Goal: Task Accomplishment & Management: Use online tool/utility

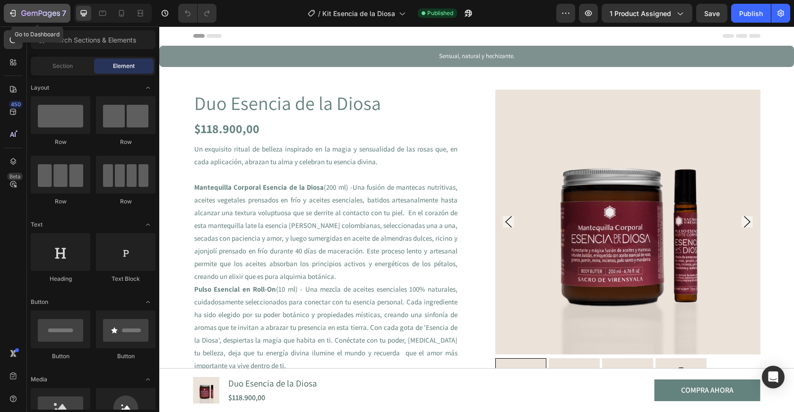
click at [17, 18] on div "7" at bounding box center [37, 13] width 58 height 11
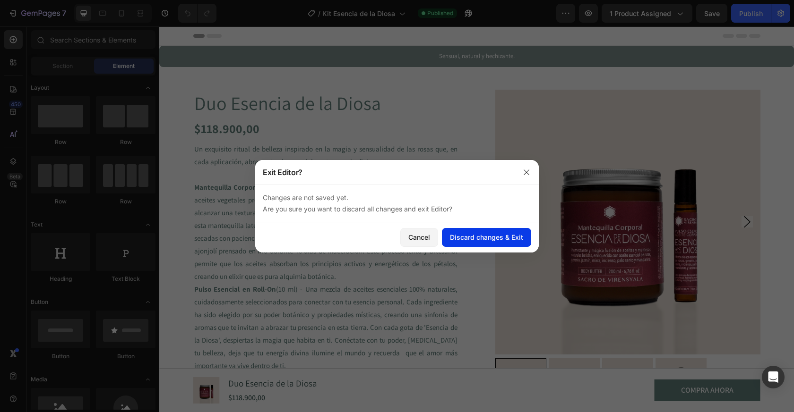
click at [483, 242] on div "Discard changes & Exit" at bounding box center [486, 237] width 73 height 10
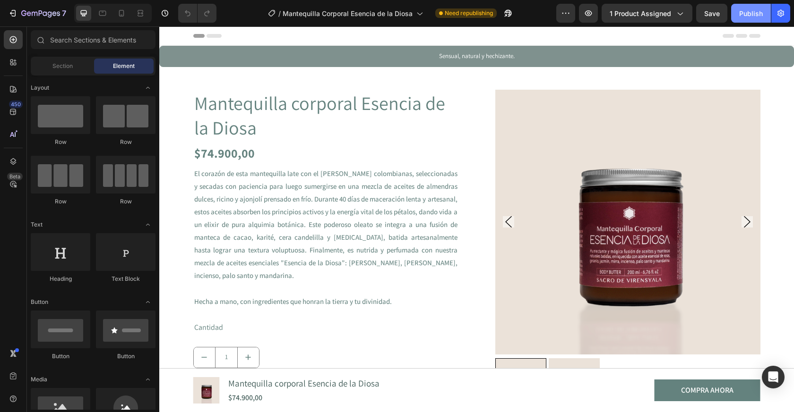
click at [741, 16] on div "Publish" at bounding box center [751, 14] width 24 height 10
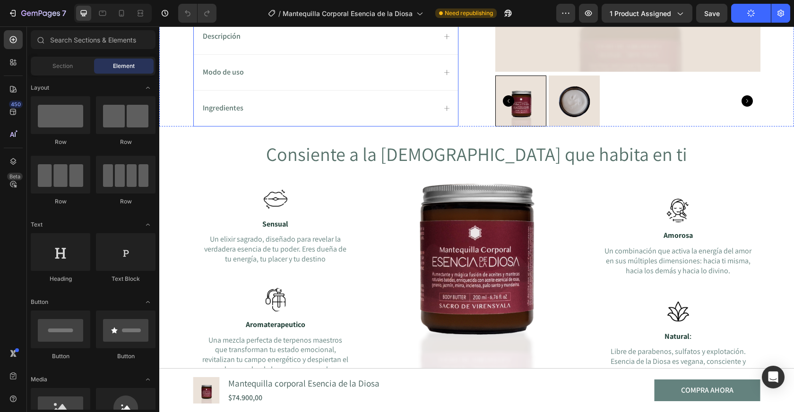
scroll to position [444, 0]
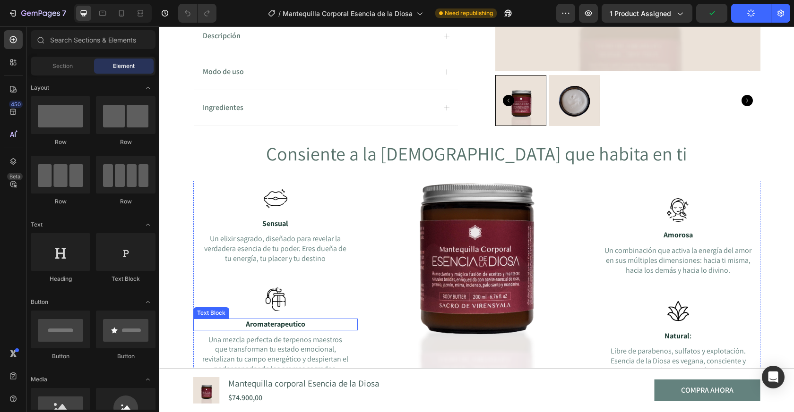
click at [293, 325] on strong "Aromaterapeutico" at bounding box center [276, 324] width 60 height 10
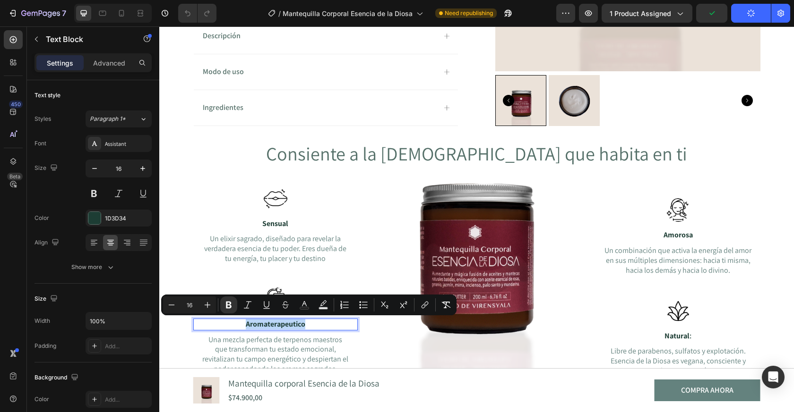
click at [307, 325] on p "Aromaterapeutico" at bounding box center [275, 325] width 162 height 10
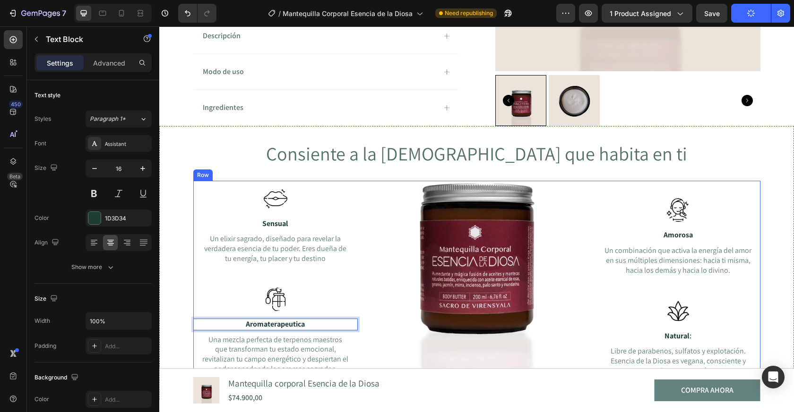
click at [570, 338] on div "Image Sensual Text Block Un elixir sagrado, diseñado para revelar la verdadera …" at bounding box center [476, 290] width 567 height 219
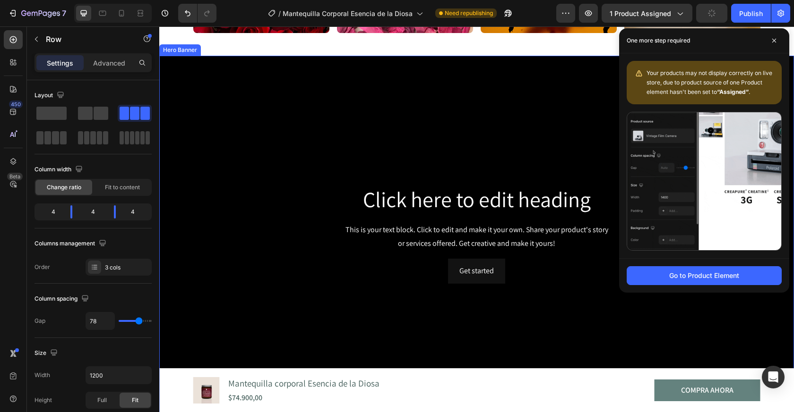
scroll to position [1331, 0]
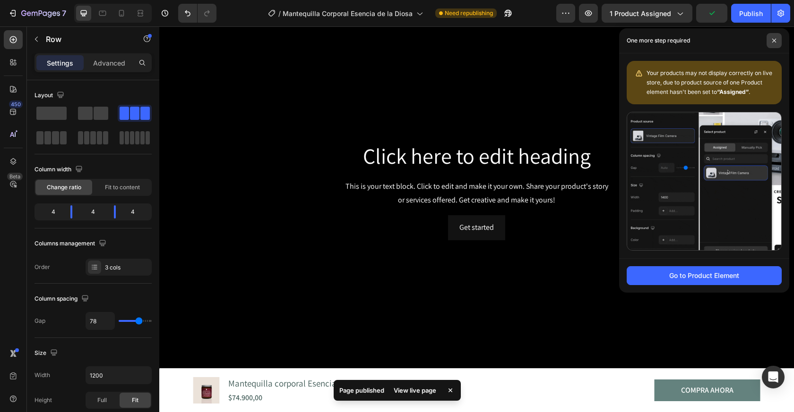
click at [777, 39] on span at bounding box center [773, 40] width 15 height 15
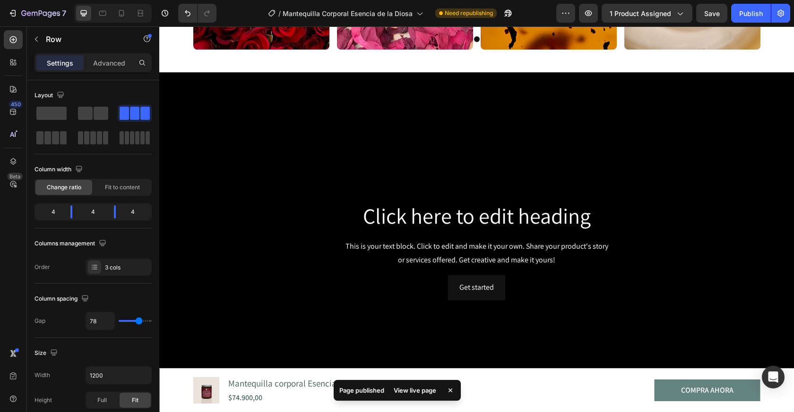
scroll to position [1265, 0]
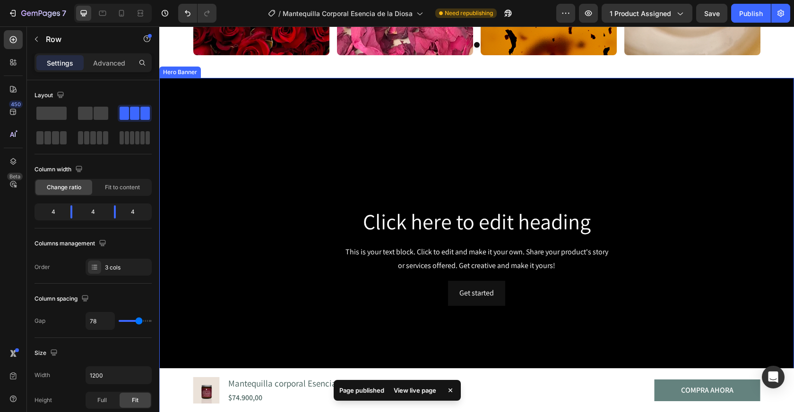
click at [759, 94] on div "Background Image" at bounding box center [476, 256] width 634 height 357
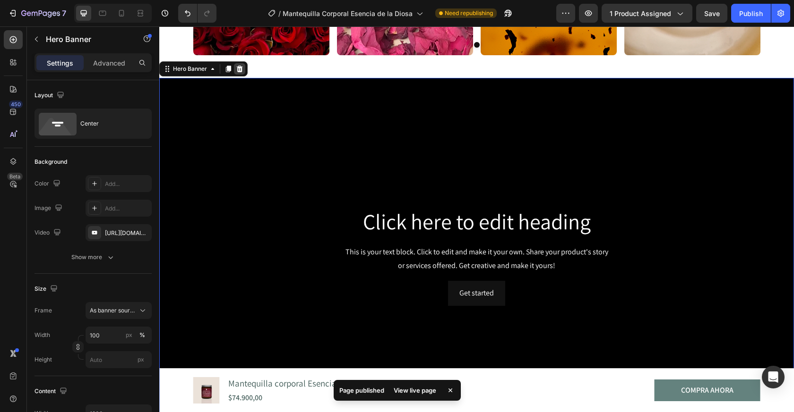
click at [239, 68] on icon at bounding box center [240, 69] width 8 height 8
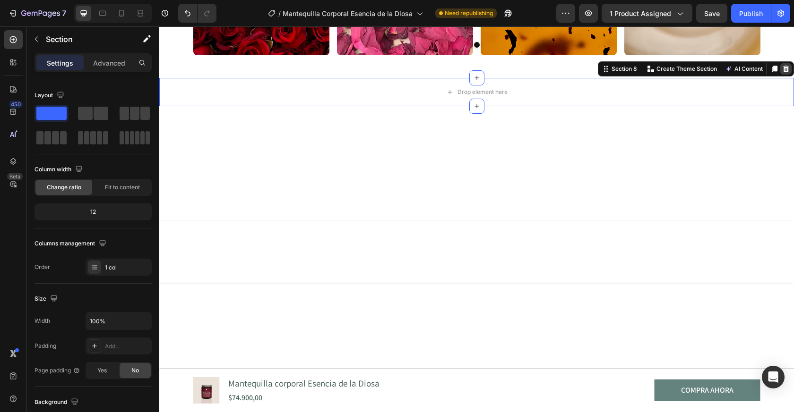
click at [786, 70] on icon at bounding box center [786, 69] width 8 height 8
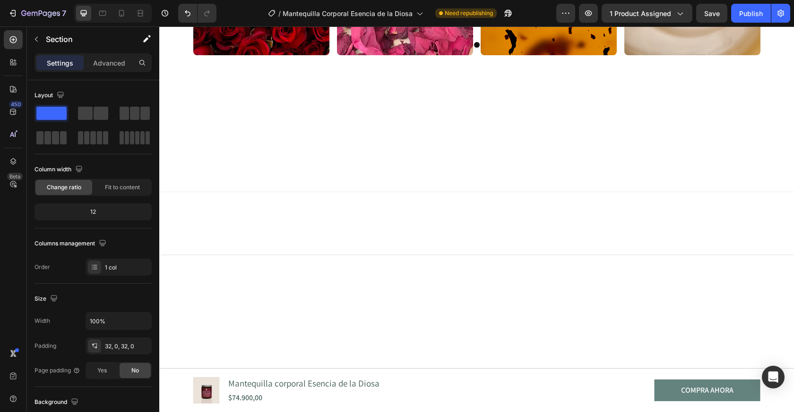
click at [704, 121] on div at bounding box center [476, 135] width 634 height 114
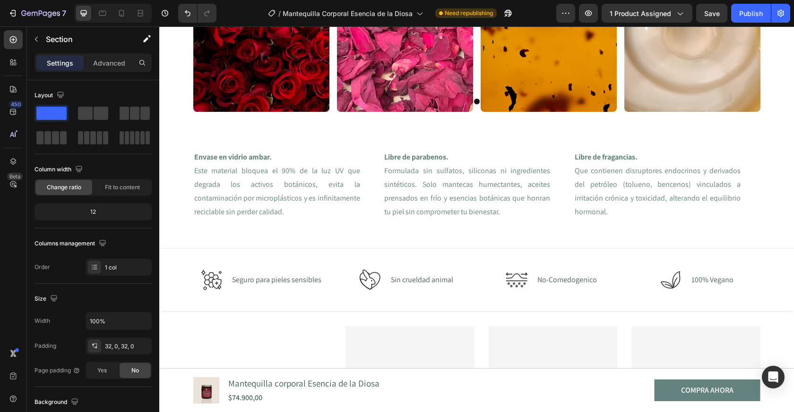
scroll to position [1196, 0]
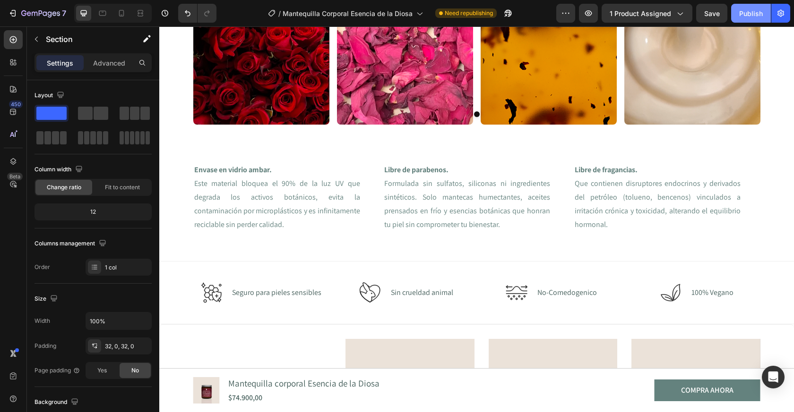
click at [735, 16] on button "Publish" at bounding box center [751, 13] width 40 height 19
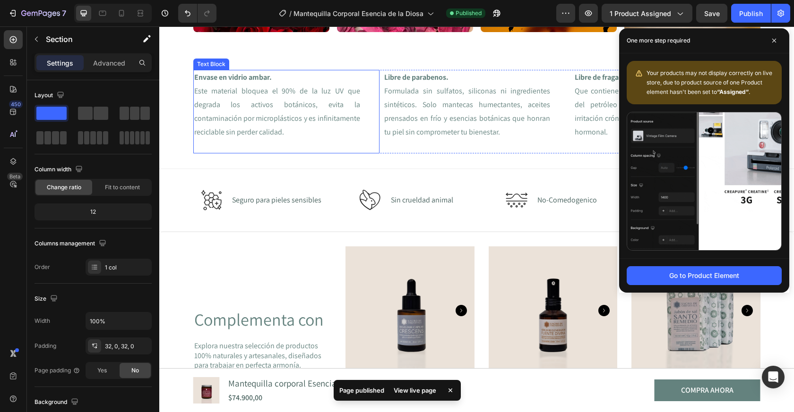
scroll to position [1292, 0]
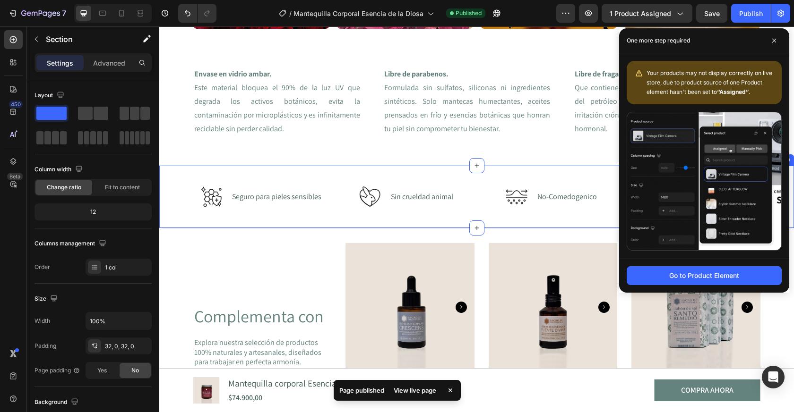
click at [272, 222] on div "Icon Seguro para pieles sensibles Text Block Row Icon Sin crueldad animal Text …" at bounding box center [476, 196] width 634 height 63
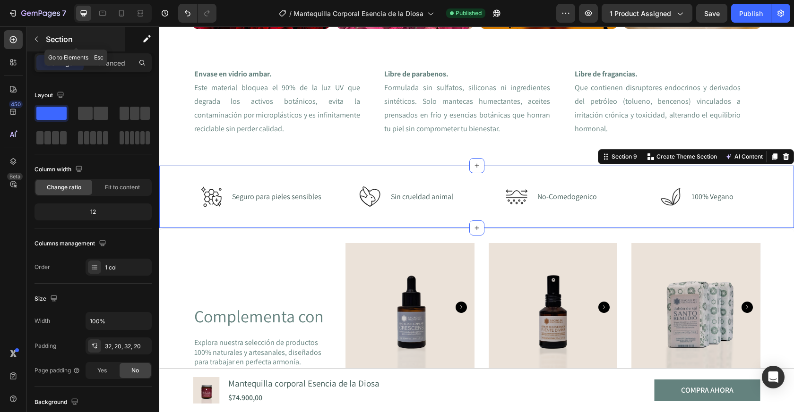
click at [37, 38] on icon "button" at bounding box center [37, 39] width 8 height 8
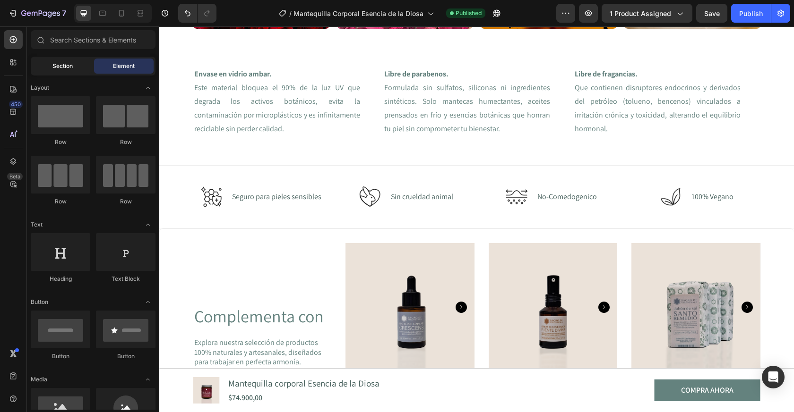
click at [68, 64] on span "Section" at bounding box center [62, 66] width 20 height 9
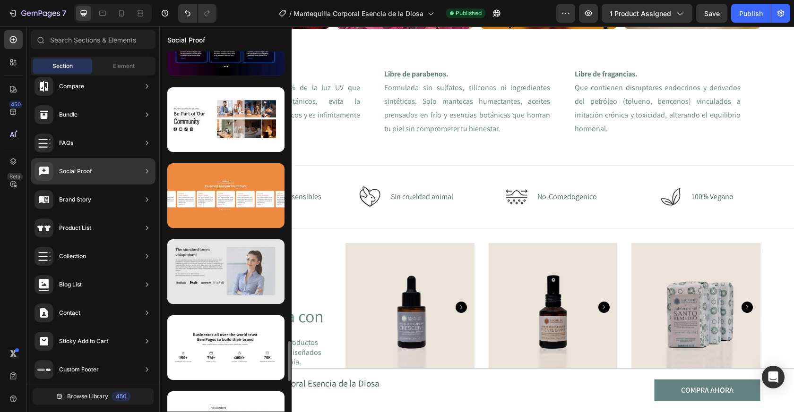
scroll to position [2558, 0]
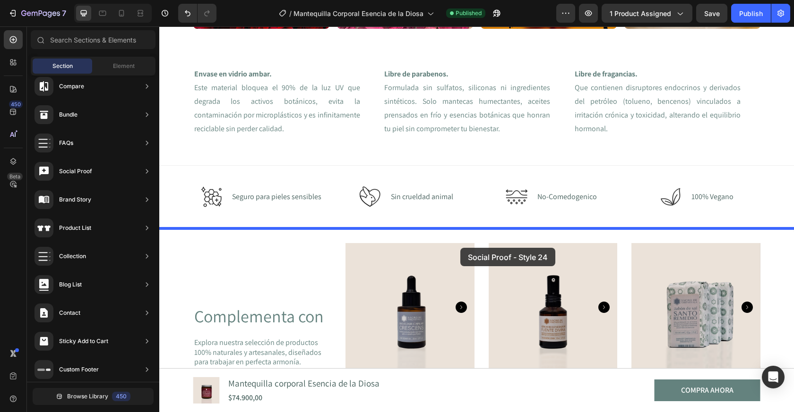
drag, startPoint x: 376, startPoint y: 308, endPoint x: 460, endPoint y: 248, distance: 103.9
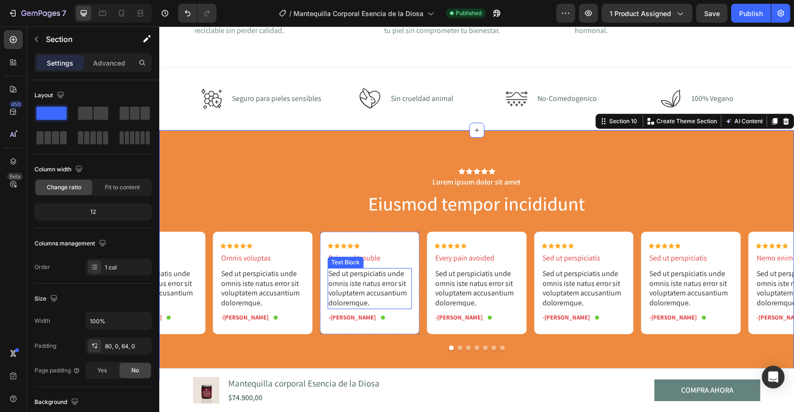
scroll to position [1389, 0]
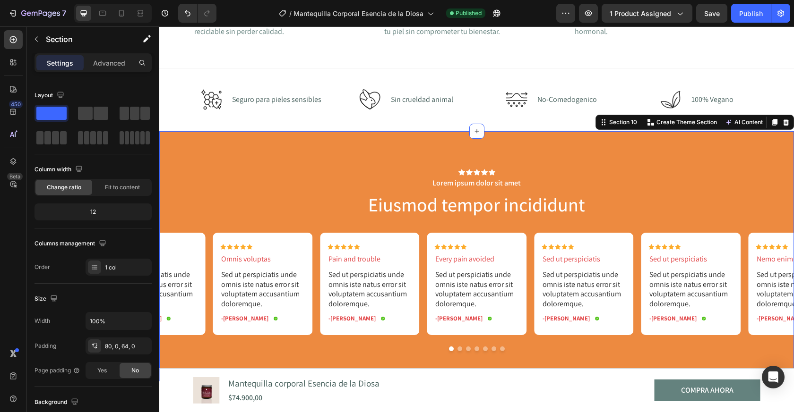
click at [368, 156] on div "Icon Icon Icon Icon Icon Icon List Lorem ipsum dolor sit amet Text Block Eiusmo…" at bounding box center [476, 256] width 634 height 250
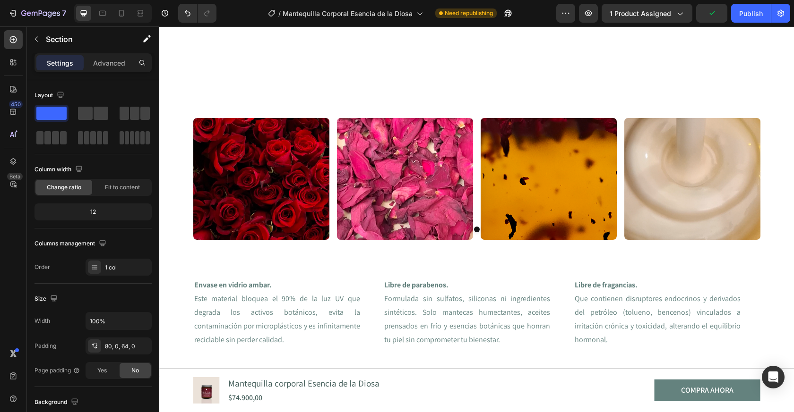
scroll to position [1218, 0]
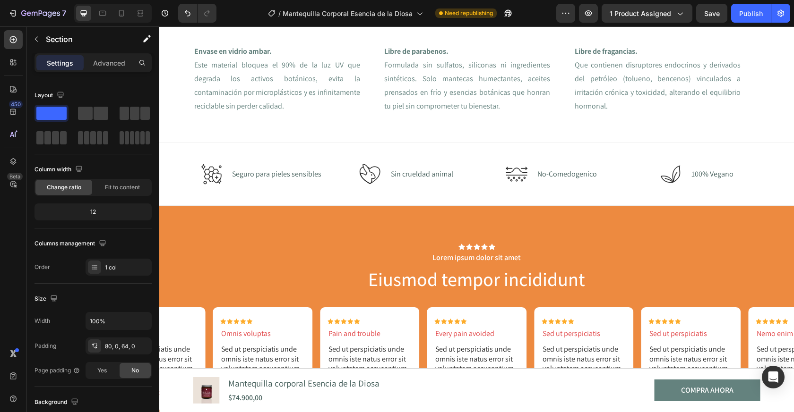
scroll to position [1319, 0]
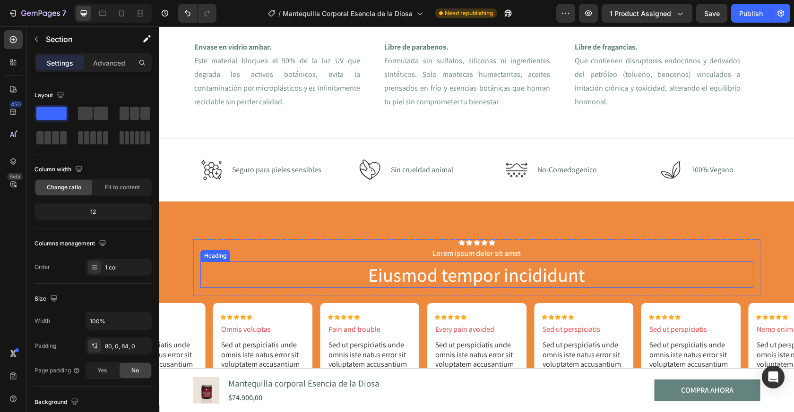
click at [277, 264] on h2 "Eiusmod tempor incididunt" at bounding box center [476, 275] width 553 height 26
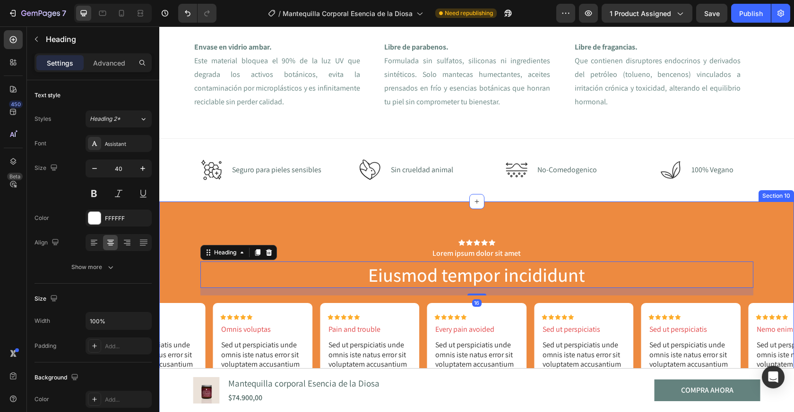
click at [267, 225] on div "Icon Icon Icon Icon Icon Icon List Lorem ipsum dolor sit amet Text Block Eiusmo…" at bounding box center [476, 327] width 634 height 250
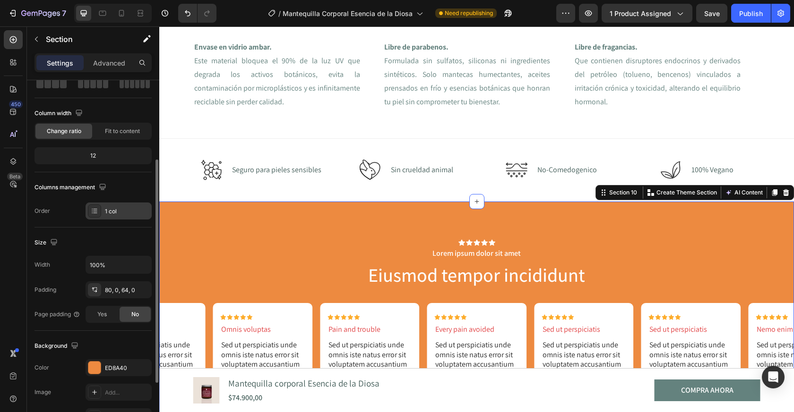
scroll to position [96, 0]
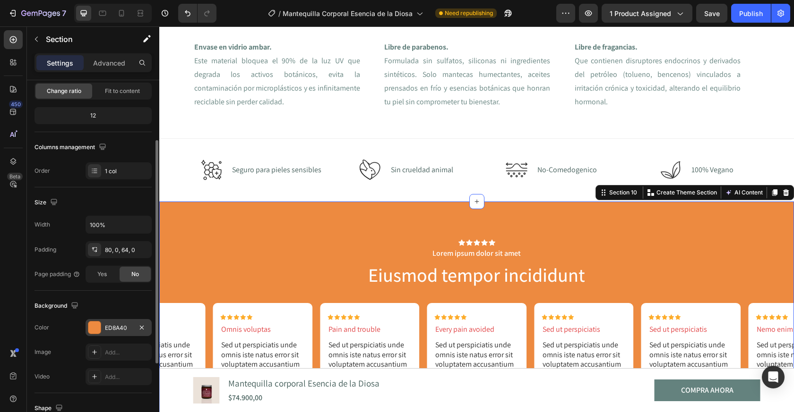
click at [94, 329] on div at bounding box center [94, 328] width 12 height 12
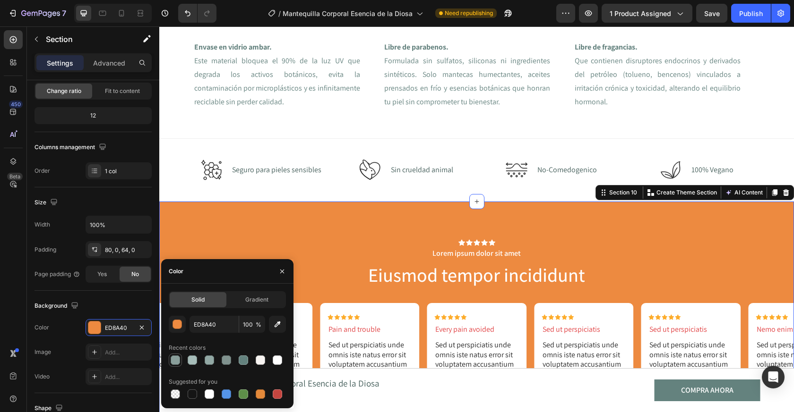
click at [174, 362] on div at bounding box center [175, 360] width 9 height 9
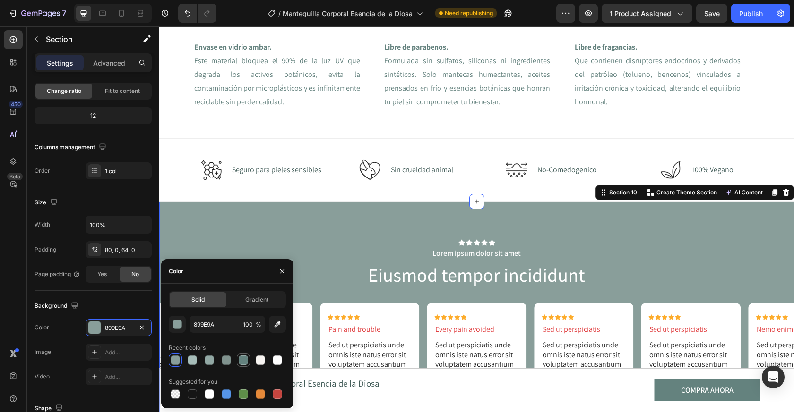
click at [240, 359] on div at bounding box center [243, 360] width 9 height 9
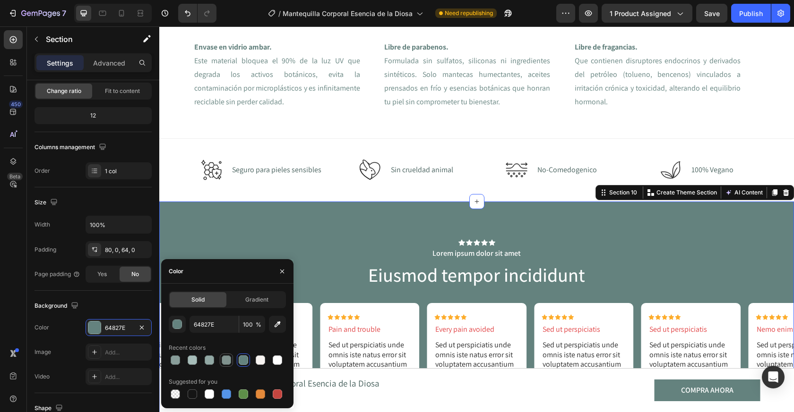
click at [225, 360] on div at bounding box center [226, 360] width 9 height 9
type input "80928E"
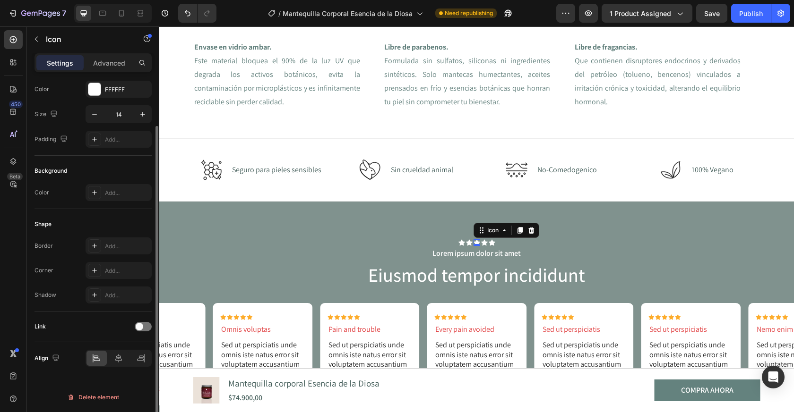
click at [478, 243] on div "Icon 0" at bounding box center [476, 242] width 7 height 7
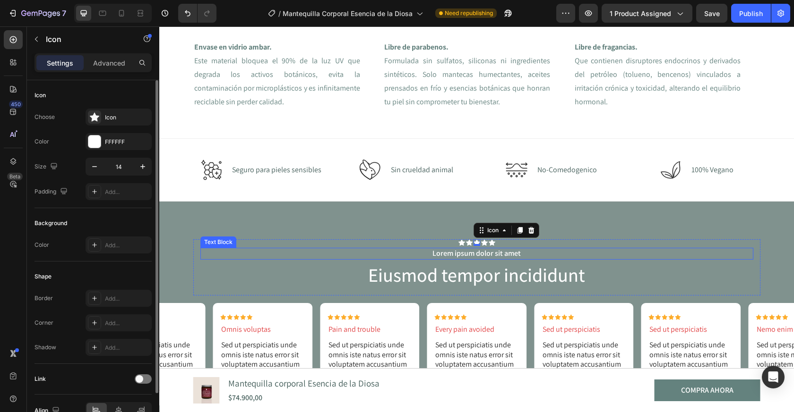
click at [473, 256] on p "Lorem ipsum dolor sit amet" at bounding box center [476, 254] width 551 height 10
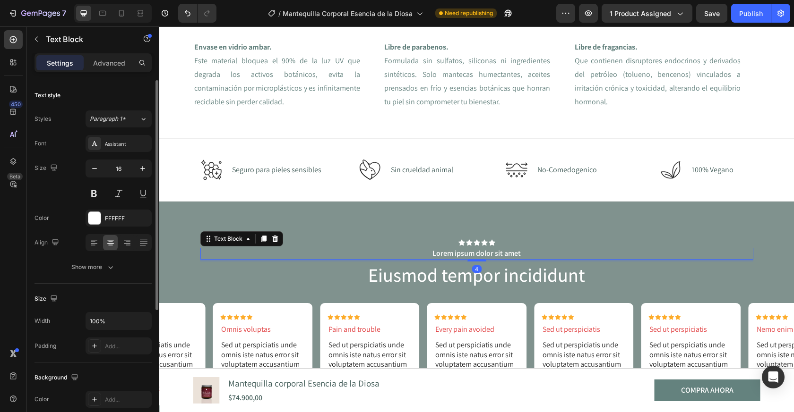
click at [473, 256] on p "Lorem ipsum dolor sit amet" at bounding box center [476, 254] width 551 height 10
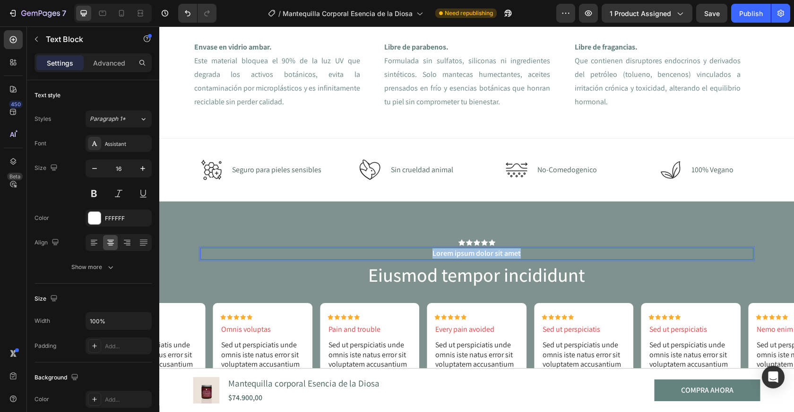
click at [473, 256] on p "Lorem ipsum dolor sit amet" at bounding box center [476, 254] width 551 height 10
click at [485, 278] on h2 "Eiusmod tempor incididunt" at bounding box center [476, 275] width 553 height 26
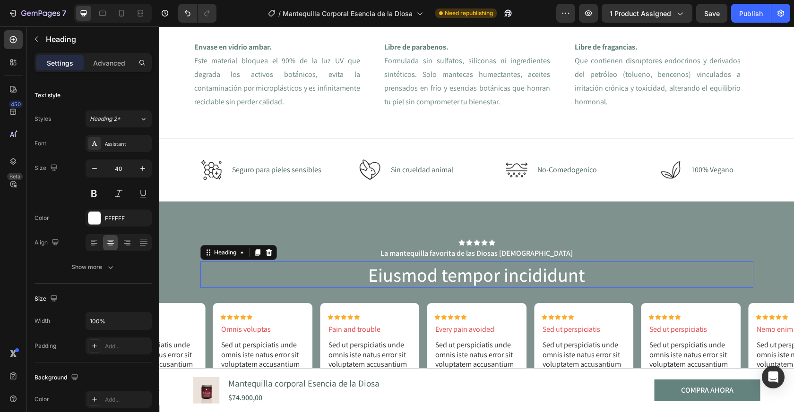
click at [485, 278] on h2 "Eiusmod tempor incididunt" at bounding box center [476, 275] width 553 height 26
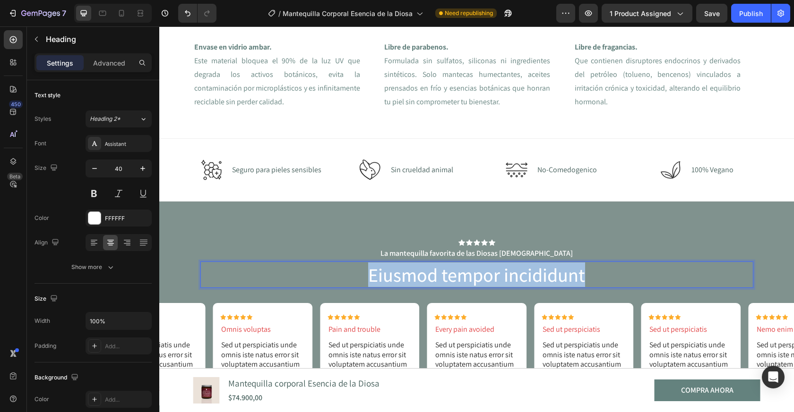
click at [485, 278] on p "Eiusmod tempor incididunt" at bounding box center [476, 275] width 551 height 25
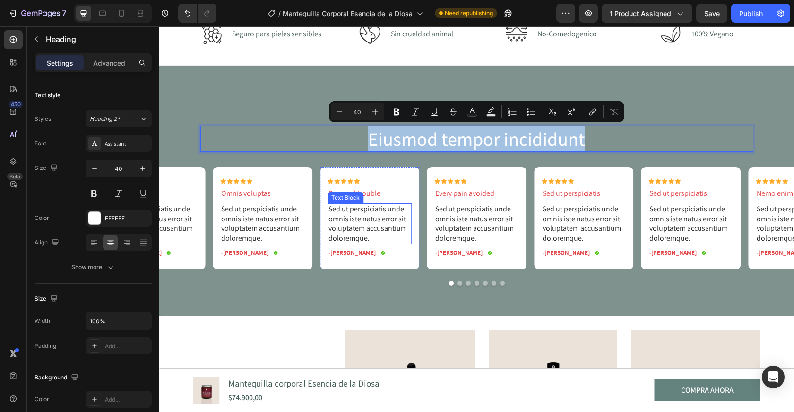
scroll to position [1448, 0]
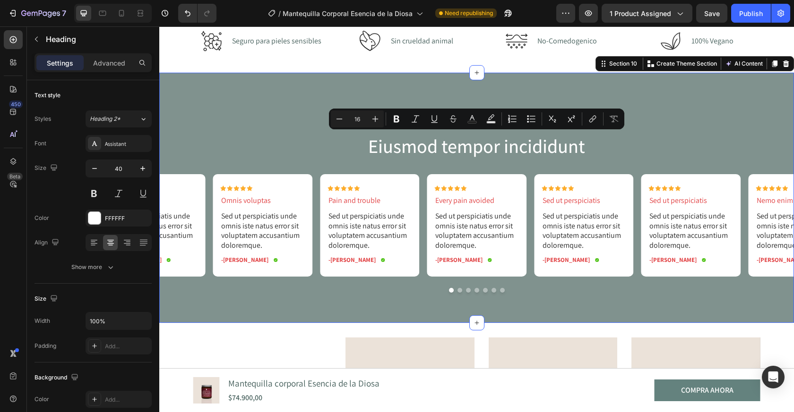
click at [457, 293] on div "Icon Icon Icon Icon Icon Icon List La mantequilla favorita de las Diosas colomb…" at bounding box center [476, 198] width 634 height 250
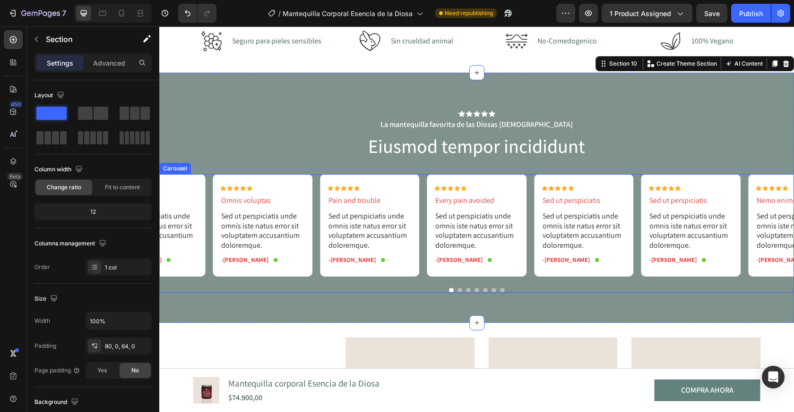
click at [460, 291] on button "Dot" at bounding box center [459, 290] width 5 height 5
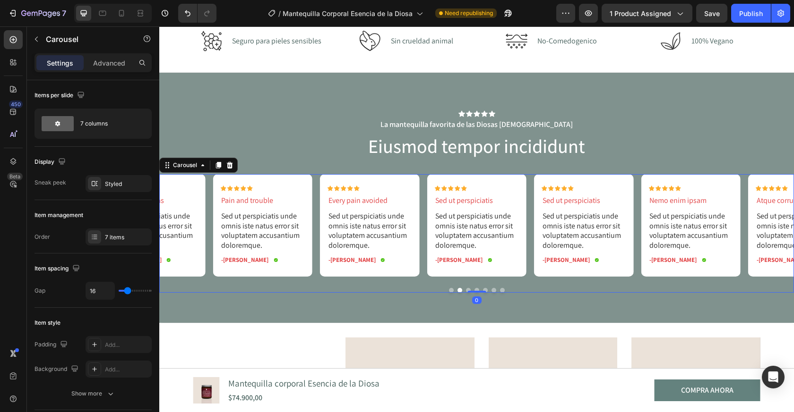
click at [460, 291] on button "Dot" at bounding box center [459, 290] width 5 height 5
click at [467, 291] on div at bounding box center [476, 291] width 19 height 3
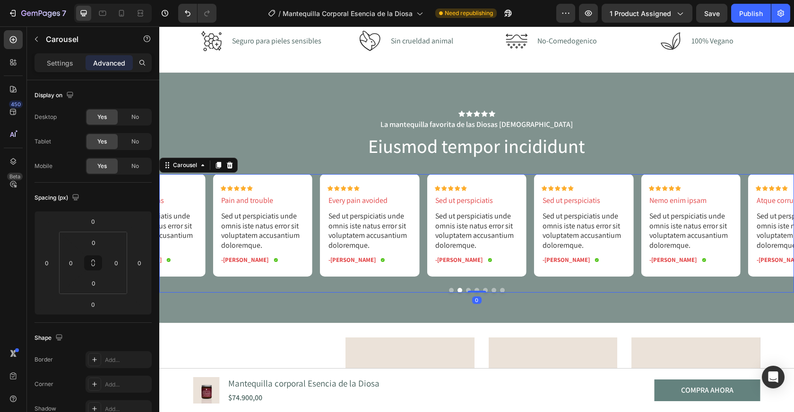
click at [467, 289] on button "Dot" at bounding box center [468, 290] width 5 height 5
click at [251, 189] on icon at bounding box center [250, 188] width 6 height 5
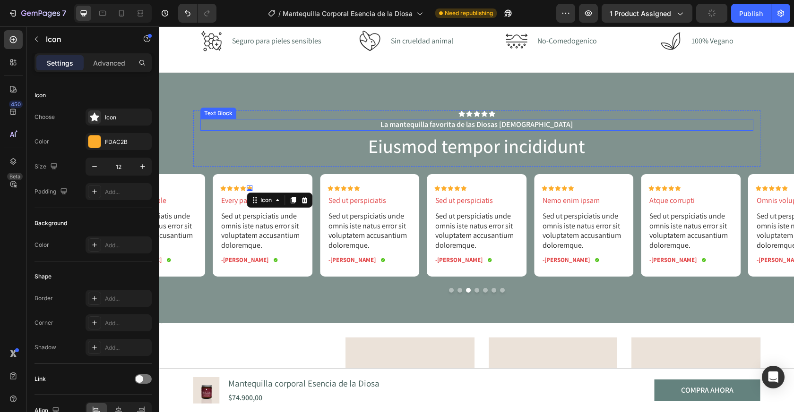
click at [326, 128] on p "La mantequilla favorita de las Diosas colombianas" at bounding box center [476, 125] width 551 height 10
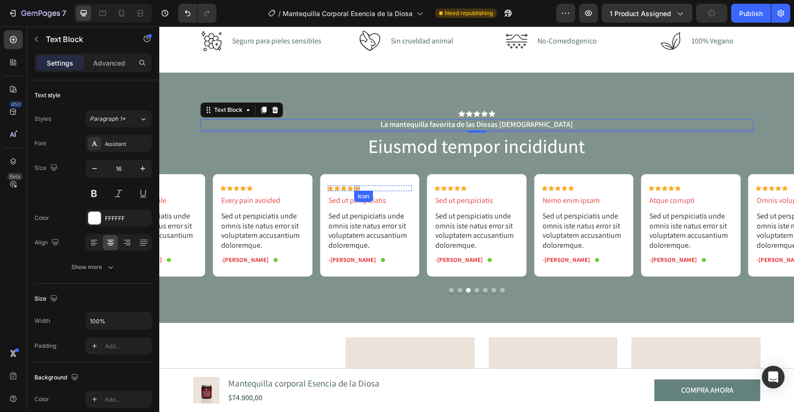
scroll to position [1428, 0]
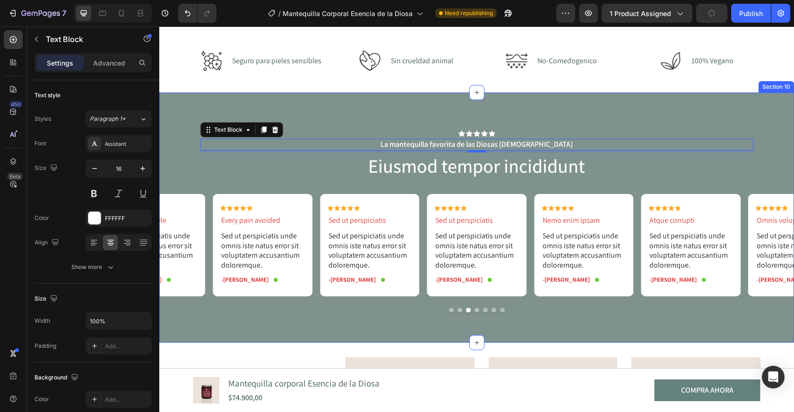
click at [400, 126] on div "Icon Icon Icon Icon Icon Icon List La mantequilla favorita de las Diosas colomb…" at bounding box center [476, 218] width 634 height 250
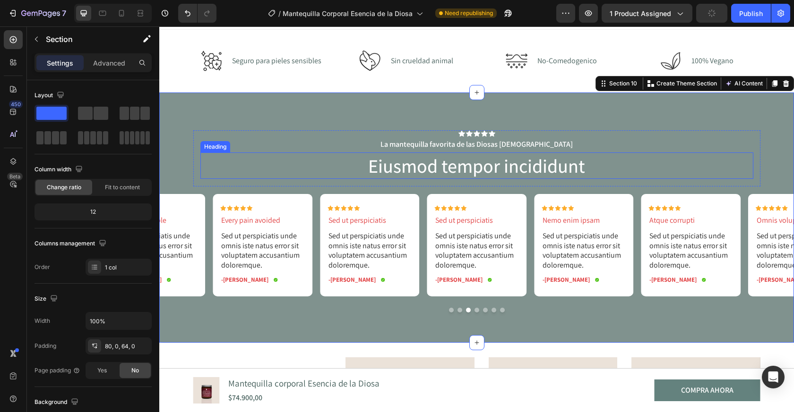
click at [436, 145] on p "La mantequilla favorita de las Diosas colombianas" at bounding box center [476, 145] width 551 height 10
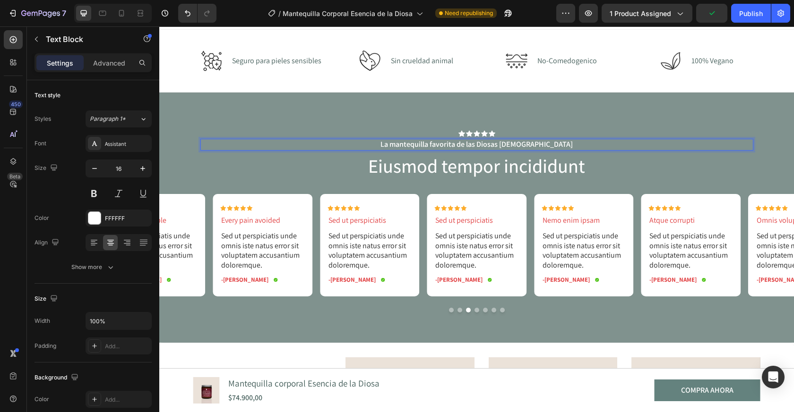
click at [444, 145] on p "La mantequilla favorita de las Diosas colombianas" at bounding box center [476, 145] width 551 height 10
click at [467, 168] on p "Eiusmod tempor incididunt" at bounding box center [476, 166] width 551 height 25
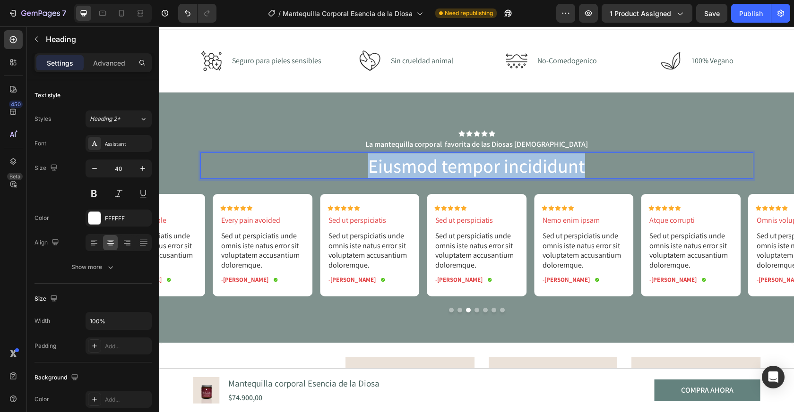
click at [467, 168] on p "Eiusmod tempor incididunt" at bounding box center [476, 166] width 551 height 25
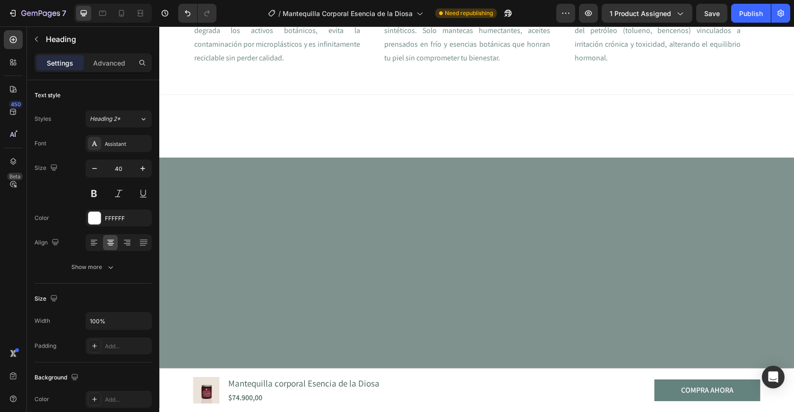
type input "16"
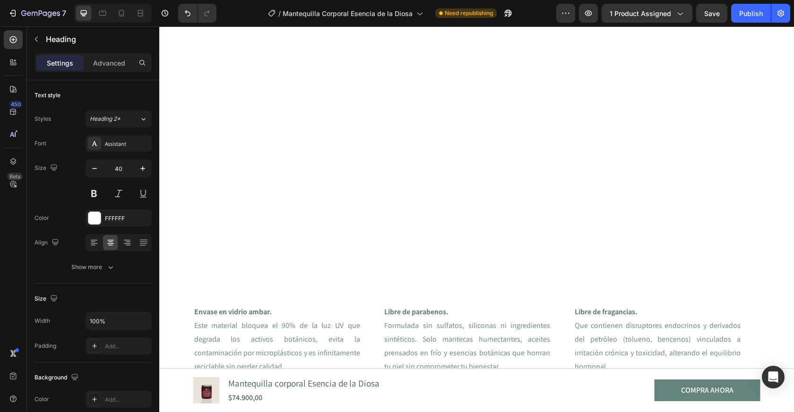
scroll to position [1360, 0]
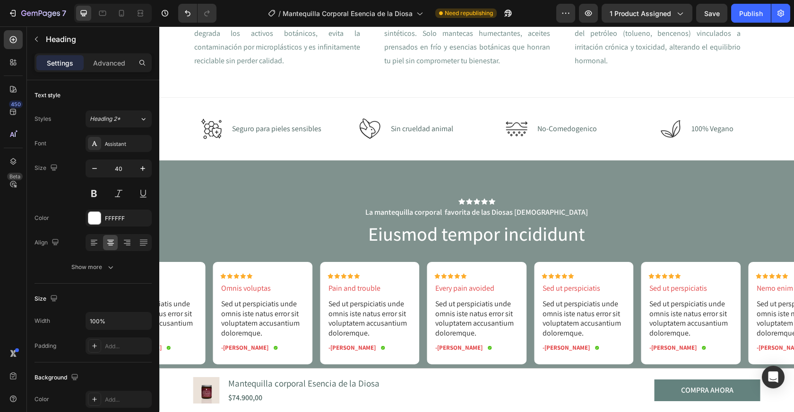
click at [444, 238] on h2 "Eiusmod tempor incididunt" at bounding box center [476, 234] width 553 height 26
click at [444, 238] on p "Eiusmod tempor incididunt" at bounding box center [476, 234] width 551 height 25
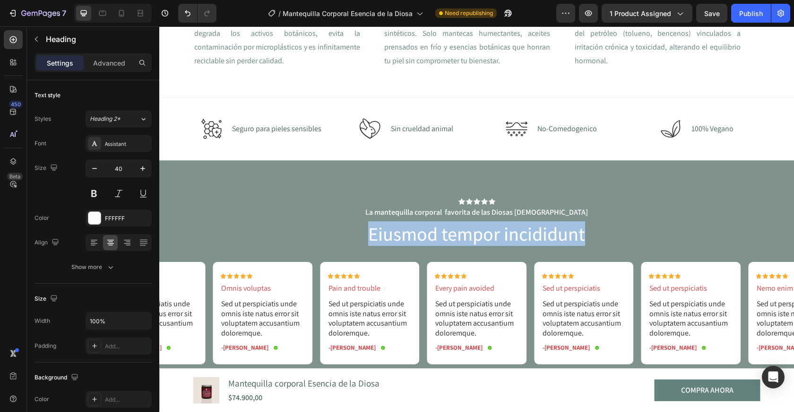
click at [444, 238] on p "Eiusmod tempor incididunt" at bounding box center [476, 234] width 551 height 25
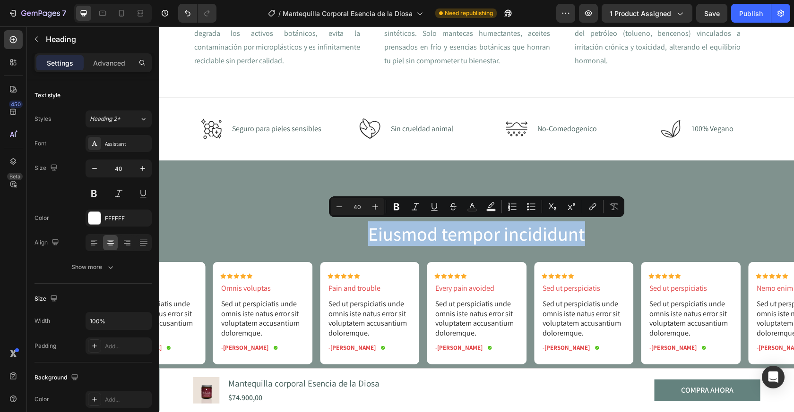
click at [637, 231] on p "Eiusmod tempor incididunt" at bounding box center [476, 234] width 551 height 25
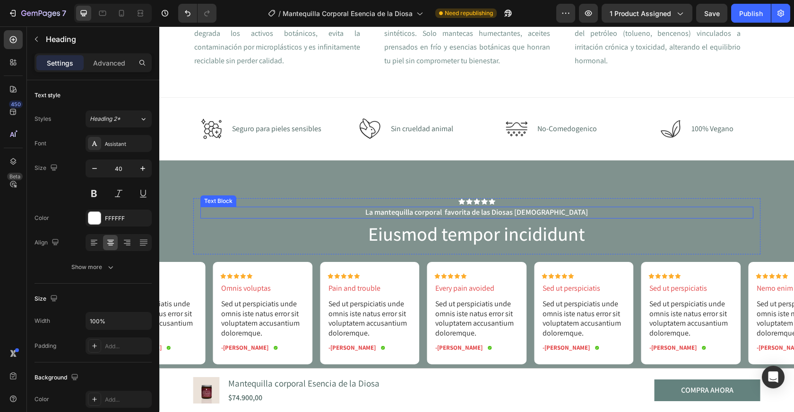
click at [516, 215] on p "La mantequilla corporal favorita de las Diosas colombianas" at bounding box center [476, 213] width 551 height 10
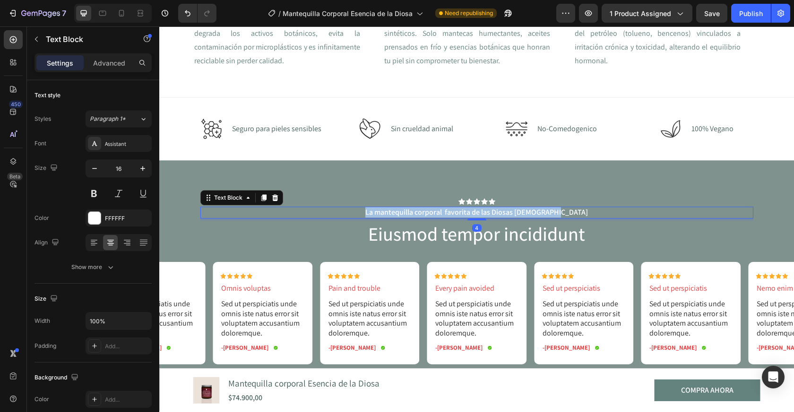
click at [516, 215] on p "La mantequilla corporal favorita de las Diosas colombianas" at bounding box center [476, 213] width 551 height 10
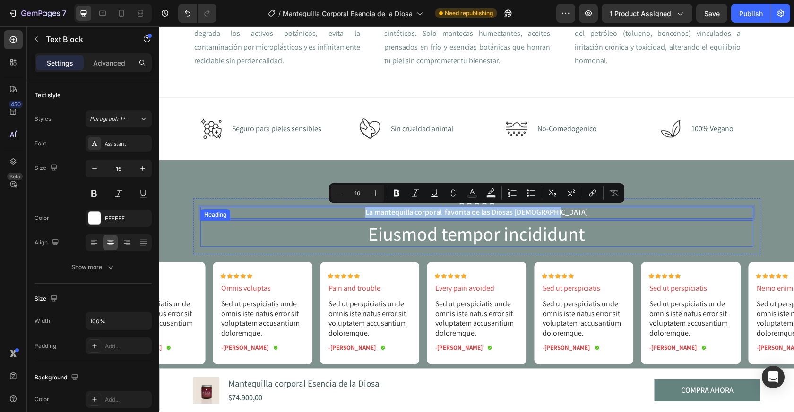
click at [467, 239] on p "Eiusmod tempor incididunt" at bounding box center [476, 234] width 551 height 25
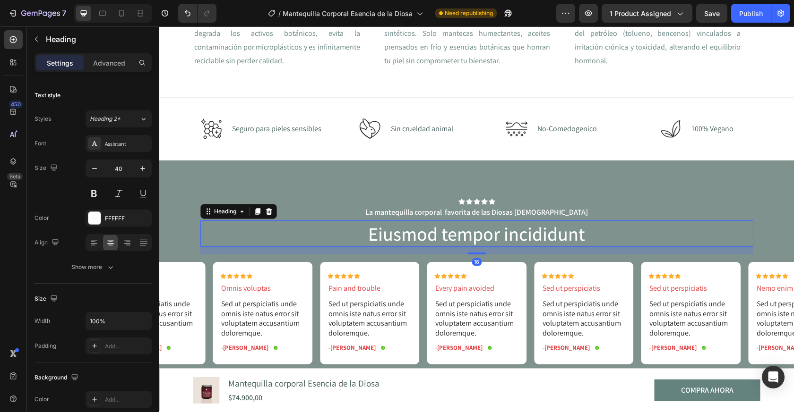
click at [268, 210] on icon at bounding box center [268, 211] width 6 height 7
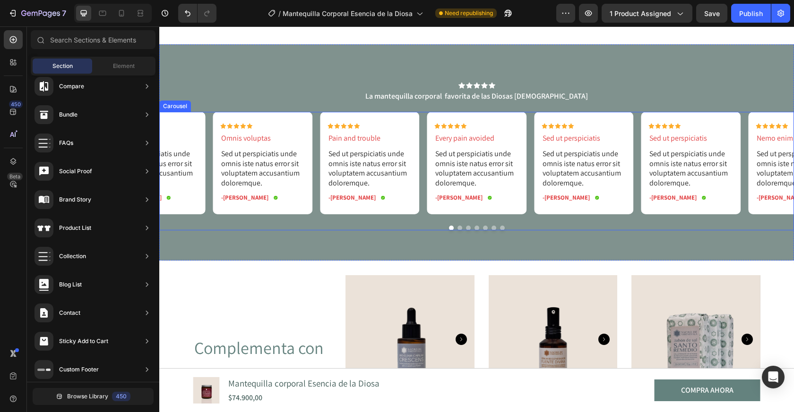
scroll to position [1483, 0]
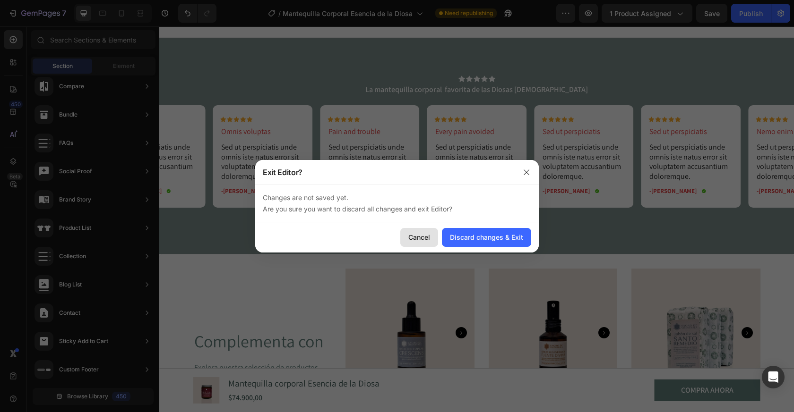
click at [416, 235] on div "Cancel" at bounding box center [419, 237] width 22 height 10
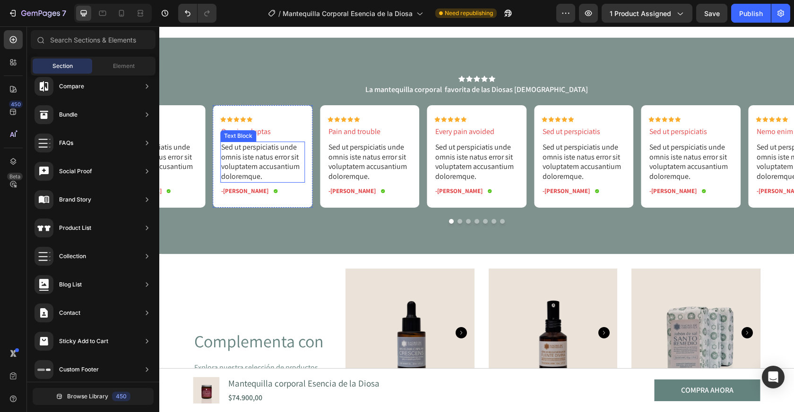
click at [237, 165] on p "Sed ut perspiciatis unde omnis iste natus error sit voluptatem accusantium dolo…" at bounding box center [262, 162] width 83 height 39
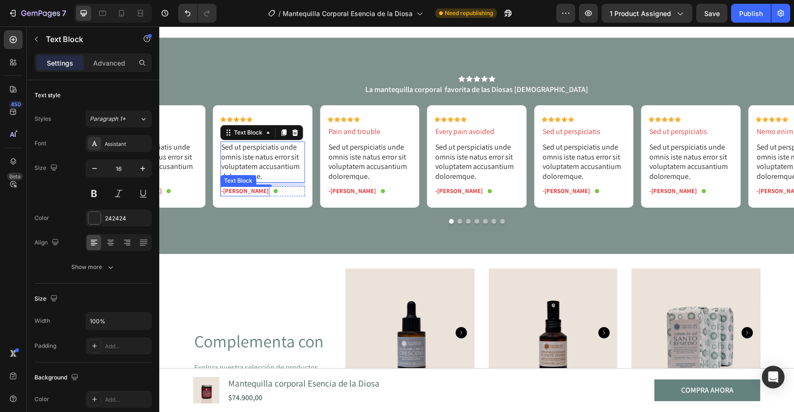
click at [238, 190] on p "-Maria K." at bounding box center [244, 192] width 47 height 8
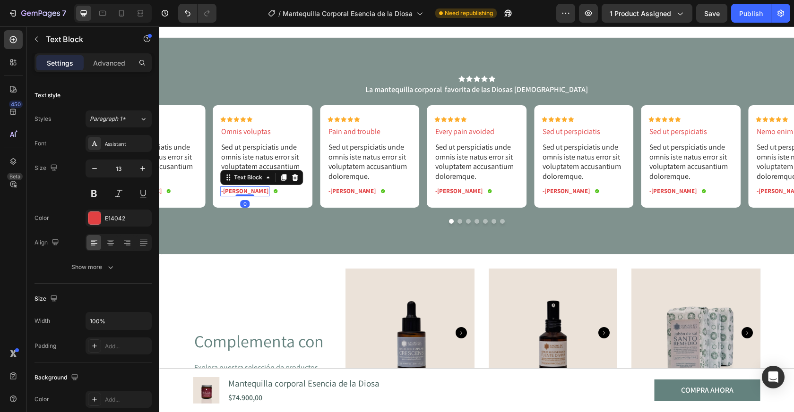
click at [238, 191] on p "-Maria K." at bounding box center [244, 192] width 47 height 8
click at [221, 191] on p "Betty Matuk" at bounding box center [243, 192] width 45 height 8
click at [232, 189] on p "-Betty Matuk" at bounding box center [244, 192] width 47 height 8
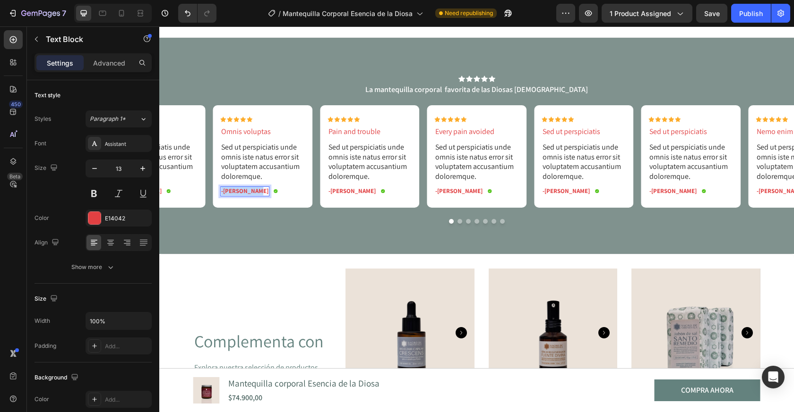
click at [232, 189] on p "-Betty Matuk" at bounding box center [244, 192] width 47 height 8
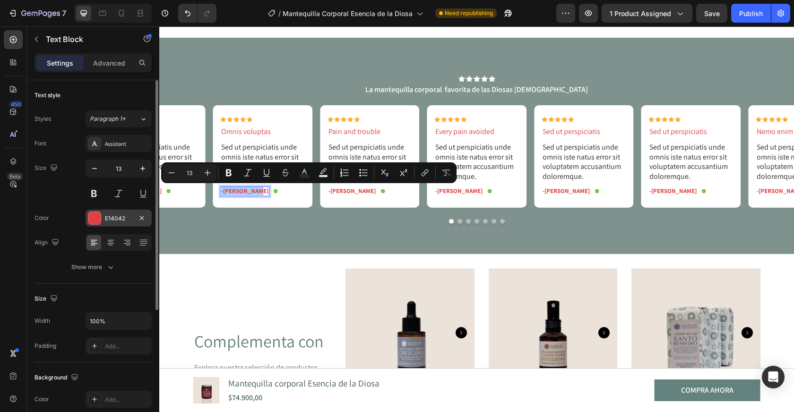
click at [98, 215] on div at bounding box center [94, 218] width 12 height 12
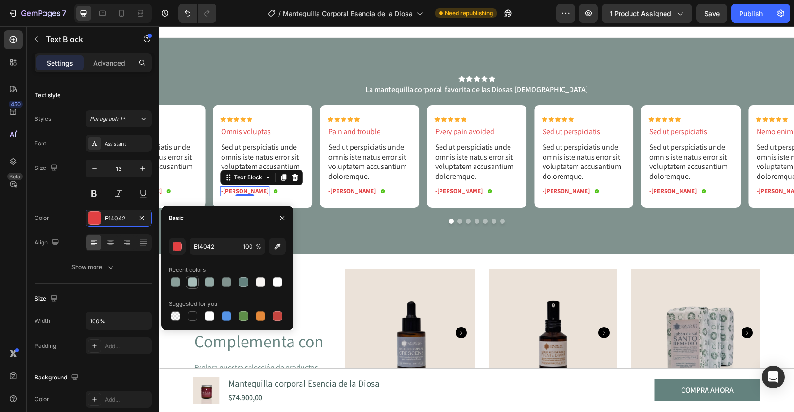
click at [192, 282] on div at bounding box center [192, 282] width 9 height 9
click at [177, 282] on div at bounding box center [175, 282] width 9 height 9
type input "899E9A"
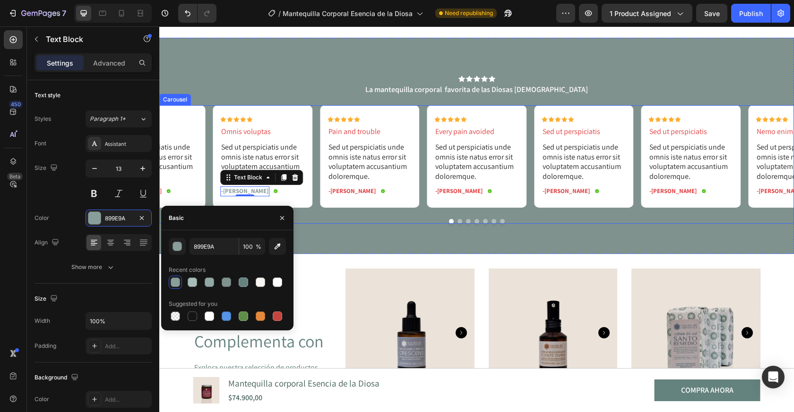
click at [293, 208] on div "Icon Icon Icon Icon Icon Icon List Omnis voluptas Text Block Sed ut perspiciati…" at bounding box center [476, 164] width 634 height 119
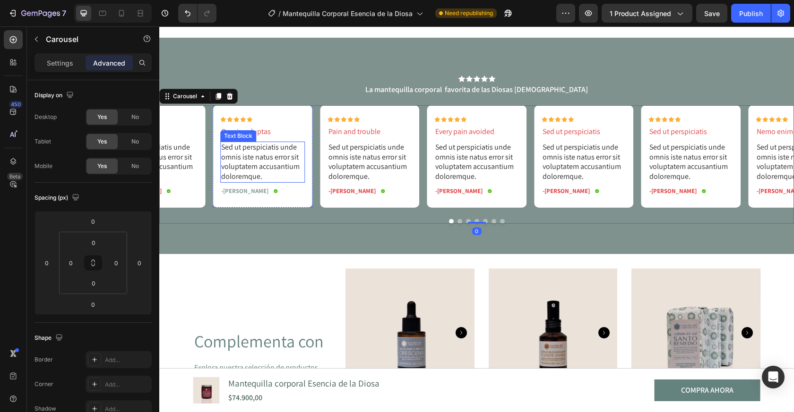
click at [276, 169] on p "Sed ut perspiciatis unde omnis iste natus error sit voluptatem accusantium dolo…" at bounding box center [262, 162] width 83 height 39
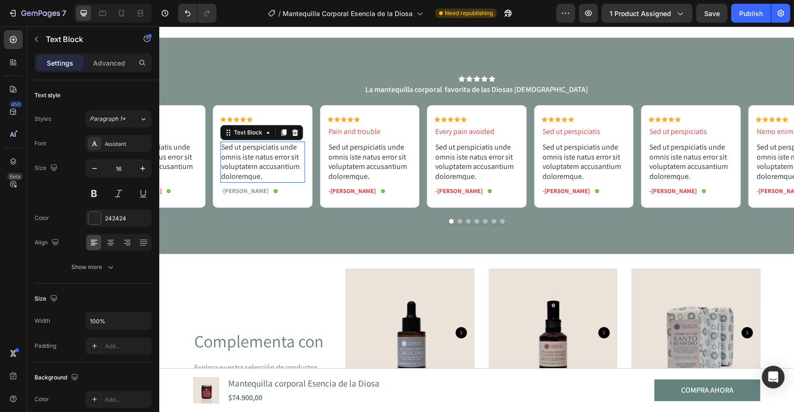
click at [276, 169] on p "Sed ut perspiciatis unde omnis iste natus error sit voluptatem accusantium dolo…" at bounding box center [262, 162] width 83 height 39
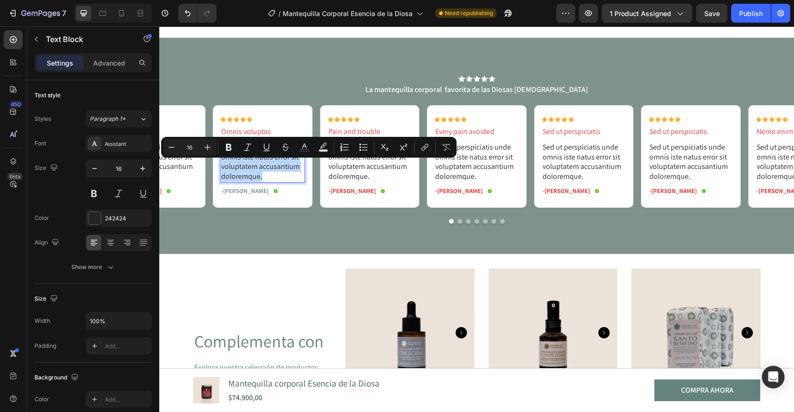
click at [276, 169] on p "Sed ut perspiciatis unde omnis iste natus error sit voluptatem accusantium dolo…" at bounding box center [262, 162] width 83 height 39
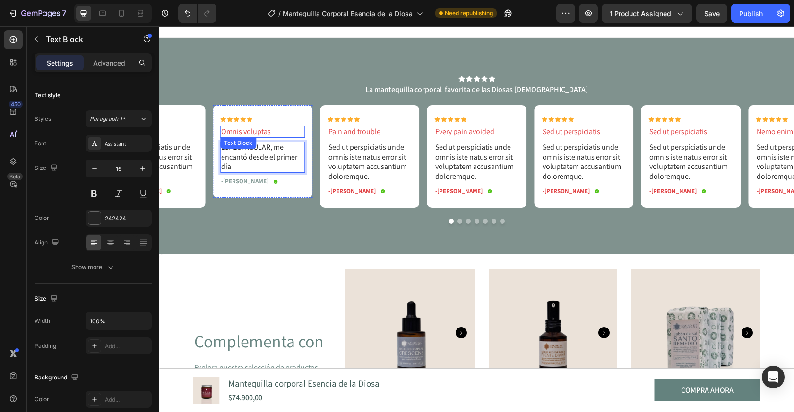
click at [257, 132] on p "Omnis voluptas" at bounding box center [262, 132] width 83 height 10
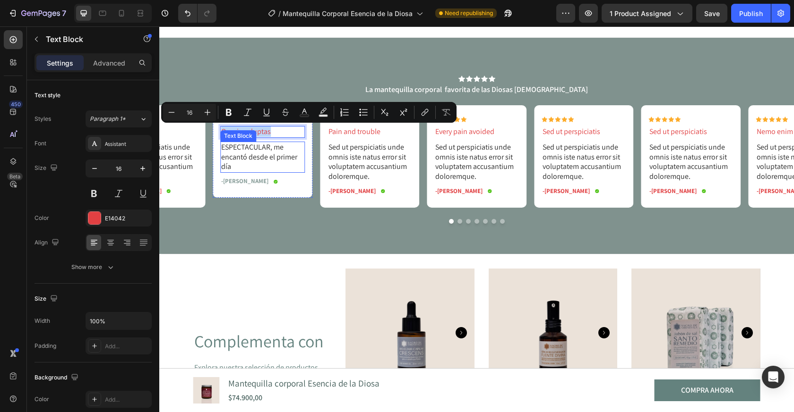
click at [270, 152] on p "ESPECTACULAR, me encantó desde el primer día" at bounding box center [262, 157] width 83 height 29
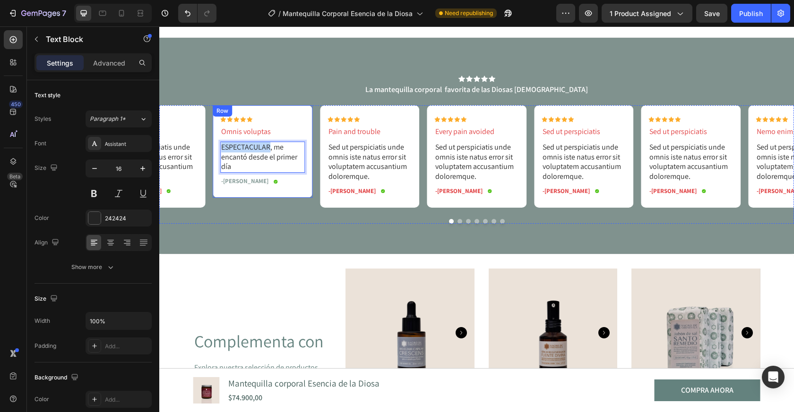
drag, startPoint x: 270, startPoint y: 149, endPoint x: 217, endPoint y: 149, distance: 52.4
click at [217, 149] on div "Icon Icon Icon Icon Icon Icon List Omnis voluptas Text Block ESPECTACULAR, me e…" at bounding box center [263, 151] width 100 height 93
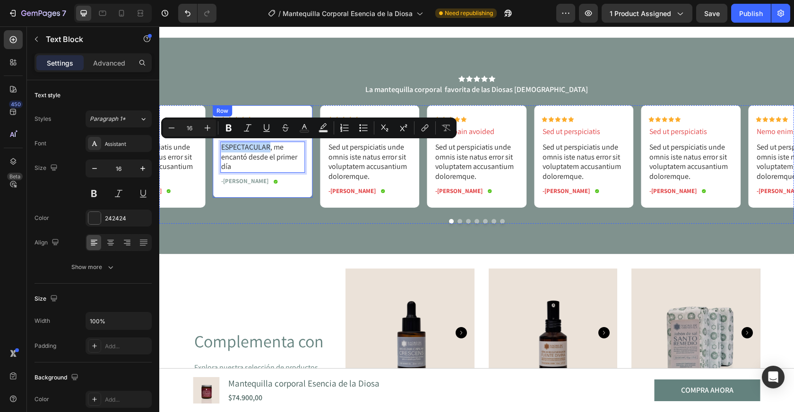
copy p "ESPECTACULAR"
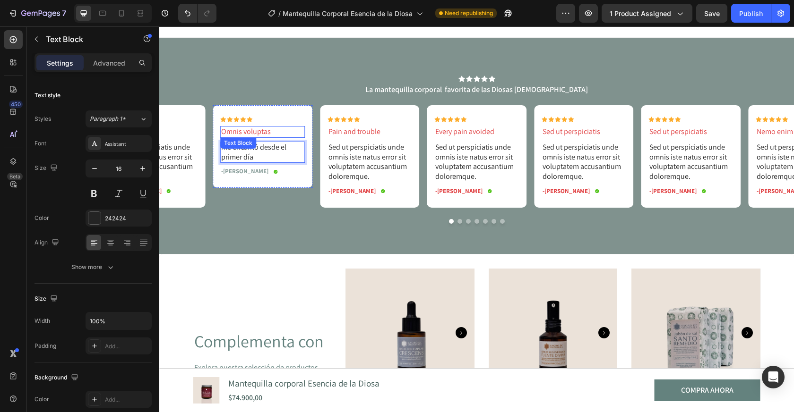
click at [253, 132] on p "Omnis voluptas" at bounding box center [262, 132] width 83 height 10
click at [279, 136] on p "ESPECTACULAR" at bounding box center [262, 132] width 83 height 10
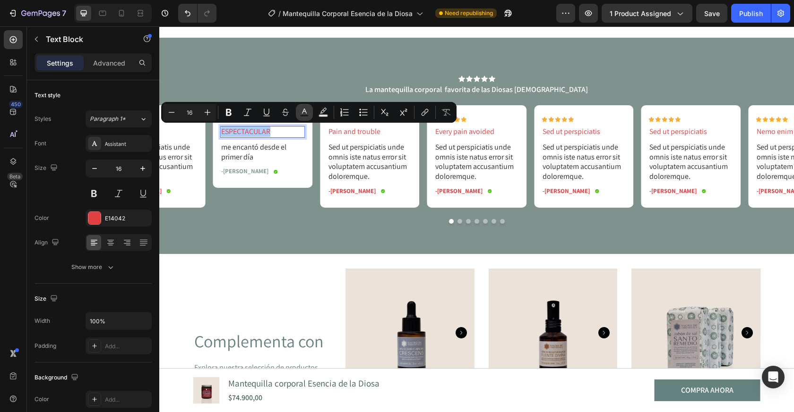
click at [301, 113] on icon "Editor contextual toolbar" at bounding box center [303, 112] width 9 height 9
type input "E14042"
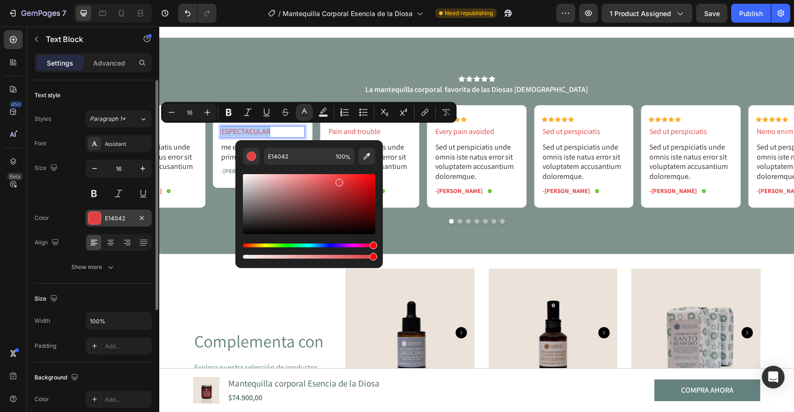
click at [105, 214] on div "E14042" at bounding box center [118, 218] width 27 height 9
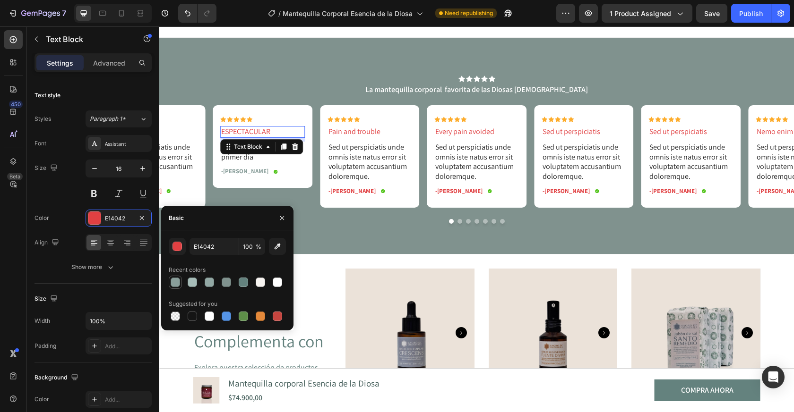
click at [174, 281] on div at bounding box center [175, 282] width 9 height 9
type input "899E9A"
click at [284, 167] on div "-Betty Matuk Text Block Icon Row" at bounding box center [262, 172] width 85 height 10
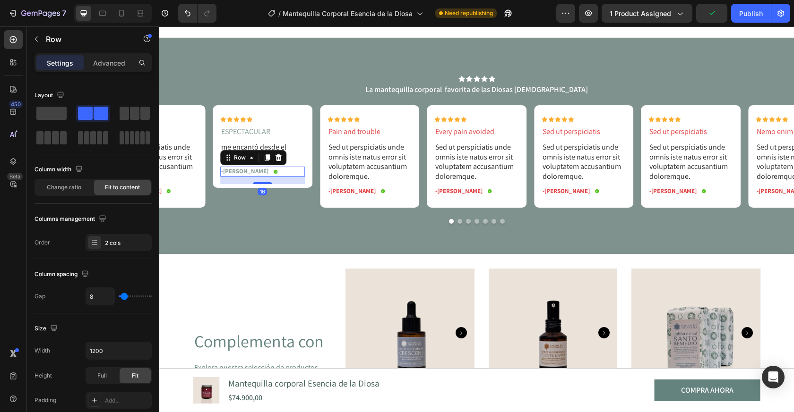
click at [255, 201] on div "Icon Icon Icon Icon Icon Icon List ESPECTACULAR Text Block me encantó desde el …" at bounding box center [263, 156] width 100 height 102
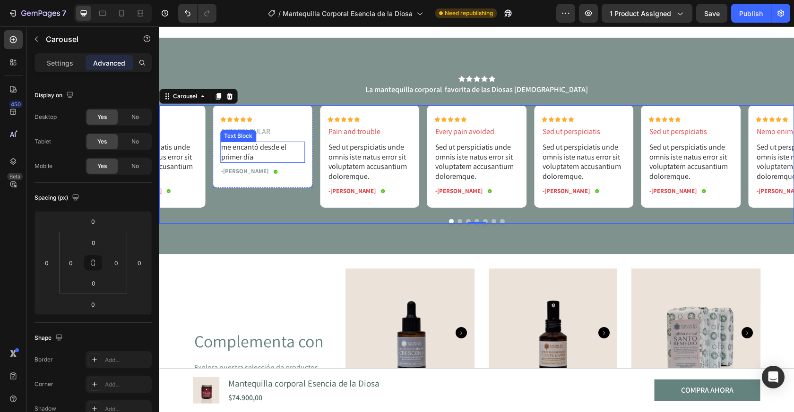
click at [250, 150] on p "me encantó desde el primer día" at bounding box center [262, 153] width 83 height 20
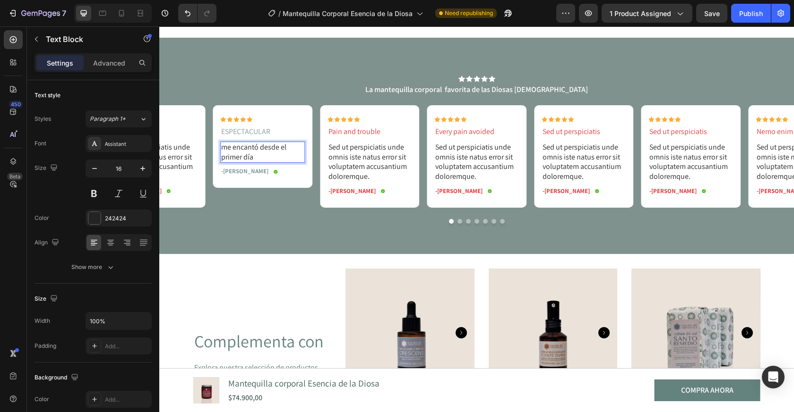
click at [225, 134] on p "ESPECTACULAR" at bounding box center [262, 132] width 83 height 10
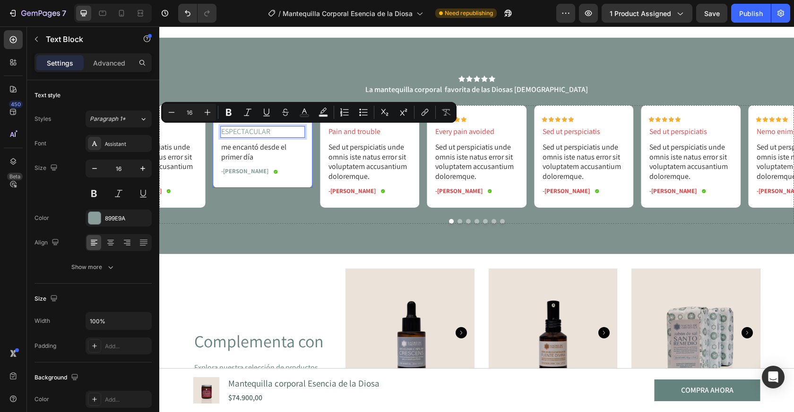
click at [273, 205] on div "Icon Icon Icon Icon Icon Icon List ESPECTACULAR Text Block 8 me encantó desde e…" at bounding box center [263, 156] width 100 height 102
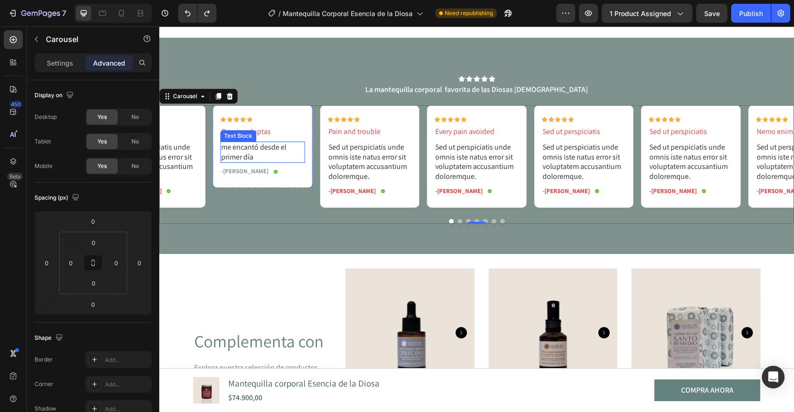
click at [239, 147] on p "me encantó desde el primer día" at bounding box center [262, 153] width 83 height 20
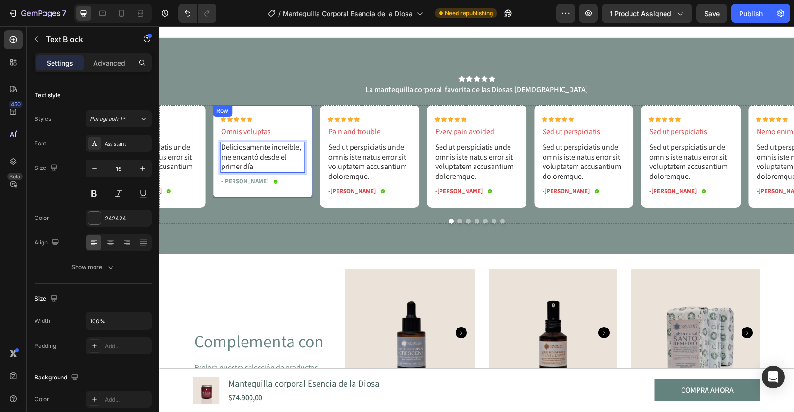
click at [265, 136] on p "Omnis voluptas" at bounding box center [262, 132] width 83 height 10
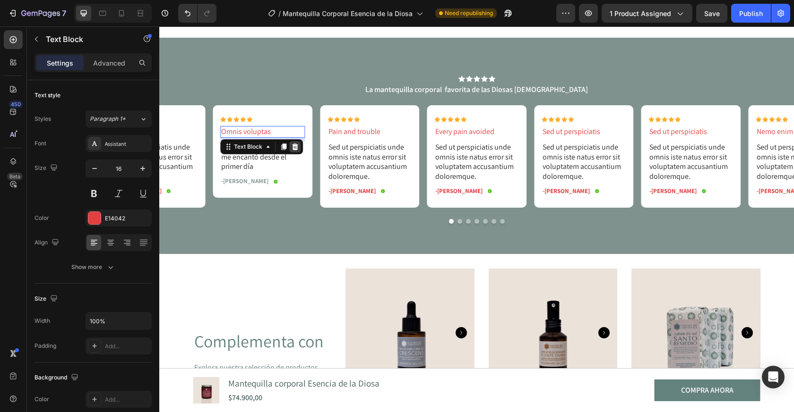
click at [296, 147] on icon at bounding box center [295, 147] width 6 height 7
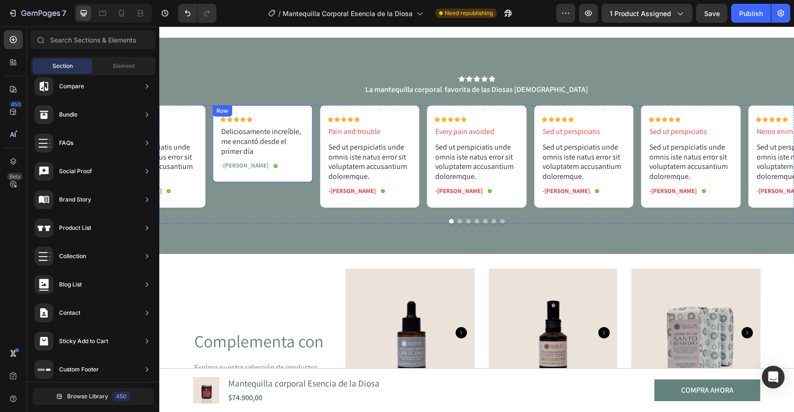
click at [283, 215] on div "Icon Icon Icon Icon Icon Icon List Deliciosamente increíble, me encantó desde e…" at bounding box center [476, 164] width 634 height 119
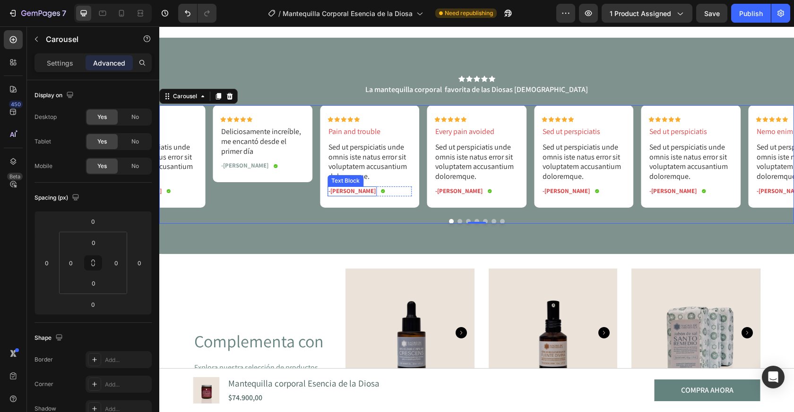
click at [344, 192] on p "-Jonh L." at bounding box center [351, 192] width 47 height 8
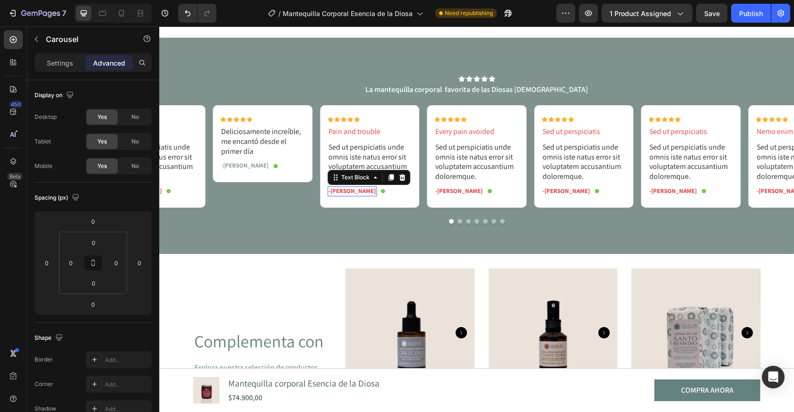
click at [343, 192] on p "-Jonh L." at bounding box center [351, 192] width 47 height 8
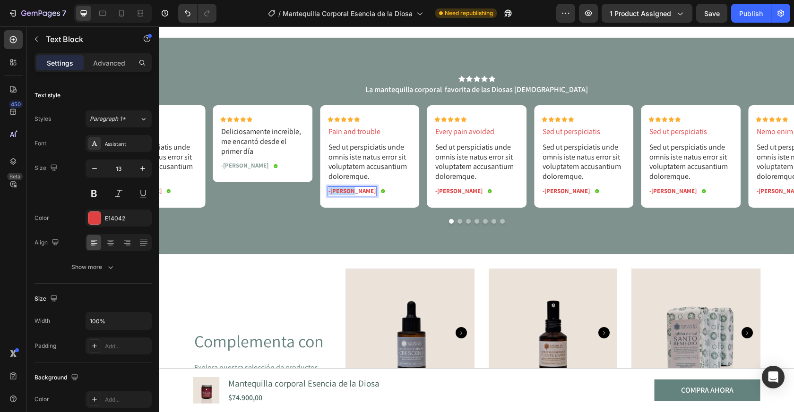
click at [343, 192] on p "-Jonh L." at bounding box center [351, 192] width 47 height 8
click at [353, 167] on p "Sed ut perspiciatis unde omnis iste natus error sit voluptatem accusantium dolo…" at bounding box center [369, 162] width 83 height 39
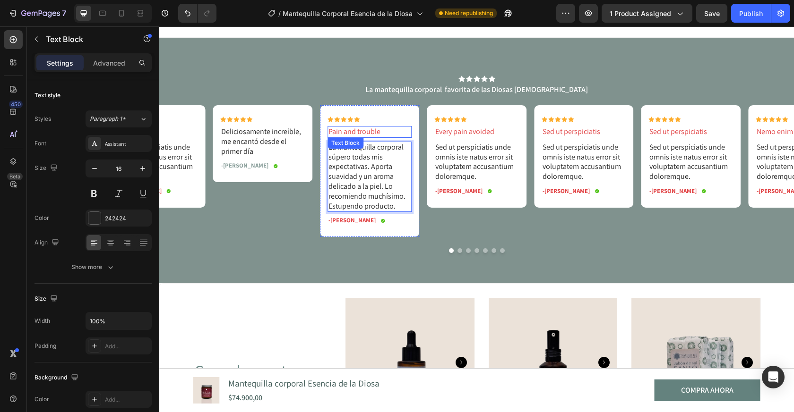
click at [364, 133] on p "Pain and trouble" at bounding box center [369, 132] width 83 height 10
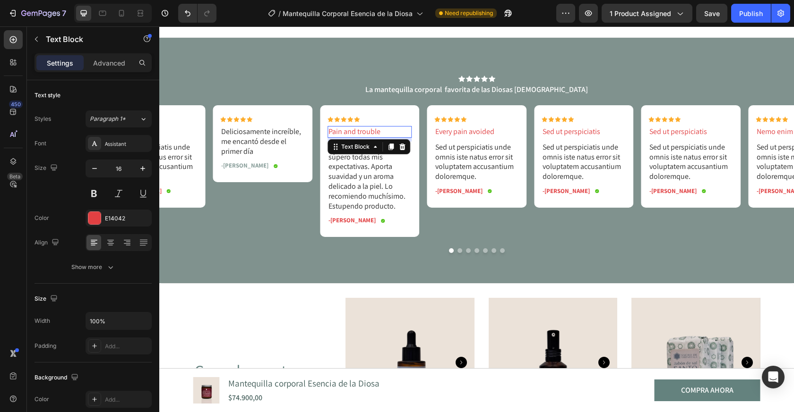
click at [403, 147] on icon at bounding box center [402, 147] width 6 height 7
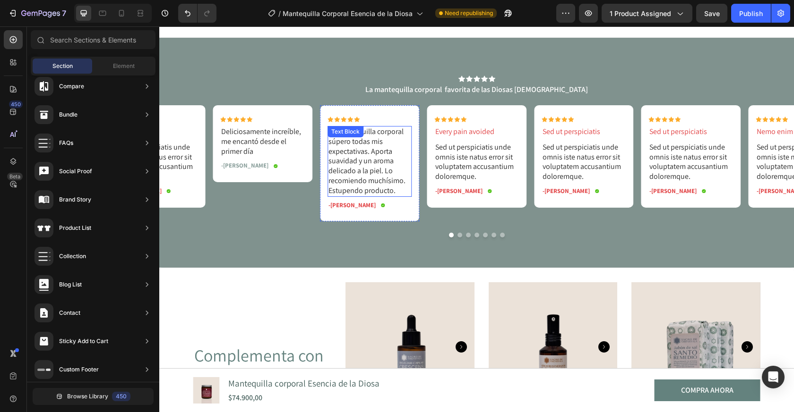
click at [378, 178] on p "La mantequilla corporal súpero todas mis expectativas. Aporta suavidad y un aro…" at bounding box center [369, 161] width 83 height 69
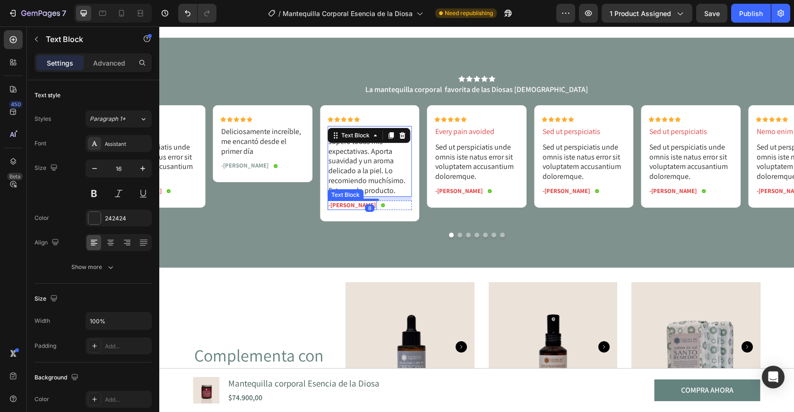
click at [355, 207] on p "-Pilar Perea" at bounding box center [351, 206] width 47 height 8
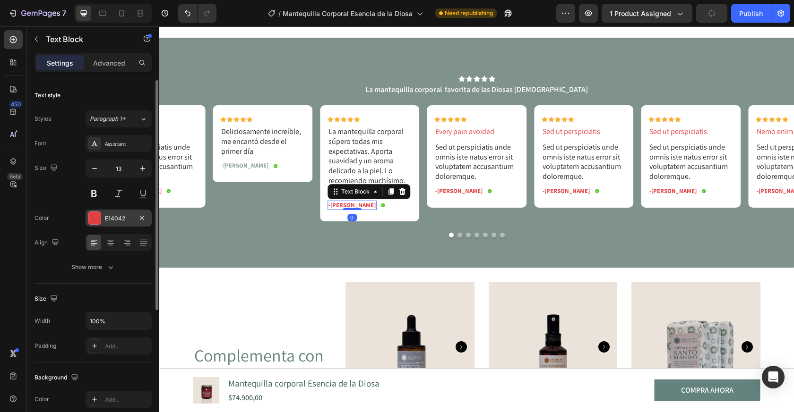
click at [99, 218] on div at bounding box center [94, 218] width 12 height 12
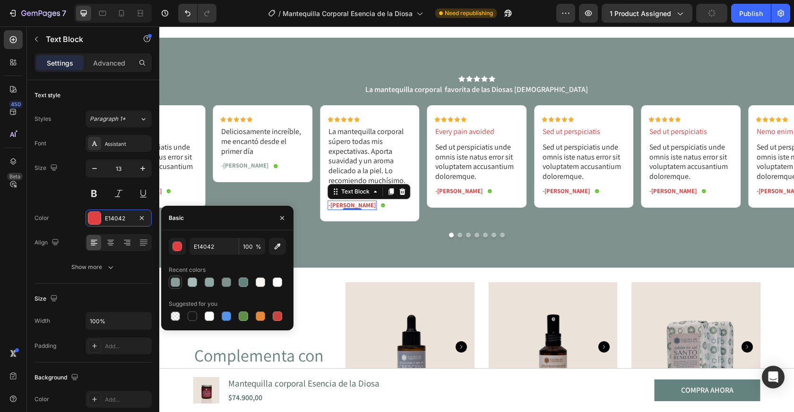
click at [171, 280] on div at bounding box center [175, 282] width 9 height 9
type input "899E9A"
click at [396, 244] on div "Icon Icon Icon Icon Icon Icon List La mantequilla corporal favorita de las Dios…" at bounding box center [476, 153] width 634 height 230
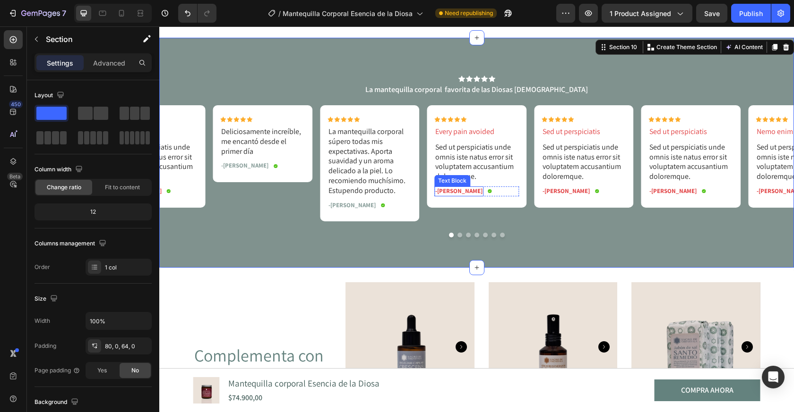
click at [444, 191] on p "-Reylo Q." at bounding box center [458, 192] width 47 height 8
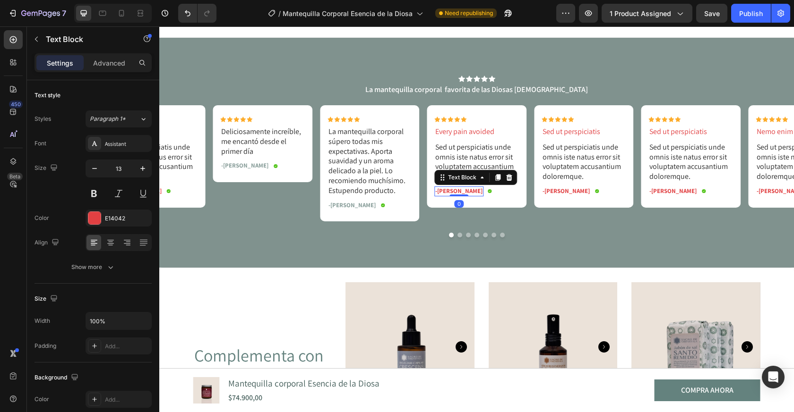
click at [444, 191] on p "-Reylo Q." at bounding box center [458, 192] width 47 height 8
click at [457, 193] on p "By Victoria 01" at bounding box center [453, 192] width 37 height 8
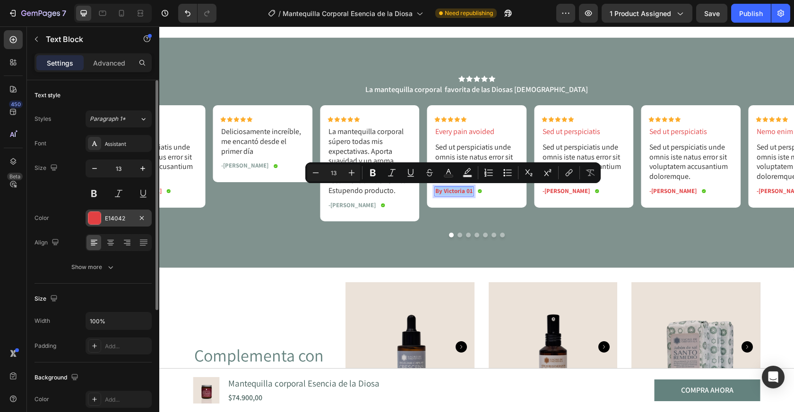
click at [102, 218] on div "E14042" at bounding box center [118, 218] width 66 height 17
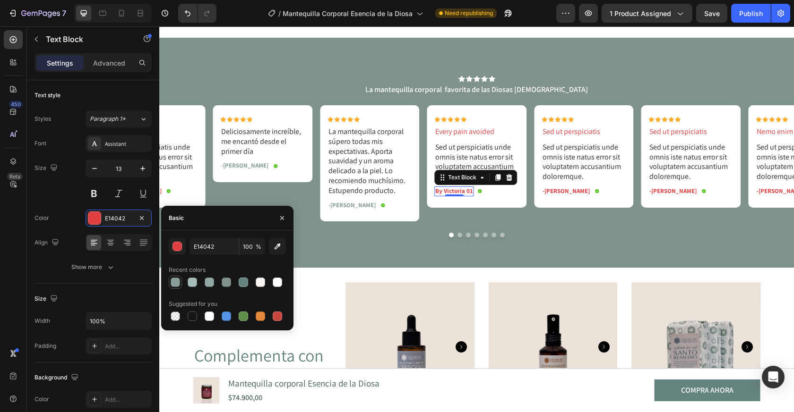
click at [176, 283] on div at bounding box center [175, 282] width 9 height 9
type input "899E9A"
click at [480, 136] on p "Every pain avoided" at bounding box center [476, 132] width 83 height 10
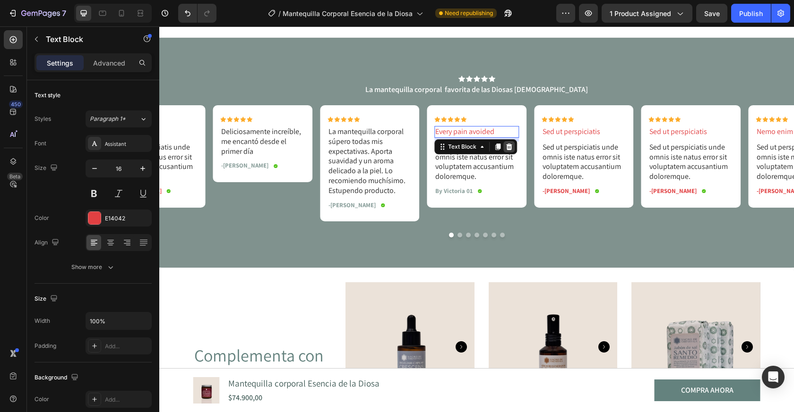
click at [512, 143] on div at bounding box center [508, 146] width 11 height 11
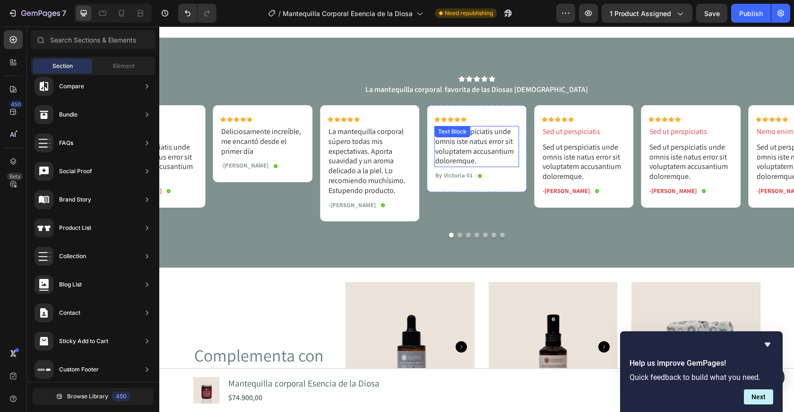
click at [468, 152] on p "Sed ut perspiciatis unde omnis iste natus error sit voluptatem accusantium dolo…" at bounding box center [476, 146] width 83 height 39
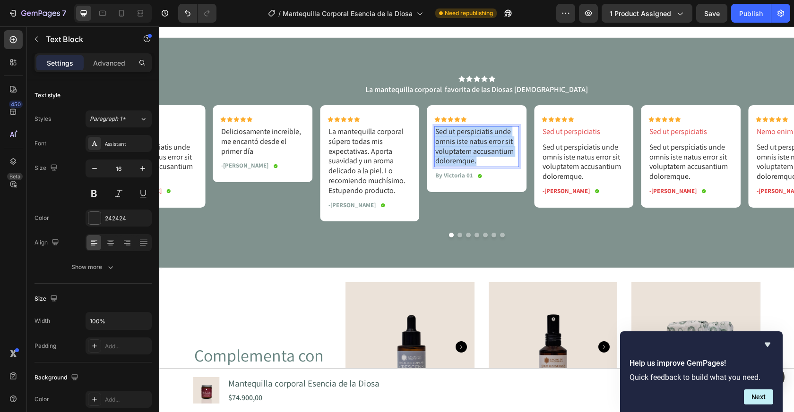
click at [468, 152] on p "Sed ut perspiciatis unde omnis iste natus error sit voluptatem accusantium dolo…" at bounding box center [476, 146] width 83 height 39
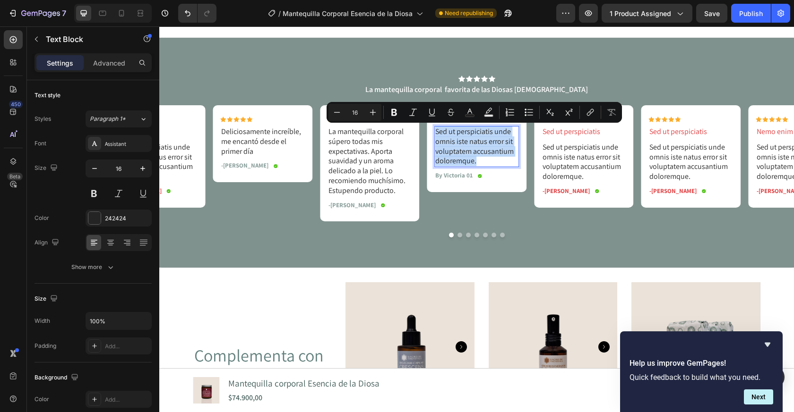
type input "18"
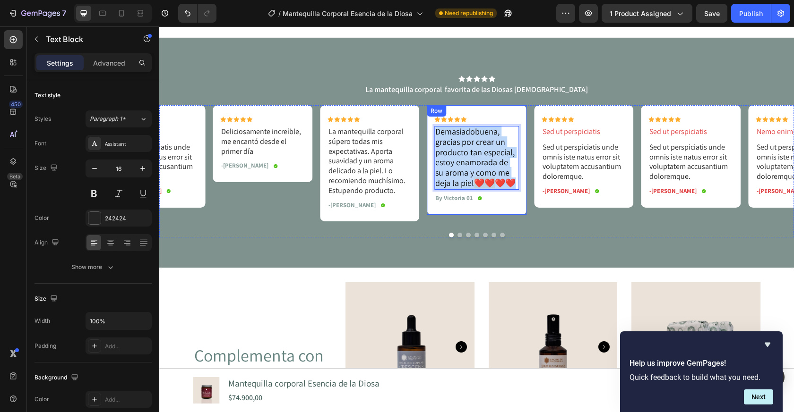
drag, startPoint x: 498, startPoint y: 180, endPoint x: 427, endPoint y: 127, distance: 89.4
click at [427, 127] on div "Icon Icon Icon Icon Icon Icon List Demasiado buena, gracias por crear un produc…" at bounding box center [477, 160] width 100 height 110
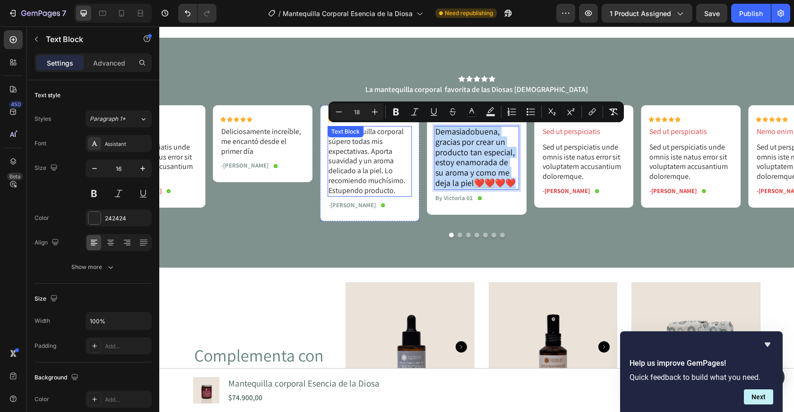
click at [374, 161] on p "La mantequilla corporal súpero todas mis expectativas. Aporta suavidad y un aro…" at bounding box center [369, 161] width 83 height 69
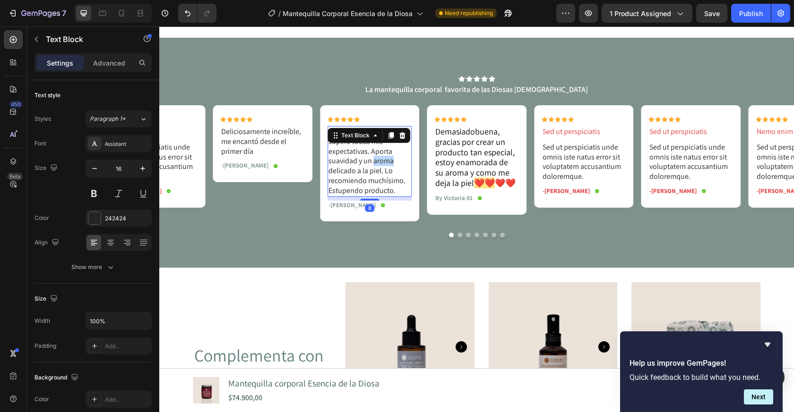
click at [374, 161] on p "La mantequilla corporal súpero todas mis expectativas. Aporta suavidad y un aro…" at bounding box center [369, 161] width 83 height 69
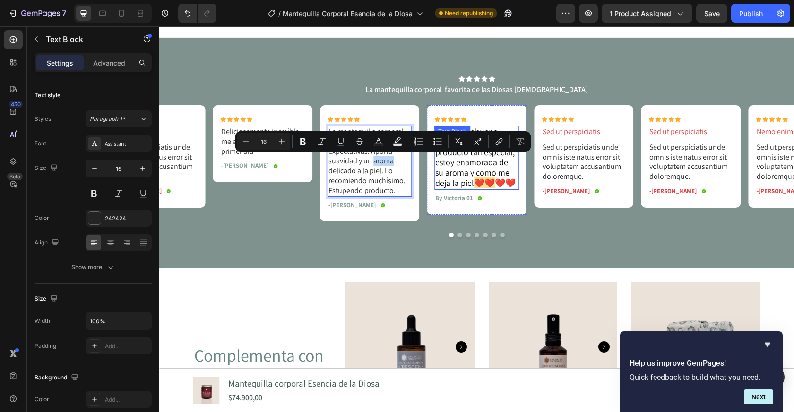
click at [459, 167] on span "buena, gracias por crear un producto tan especial, estoy enamorada de su aroma …" at bounding box center [474, 157] width 79 height 62
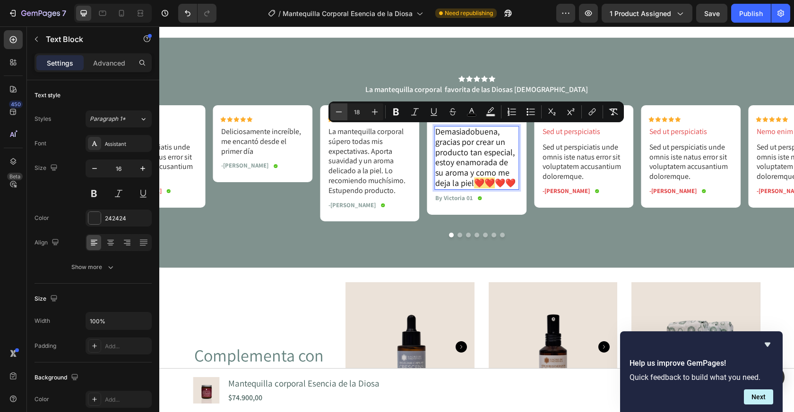
click at [338, 113] on icon "Editor contextual toolbar" at bounding box center [338, 111] width 9 height 9
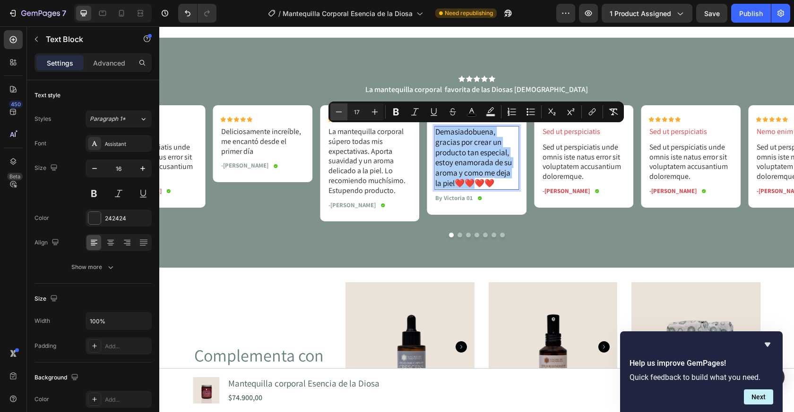
click at [338, 113] on icon "Editor contextual toolbar" at bounding box center [338, 111] width 9 height 9
type input "16"
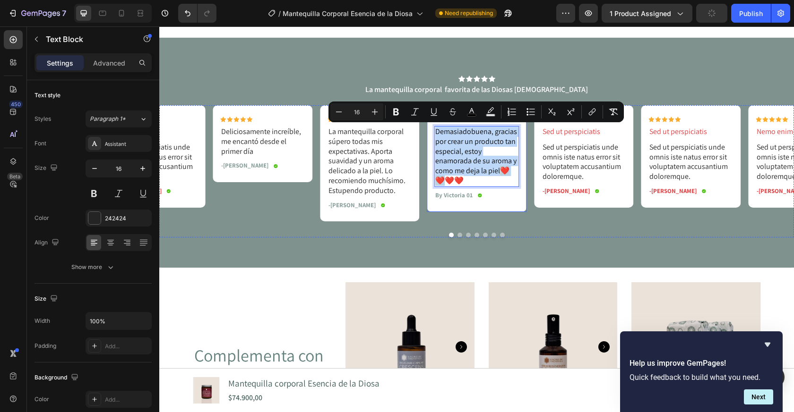
click at [487, 208] on div "Icon Icon Icon Icon Icon Icon List Demasiado buena, gracias por crear un produc…" at bounding box center [476, 163] width 85 height 92
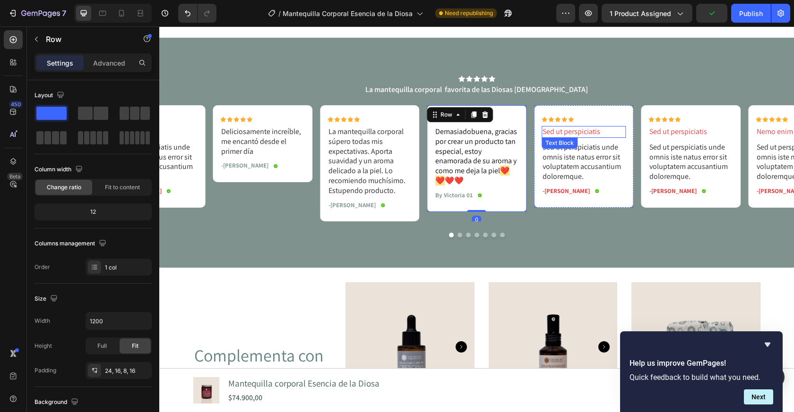
click at [583, 155] on p "Sed ut perspiciatis unde omnis iste natus error sit voluptatem accusantium dolo…" at bounding box center [583, 162] width 83 height 39
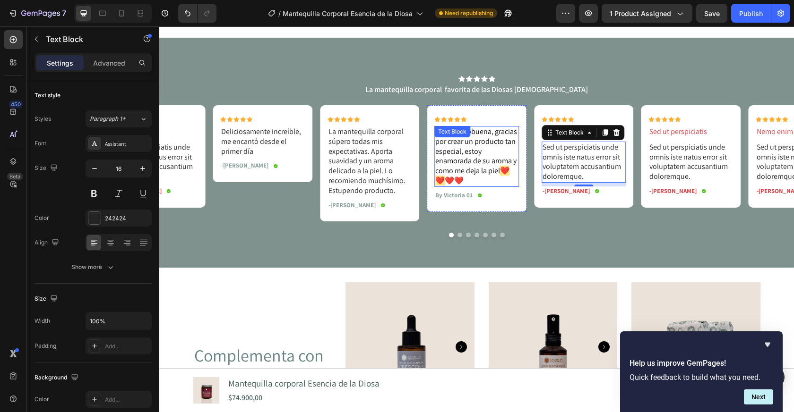
click at [504, 172] on span "❤️❤️" at bounding box center [472, 176] width 74 height 20
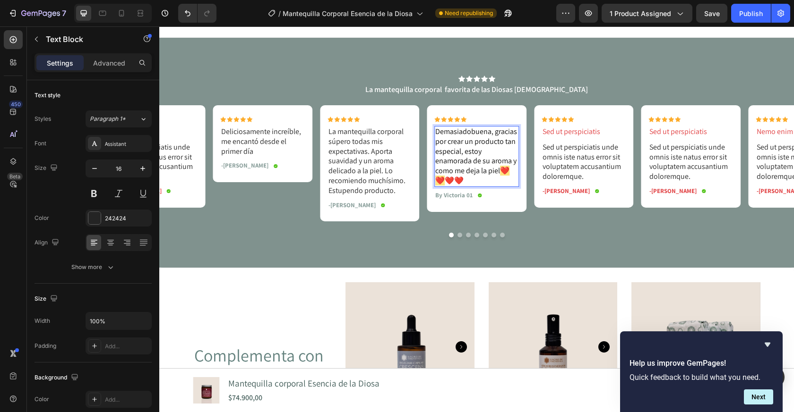
click at [506, 171] on span "❤️❤️" at bounding box center [472, 176] width 74 height 20
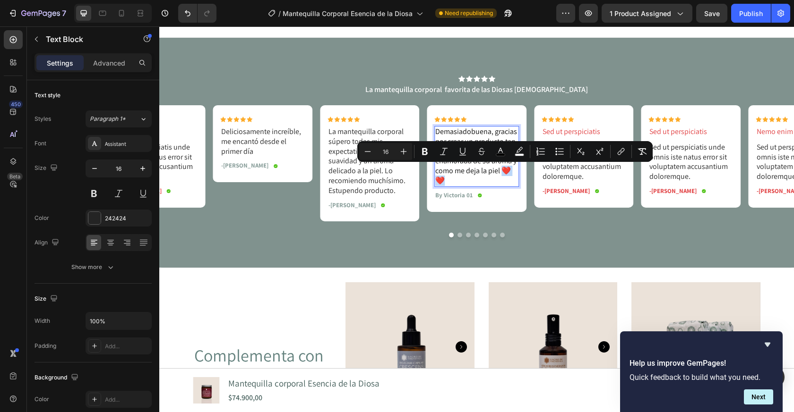
drag, startPoint x: 509, startPoint y: 171, endPoint x: 502, endPoint y: 171, distance: 7.1
click at [502, 171] on span "buena, gracias por crear un producto tan especial, estoy enamorada de su aroma …" at bounding box center [476, 156] width 82 height 59
copy span "❤️"
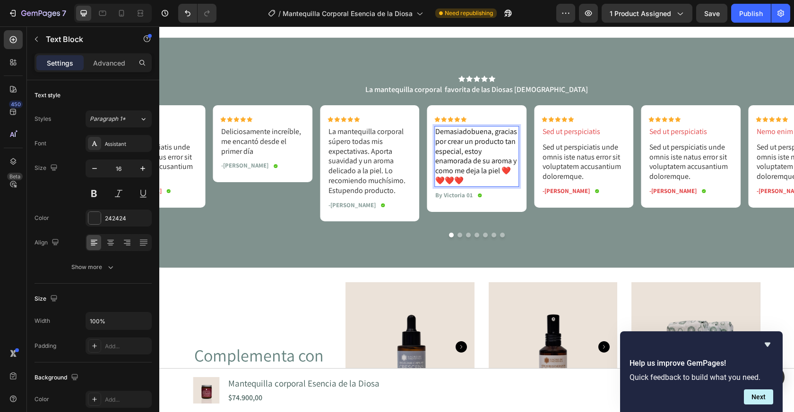
click at [496, 171] on span "buena, gracias por crear un producto tan especial, estoy enamorada de su aroma …" at bounding box center [476, 156] width 82 height 59
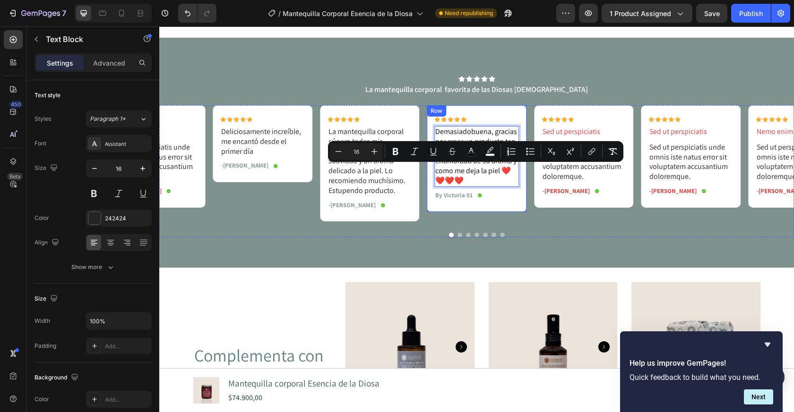
drag, startPoint x: 497, startPoint y: 170, endPoint x: 526, endPoint y: 195, distance: 37.8
click at [526, 195] on div "Icon Icon Icon Icon Icon Icon List Demasiado buena, gracias por crear un produc…" at bounding box center [477, 158] width 100 height 107
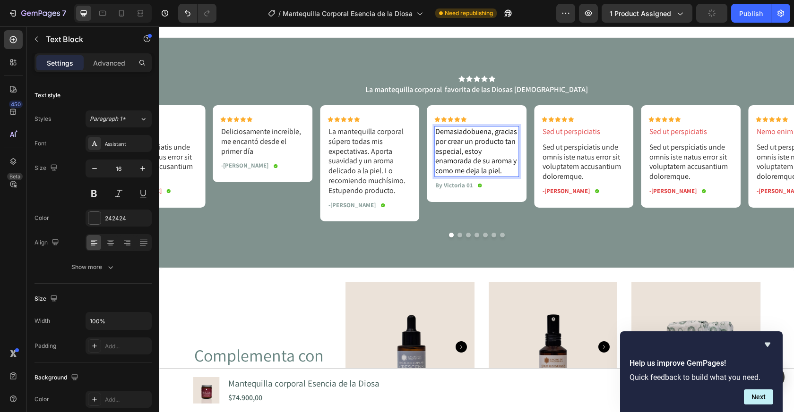
click at [437, 162] on span "buena, gracias por crear un producto tan especial, estoy enamorada de su aroma …" at bounding box center [476, 151] width 82 height 49
click at [555, 191] on p "-Alisa G." at bounding box center [565, 192] width 47 height 8
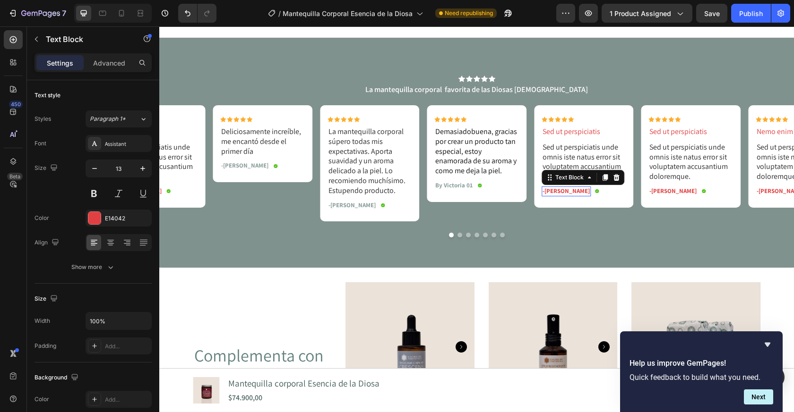
click at [555, 191] on p "-Alisa G." at bounding box center [565, 192] width 47 height 8
click at [555, 191] on p "-Hecmil" at bounding box center [565, 192] width 47 height 8
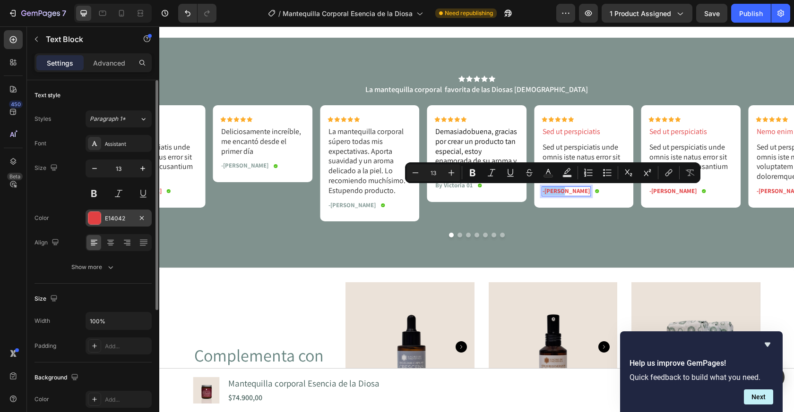
click at [98, 219] on div at bounding box center [94, 218] width 12 height 12
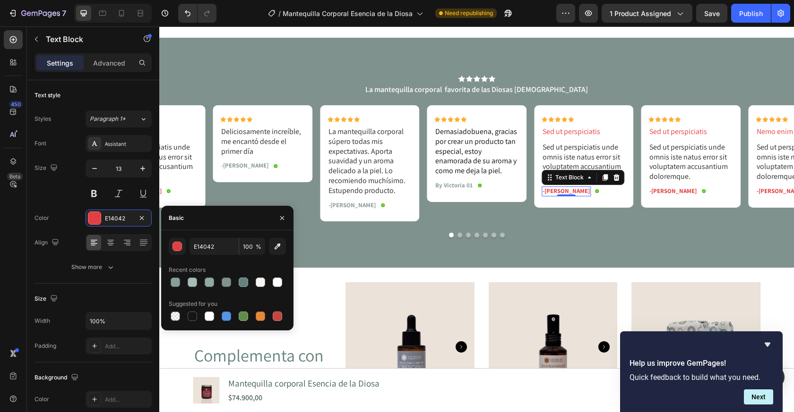
click at [168, 282] on div "E14042 100 % Recent colors Suggested for you" at bounding box center [227, 280] width 132 height 85
click at [173, 282] on div at bounding box center [175, 282] width 9 height 9
type input "899E9A"
click at [456, 186] on p "By Victoria 01" at bounding box center [453, 186] width 37 height 8
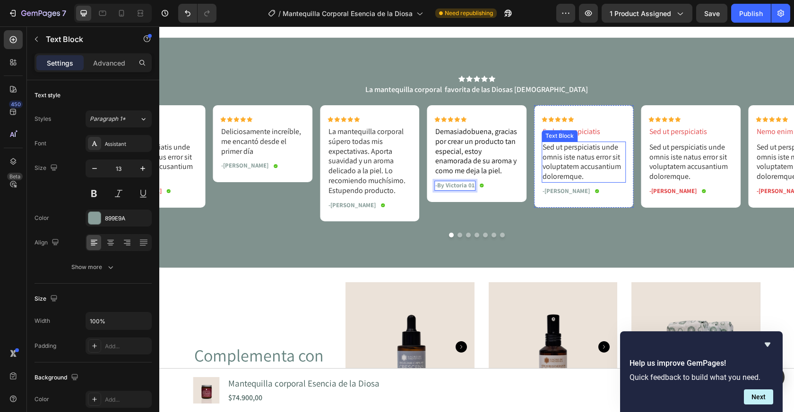
click at [555, 155] on p "Sed ut perspiciatis unde omnis iste natus error sit voluptatem accusantium dolo…" at bounding box center [583, 162] width 83 height 39
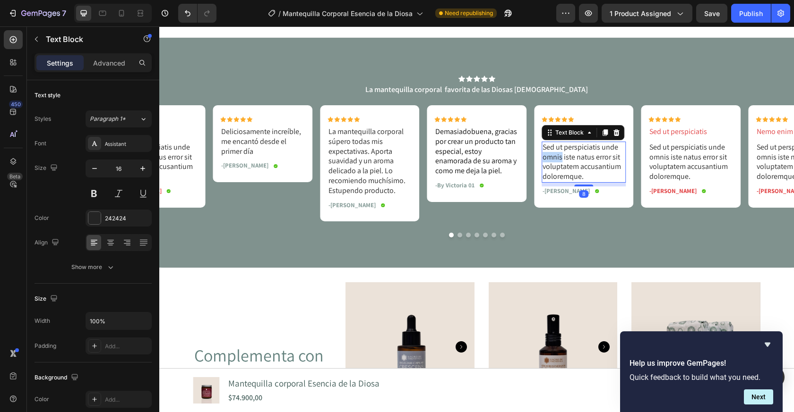
click at [555, 155] on p "Sed ut perspiciatis unde omnis iste natus error sit voluptatem accusantium dolo…" at bounding box center [583, 162] width 83 height 39
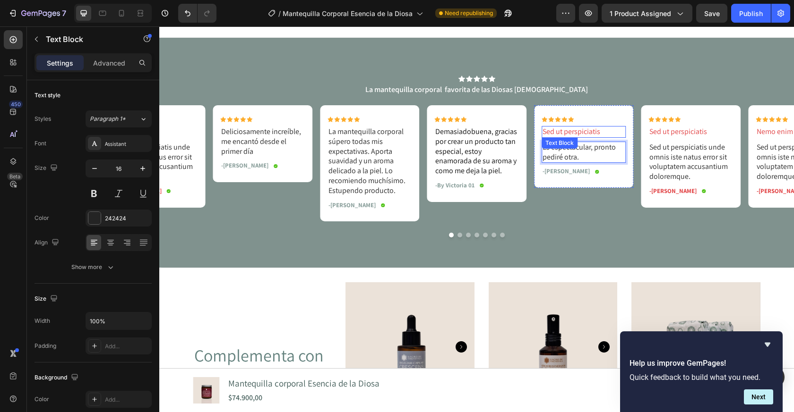
click at [569, 134] on p "Sed ut perspiciatis" at bounding box center [583, 132] width 83 height 10
click at [622, 149] on div "Text Block" at bounding box center [582, 146] width 83 height 15
click at [616, 148] on icon at bounding box center [616, 147] width 6 height 7
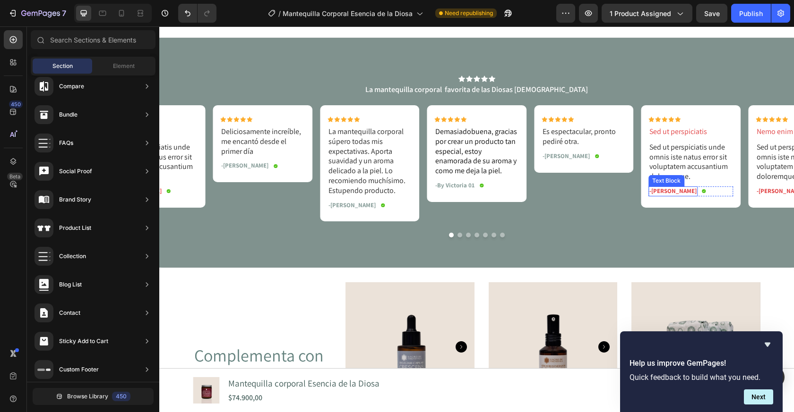
click at [658, 193] on p "-Alisa G." at bounding box center [672, 192] width 47 height 8
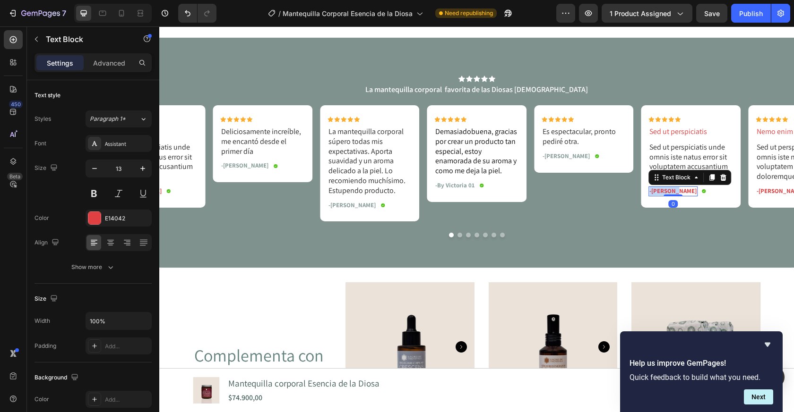
click at [658, 193] on p "-Alisa G." at bounding box center [672, 192] width 47 height 8
click at [676, 192] on p "-Sara Gonzalez" at bounding box center [672, 192] width 47 height 8
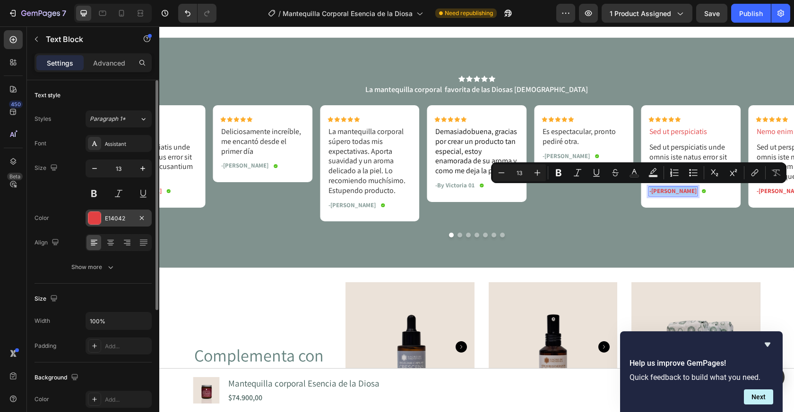
click at [99, 215] on div at bounding box center [94, 218] width 12 height 12
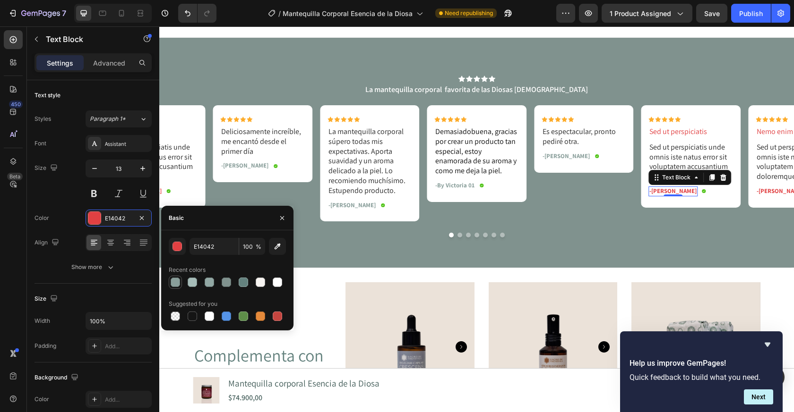
click at [175, 281] on div at bounding box center [175, 282] width 9 height 9
type input "899E9A"
click at [669, 152] on p "Sed ut perspiciatis unde omnis iste natus error sit voluptatem accusantium dolo…" at bounding box center [690, 162] width 83 height 39
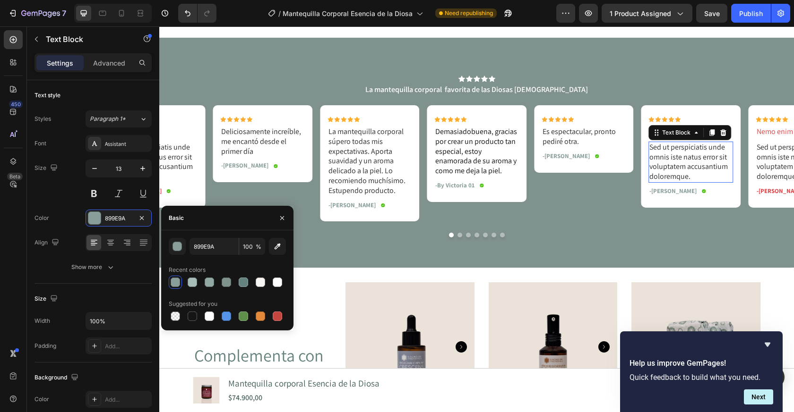
click at [669, 152] on p "Sed ut perspiciatis unde omnis iste natus error sit voluptatem accusantium dolo…" at bounding box center [690, 162] width 83 height 39
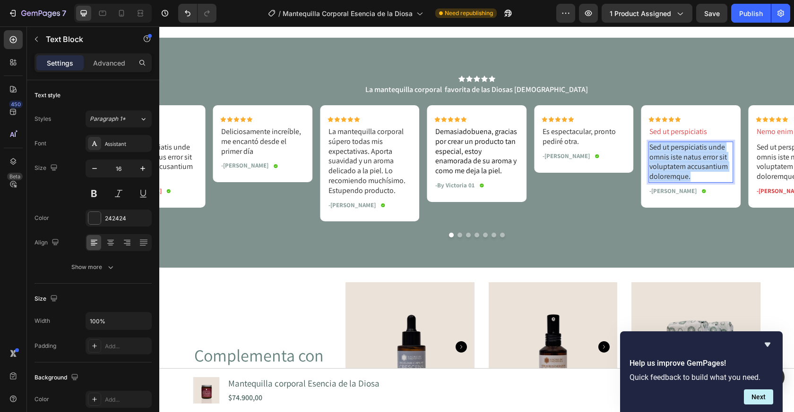
click at [669, 152] on p "Sed ut perspiciatis unde omnis iste natus error sit voluptatem accusantium dolo…" at bounding box center [690, 162] width 83 height 39
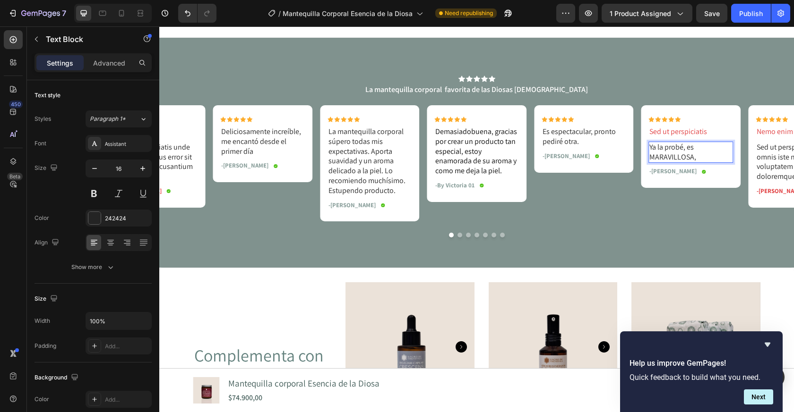
click at [686, 149] on p "Ya la probé, es MARAVILLOSA," at bounding box center [690, 153] width 83 height 20
click at [705, 158] on p "Ya la probé. Es MARAVILLOSA," at bounding box center [690, 153] width 83 height 20
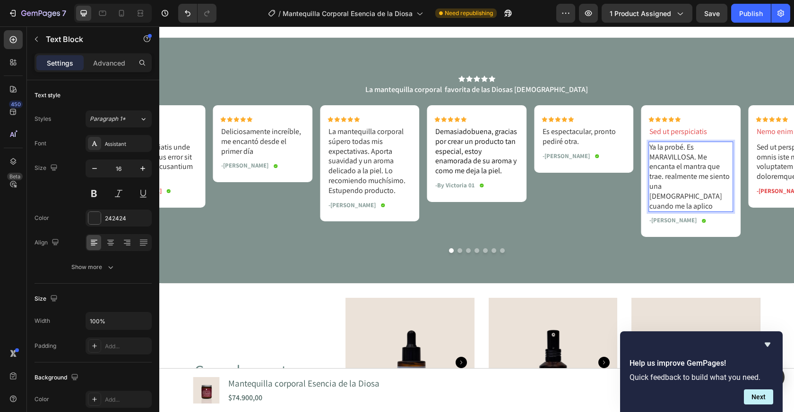
click at [666, 177] on p "Ya la probé. Es MARAVILLOSA. Me encanta el mantra que trae. realmente me siento…" at bounding box center [690, 177] width 83 height 69
click at [689, 135] on p "Sed ut perspiciatis" at bounding box center [690, 132] width 83 height 10
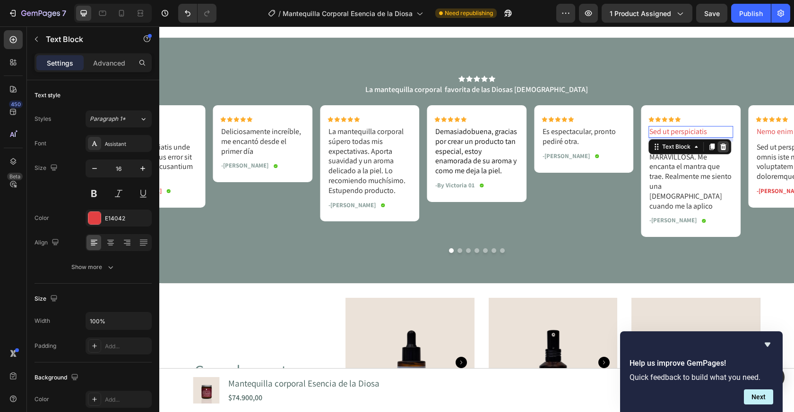
click at [725, 143] on icon at bounding box center [723, 147] width 8 height 8
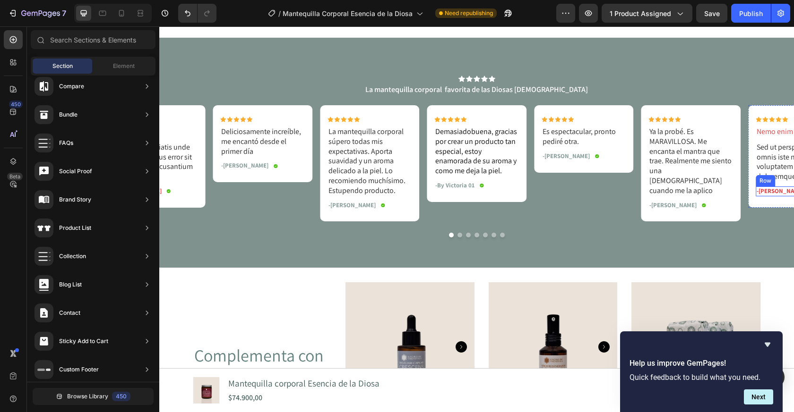
click at [769, 193] on p "-Ken K." at bounding box center [779, 192] width 47 height 8
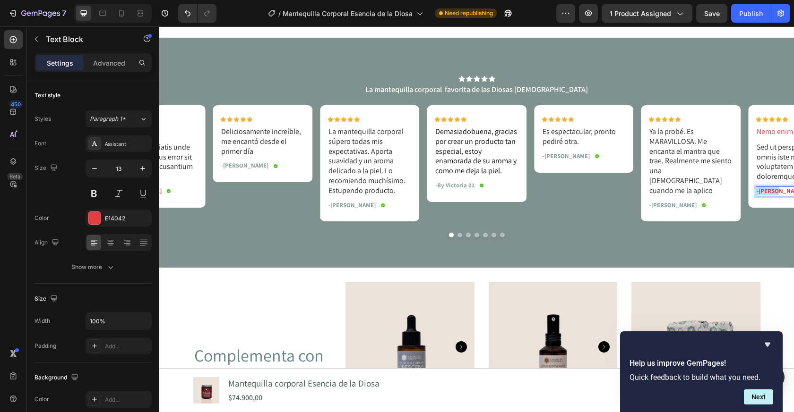
click at [769, 193] on p "-Ken K." at bounding box center [779, 192] width 47 height 8
click at [768, 167] on p "Sed ut perspiciatis unde omnis iste natus error sit voluptatem accusantium dolo…" at bounding box center [797, 162] width 83 height 39
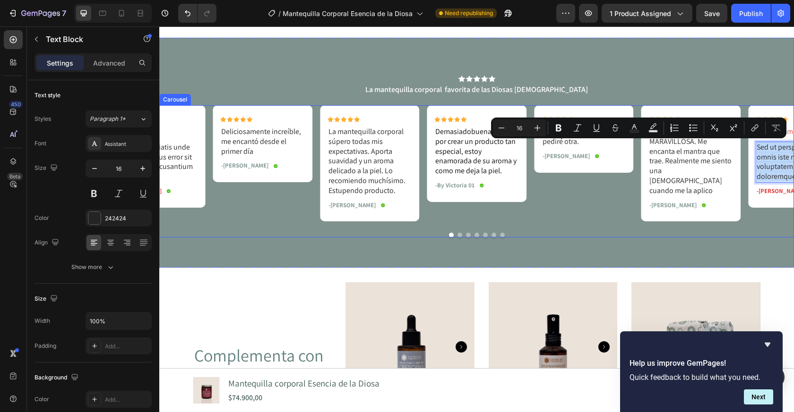
click at [458, 237] on button "Dot" at bounding box center [459, 235] width 5 height 5
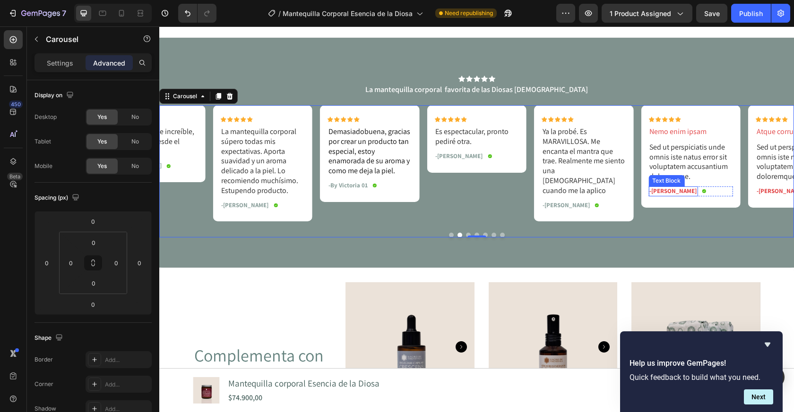
click at [666, 190] on p "-Enith Franco A" at bounding box center [672, 192] width 47 height 8
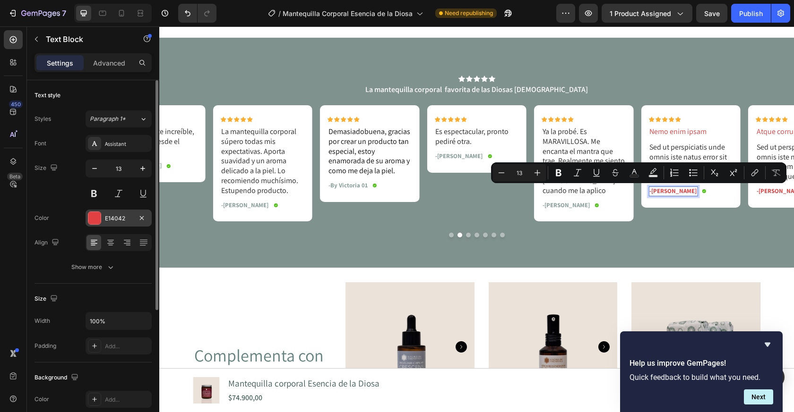
click at [100, 218] on div at bounding box center [94, 218] width 12 height 12
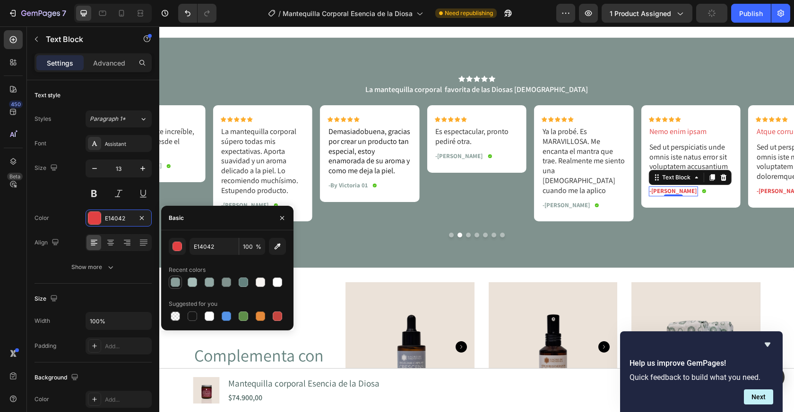
click at [176, 284] on div at bounding box center [175, 282] width 9 height 9
type input "899E9A"
click at [693, 152] on p "Sed ut perspiciatis unde omnis iste natus error sit voluptatem accusantium dolo…" at bounding box center [690, 162] width 83 height 39
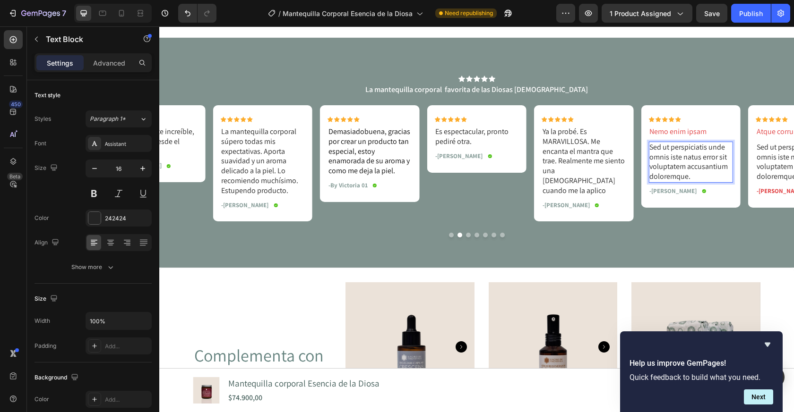
click at [693, 152] on p "Sed ut perspiciatis unde omnis iste natus error sit voluptatem accusantium dolo…" at bounding box center [690, 162] width 83 height 39
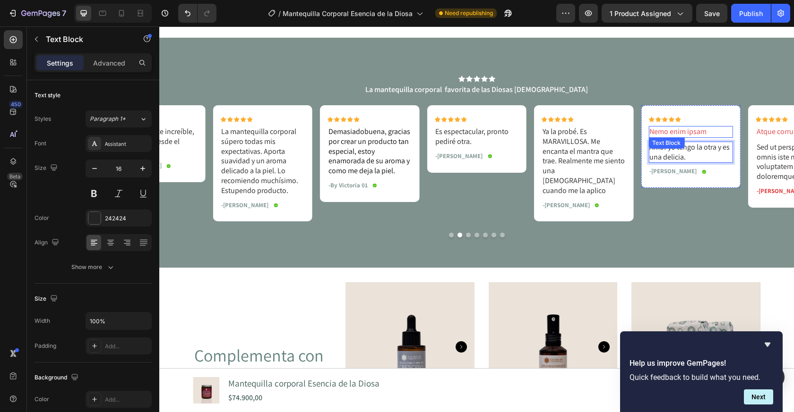
click at [685, 134] on p "Nemo enim ipsam" at bounding box center [690, 132] width 83 height 10
click at [723, 147] on icon at bounding box center [723, 147] width 6 height 7
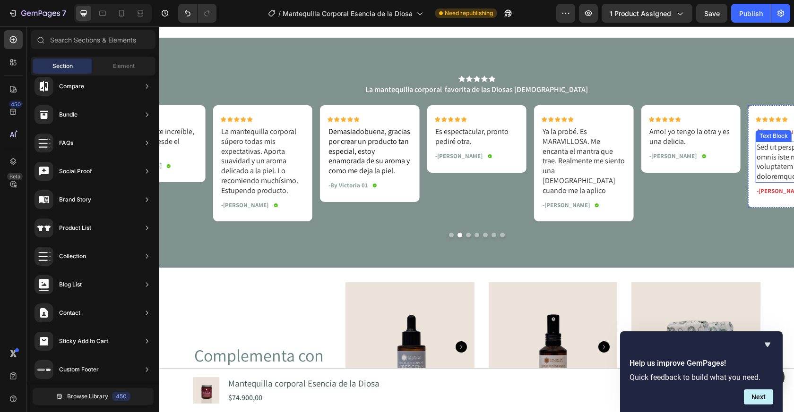
click at [765, 172] on p "Sed ut perspiciatis unde omnis iste natus error sit voluptatem accusantium dolo…" at bounding box center [797, 162] width 83 height 39
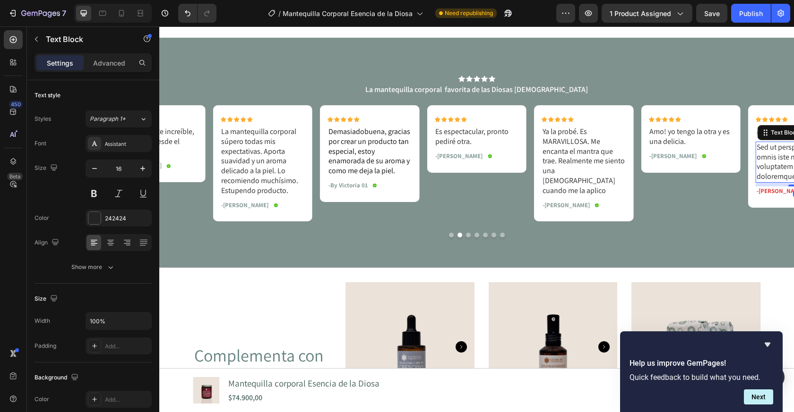
click at [763, 163] on p "Sed ut perspiciatis unde omnis iste natus error sit voluptatem accusantium dolo…" at bounding box center [797, 162] width 83 height 39
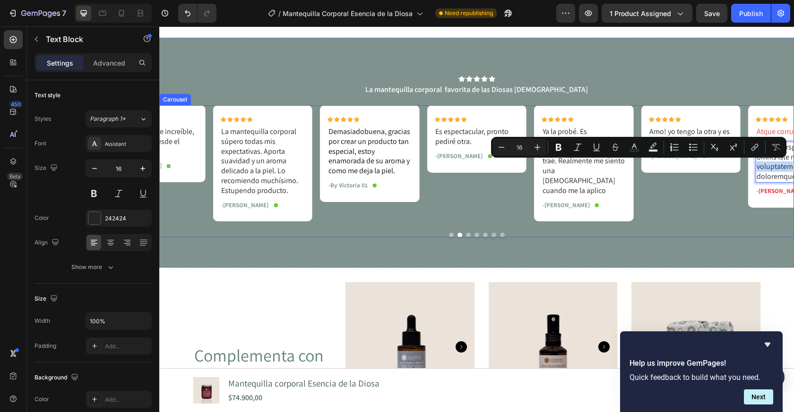
click at [468, 234] on button "Dot" at bounding box center [468, 235] width 5 height 5
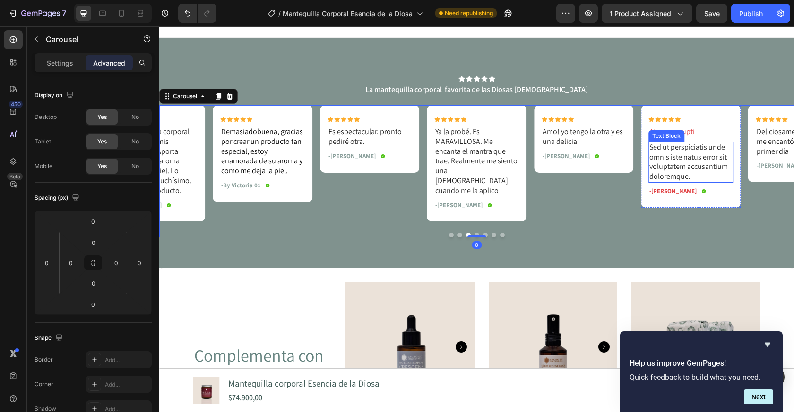
click at [680, 173] on p "Sed ut perspiciatis unde omnis iste natus error sit voluptatem accusantium dolo…" at bounding box center [690, 162] width 83 height 39
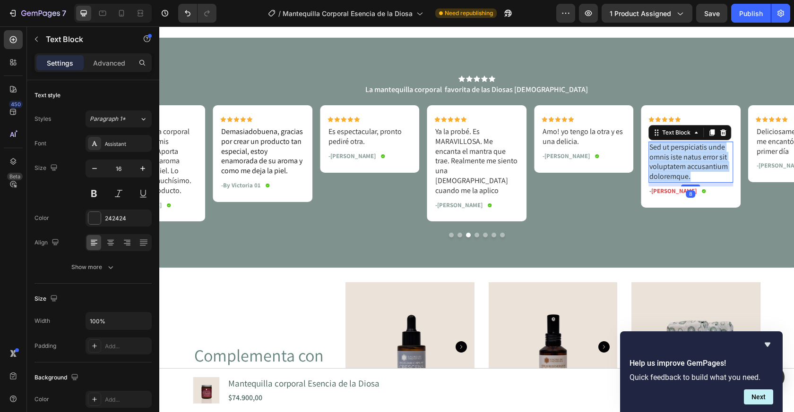
click at [680, 173] on p "Sed ut perspiciatis unde omnis iste natus error sit voluptatem accusantium dolo…" at bounding box center [690, 162] width 83 height 39
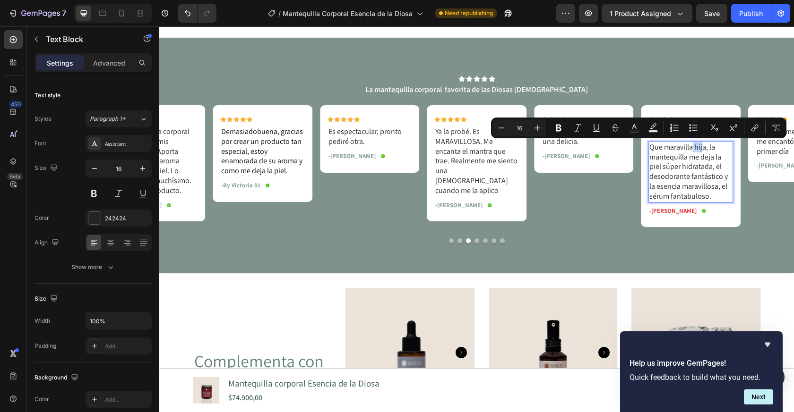
drag, startPoint x: 692, startPoint y: 147, endPoint x: 703, endPoint y: 149, distance: 11.6
click at [703, 149] on p "Que maravilla hija, la mantequilla me deja la piel súper hidratada, el desodora…" at bounding box center [690, 172] width 83 height 59
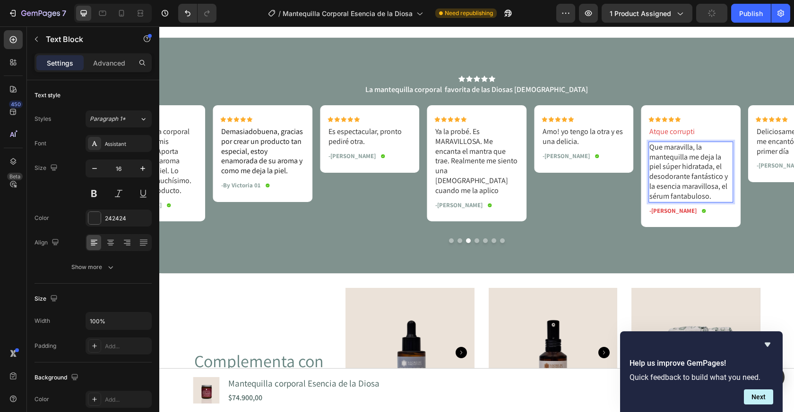
click at [679, 189] on p "Que maravilla, la mantequilla me deja la piel súper hidratada, el desodorante f…" at bounding box center [690, 172] width 83 height 59
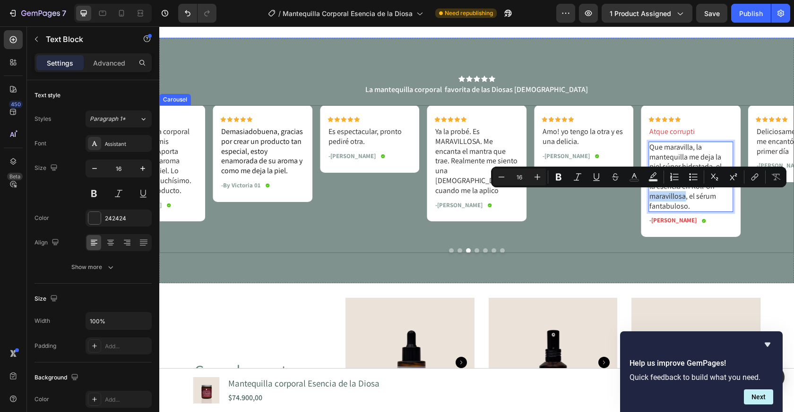
drag, startPoint x: 684, startPoint y: 196, endPoint x: 631, endPoint y: 196, distance: 52.9
click at [631, 196] on div "Icon Icon Icon Icon Icon Icon List Deliciosamente increíble, me encantó desde e…" at bounding box center [476, 171] width 634 height 132
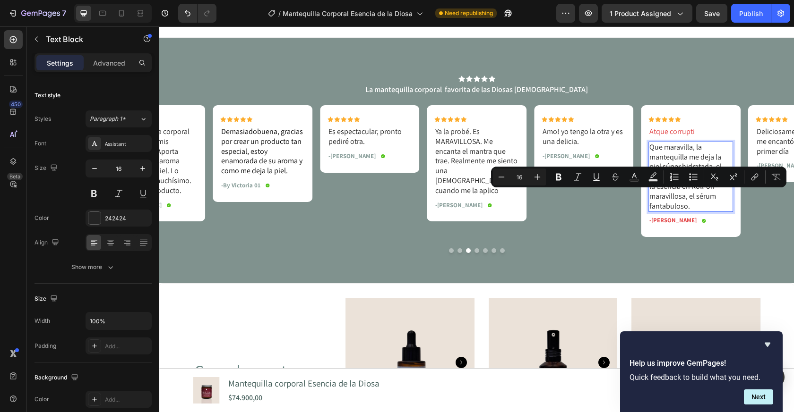
click at [708, 211] on p "Que maravilla, la mantequilla me deja la piel súper hidratada, el desodorante f…" at bounding box center [690, 177] width 83 height 69
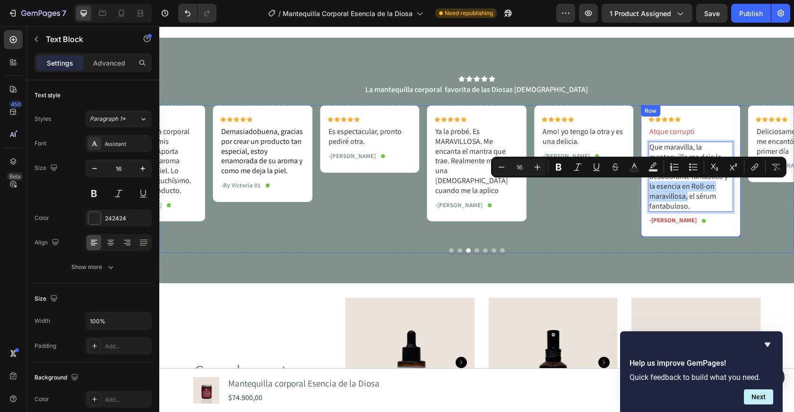
drag, startPoint x: 687, startPoint y: 198, endPoint x: 645, endPoint y: 188, distance: 43.4
click at [645, 188] on div "Icon Icon Icon Icon Icon Icon List Atque corrupti Text Block Que maravilla, la …" at bounding box center [690, 171] width 100 height 132
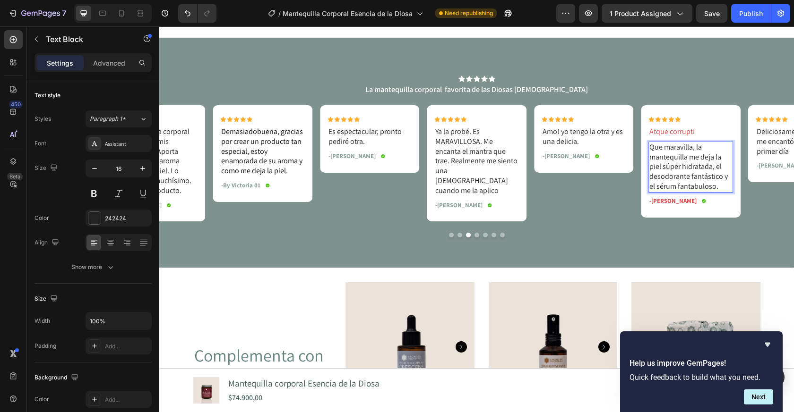
click at [674, 185] on p "Que maravilla, la mantequilla me deja la piel súper hidratada, el desodorante f…" at bounding box center [690, 167] width 83 height 49
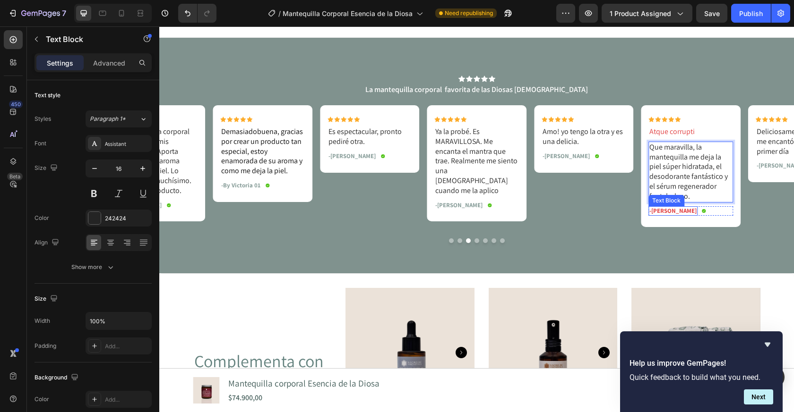
click at [656, 209] on p "-Dick S." at bounding box center [672, 211] width 47 height 8
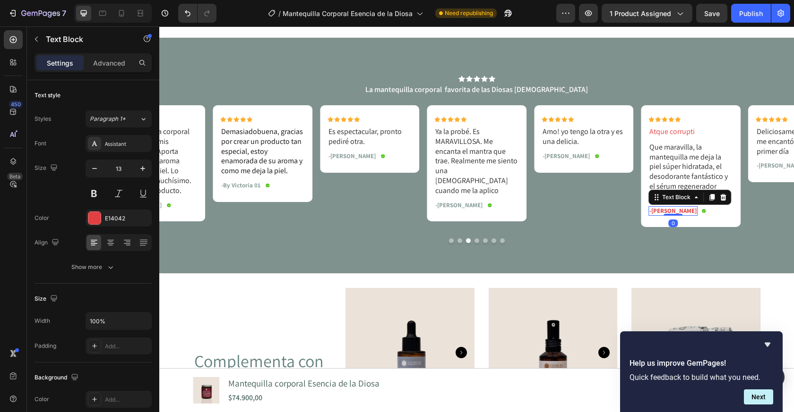
click at [656, 209] on p "-Dick S." at bounding box center [672, 211] width 47 height 8
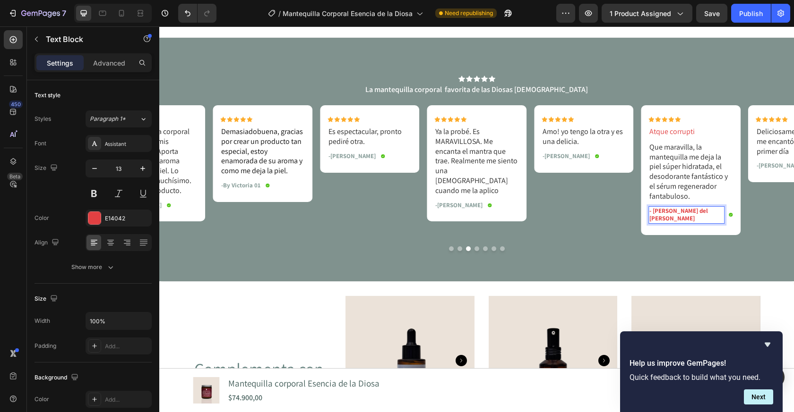
click at [664, 213] on p "- Rocio del Pilar Arias" at bounding box center [686, 215] width 74 height 16
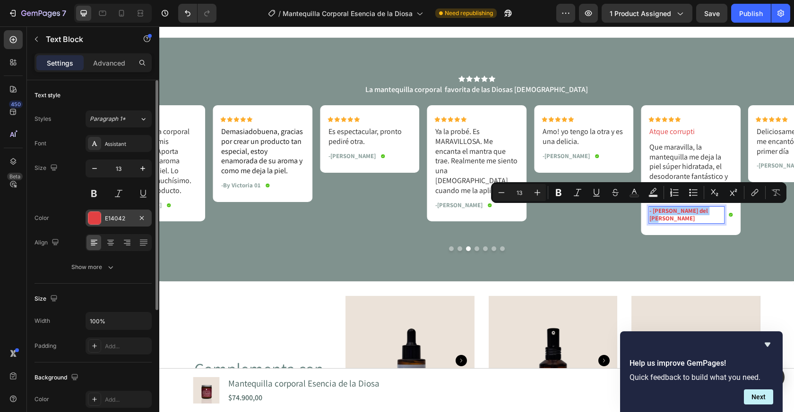
click at [94, 220] on div at bounding box center [94, 218] width 12 height 12
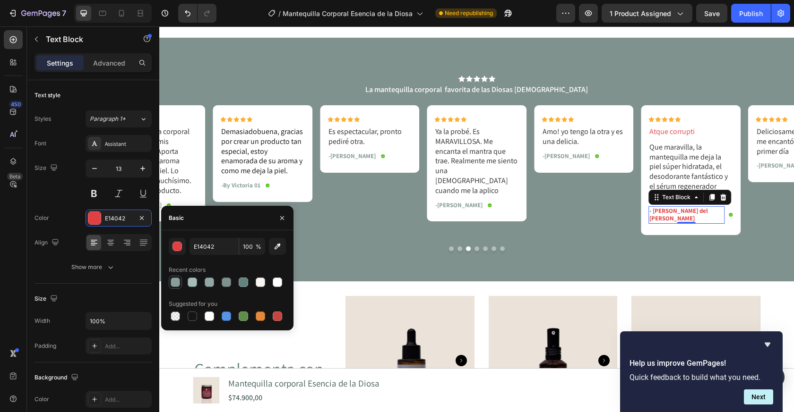
click at [177, 283] on div at bounding box center [175, 282] width 9 height 9
type input "899E9A"
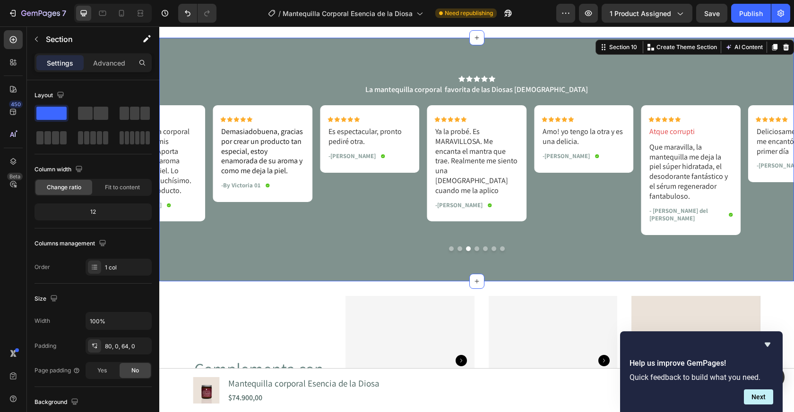
scroll to position [1483, 0]
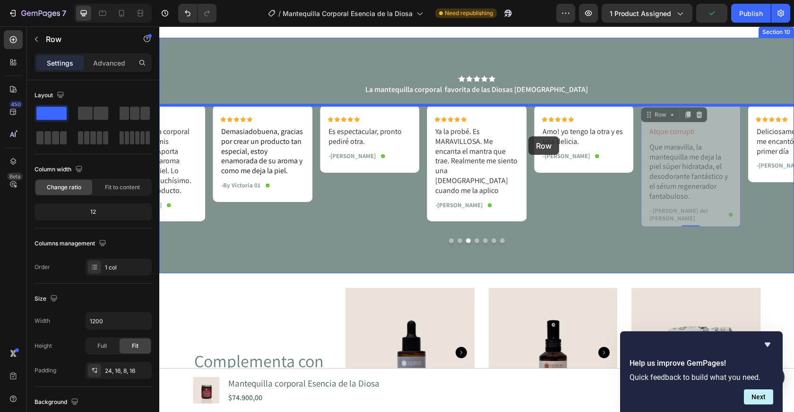
drag, startPoint x: 701, startPoint y: 111, endPoint x: 528, endPoint y: 136, distance: 175.2
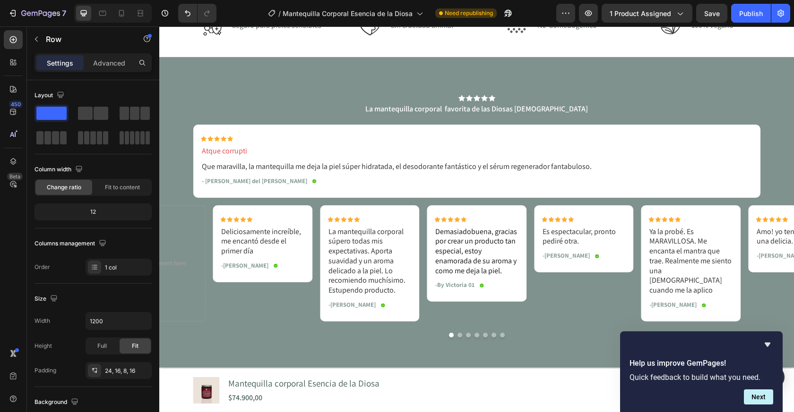
scroll to position [1469, 0]
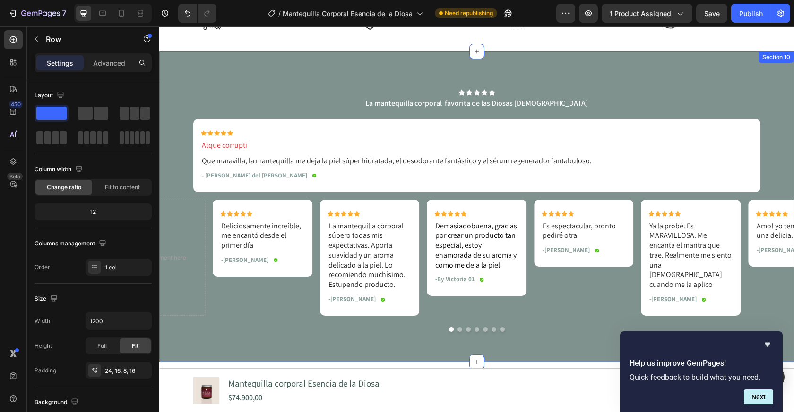
click at [612, 72] on div "Icon Icon Icon Icon Icon Icon List La mantequilla corporal favorita de las Dios…" at bounding box center [476, 206] width 634 height 311
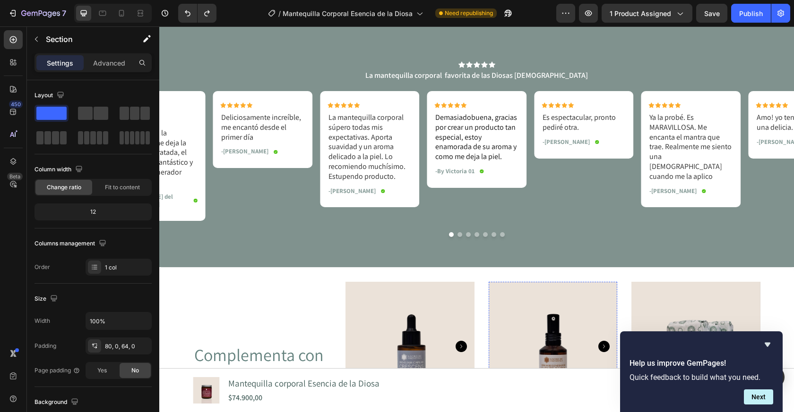
scroll to position [1469, 0]
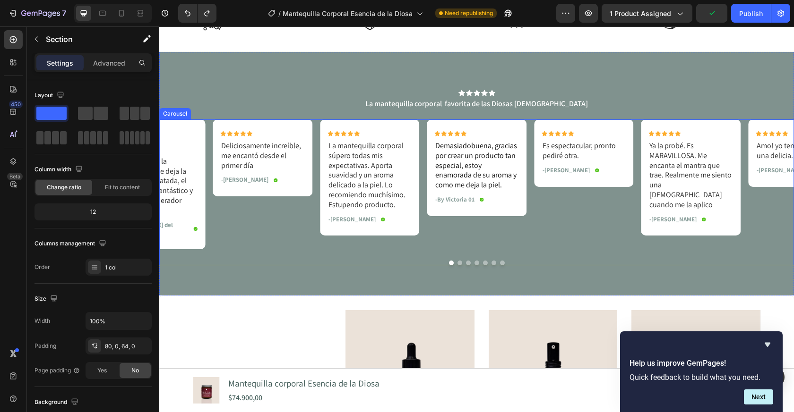
click at [458, 261] on button "Dot" at bounding box center [459, 263] width 5 height 5
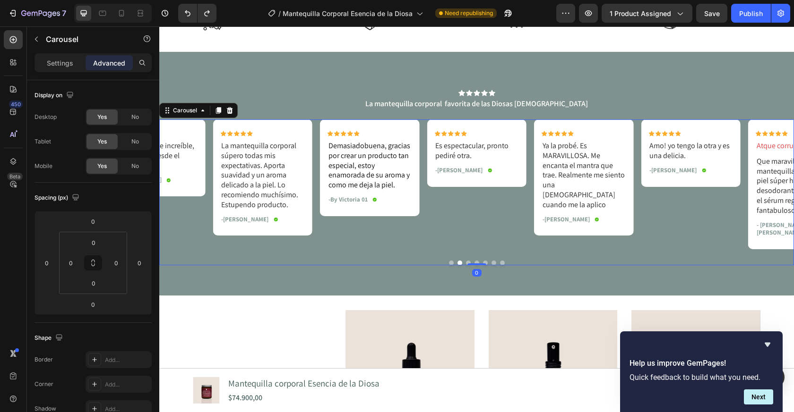
click at [468, 261] on button "Dot" at bounding box center [468, 263] width 5 height 5
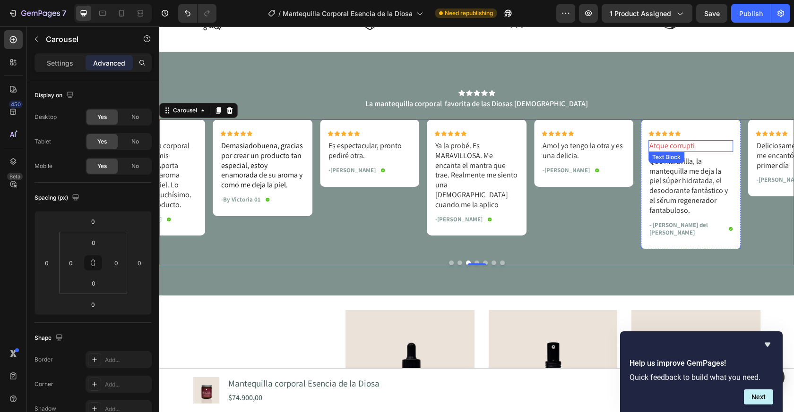
click at [681, 145] on p "Atque corrupti" at bounding box center [690, 146] width 83 height 10
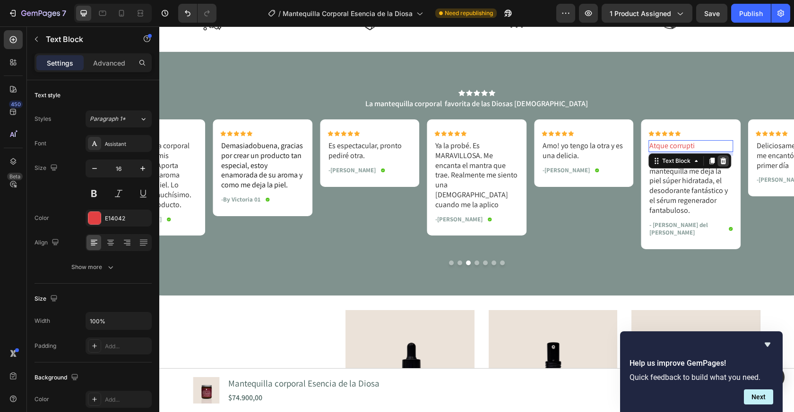
click at [724, 160] on icon at bounding box center [723, 161] width 6 height 7
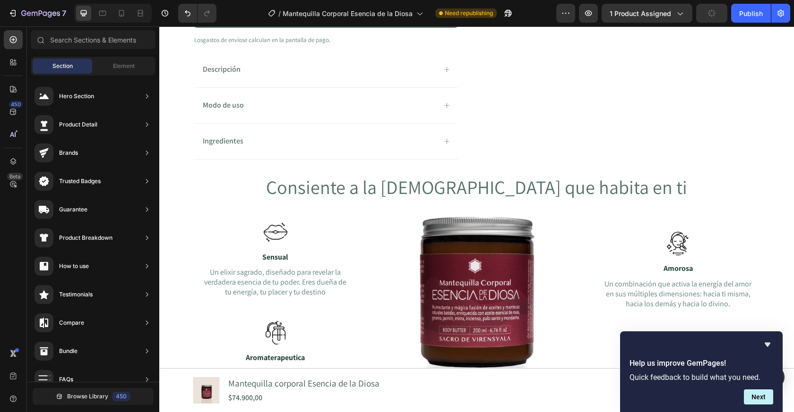
scroll to position [0, 0]
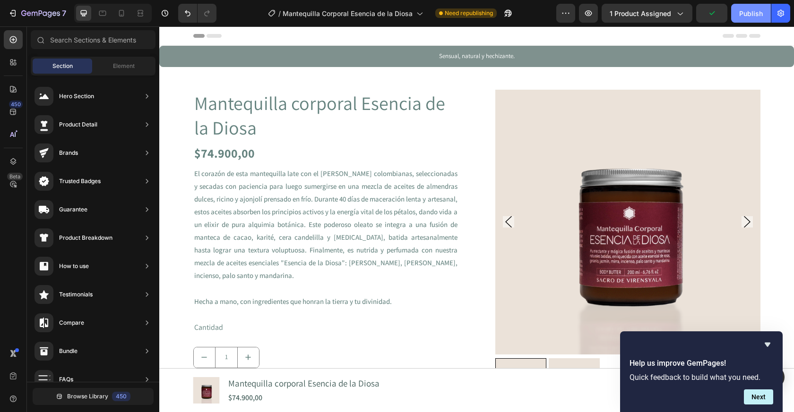
click at [753, 13] on div "Publish" at bounding box center [751, 14] width 24 height 10
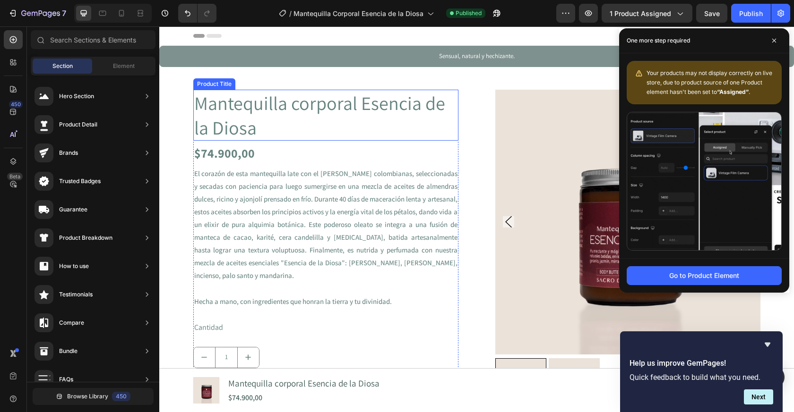
click at [289, 132] on h1 "Mantequilla corporal Esencia de la Diosa" at bounding box center [325, 115] width 265 height 51
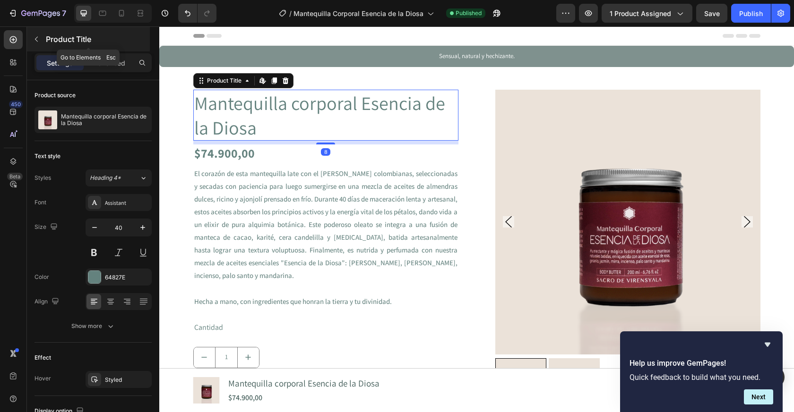
click at [40, 40] on button "button" at bounding box center [36, 39] width 15 height 15
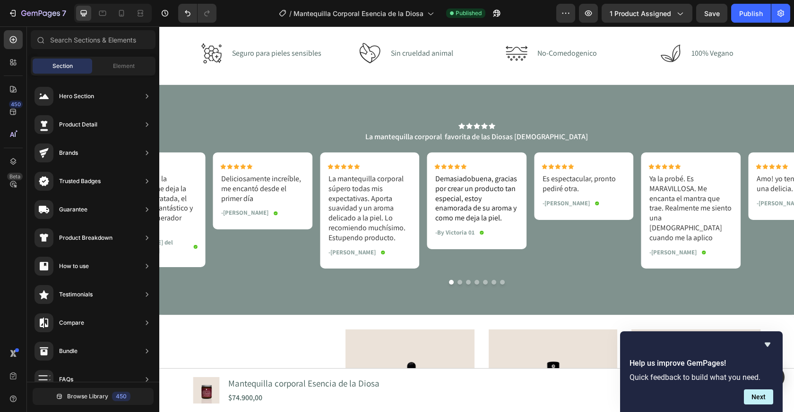
scroll to position [1438, 0]
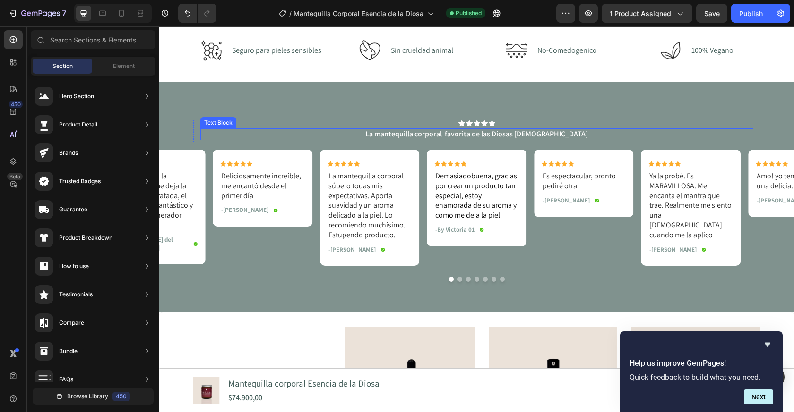
click at [474, 134] on p "La mantequilla corporal favorita de las Diosas colombianas" at bounding box center [476, 134] width 551 height 10
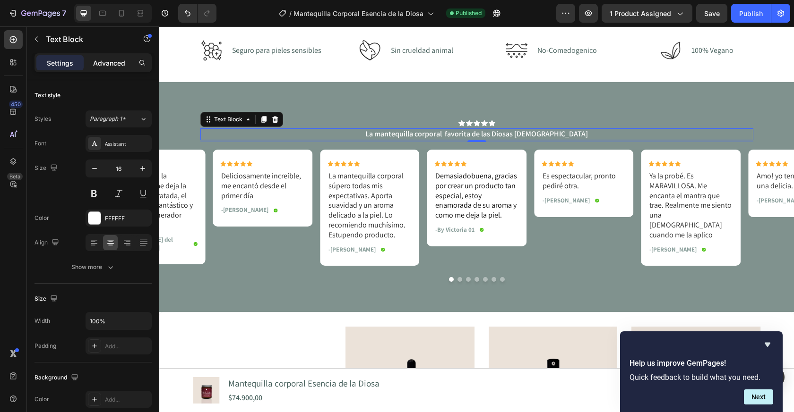
click at [112, 63] on p "Advanced" at bounding box center [109, 63] width 32 height 10
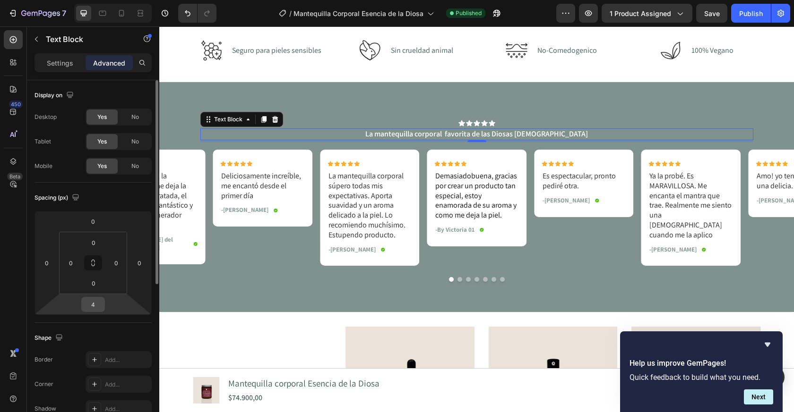
click at [95, 307] on input "4" at bounding box center [93, 305] width 19 height 14
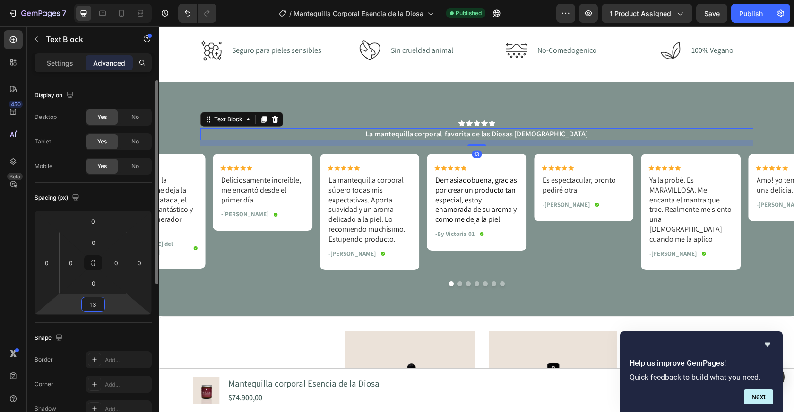
type input "14"
click at [468, 122] on icon at bounding box center [469, 123] width 7 height 6
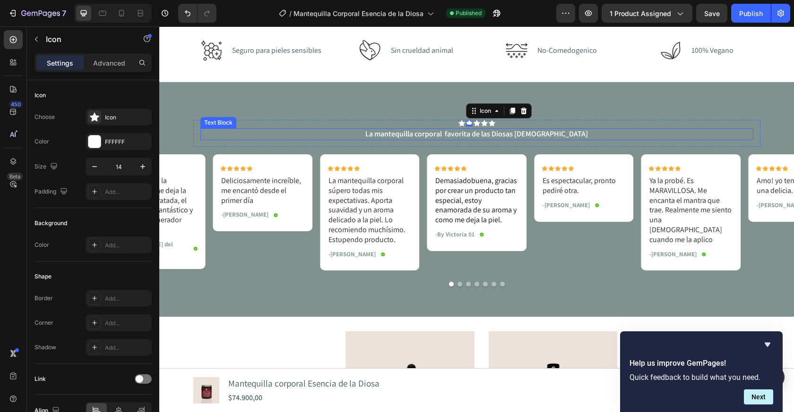
click at [468, 133] on p "La mantequilla corporal favorita de las Diosas colombianas" at bounding box center [476, 134] width 551 height 10
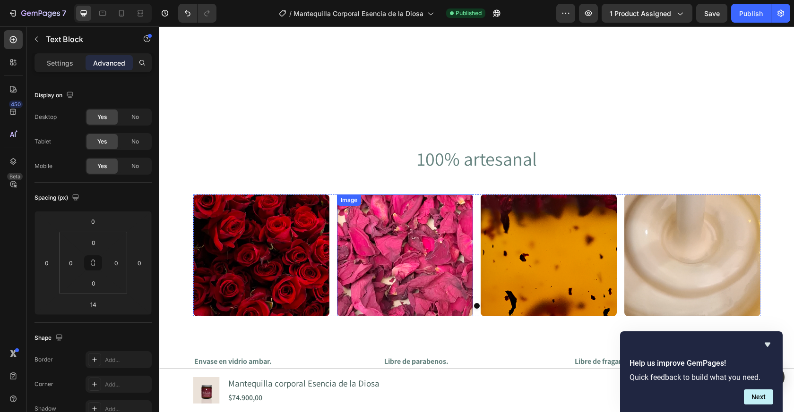
scroll to position [1274, 0]
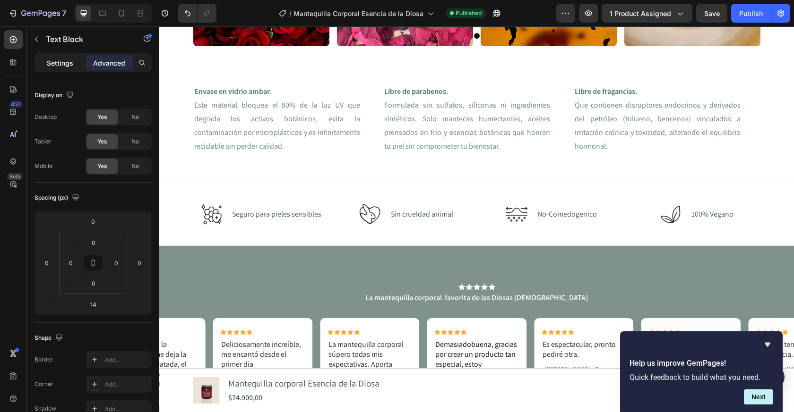
click at [64, 59] on p "Settings" at bounding box center [60, 63] width 26 height 10
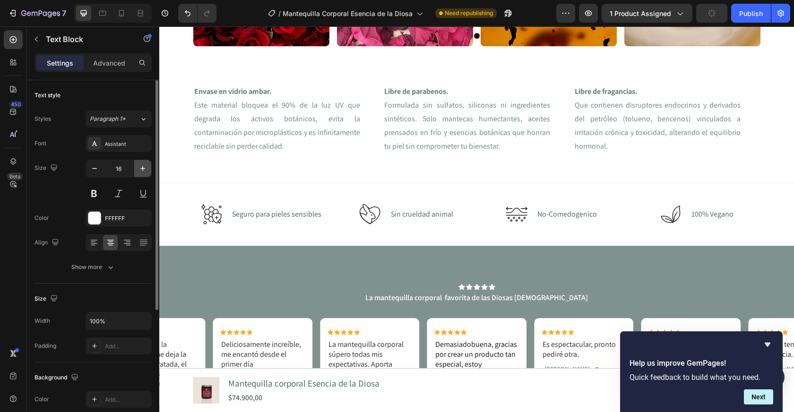
click at [144, 169] on icon "button" at bounding box center [142, 168] width 5 height 5
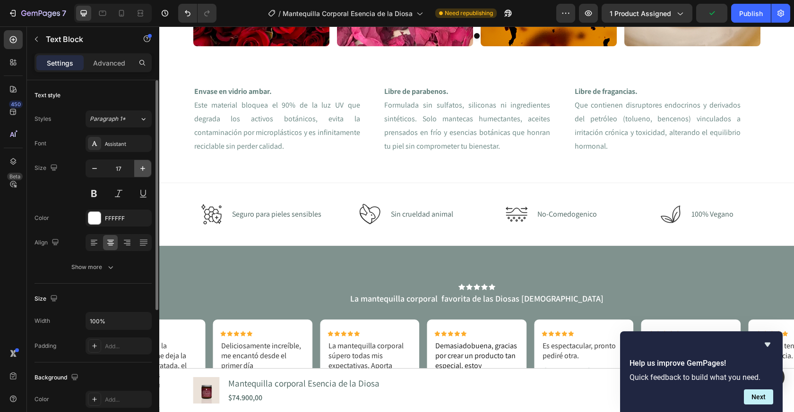
type input "18"
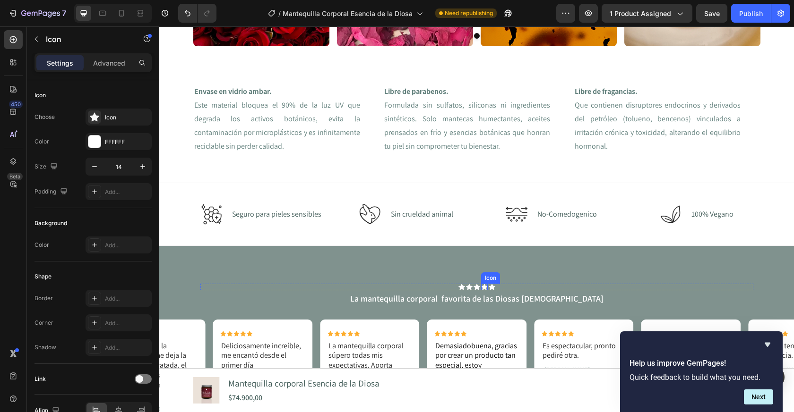
click at [484, 288] on div "Icon" at bounding box center [484, 287] width 7 height 7
click at [509, 286] on div "Icon Icon Icon Icon Icon" at bounding box center [476, 287] width 553 height 7
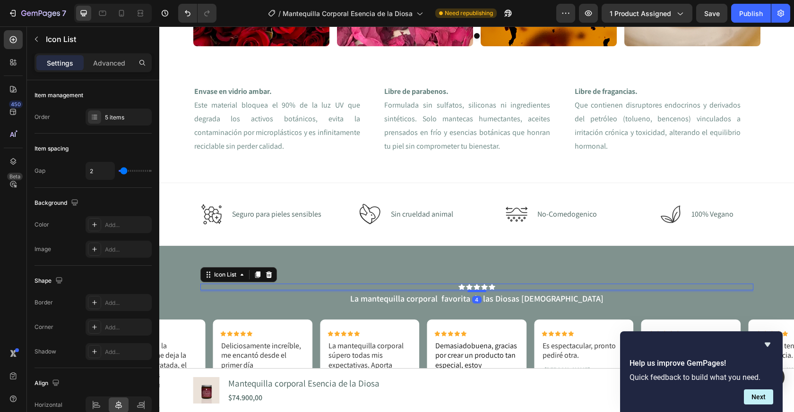
click at [56, 67] on p "Settings" at bounding box center [60, 63] width 26 height 10
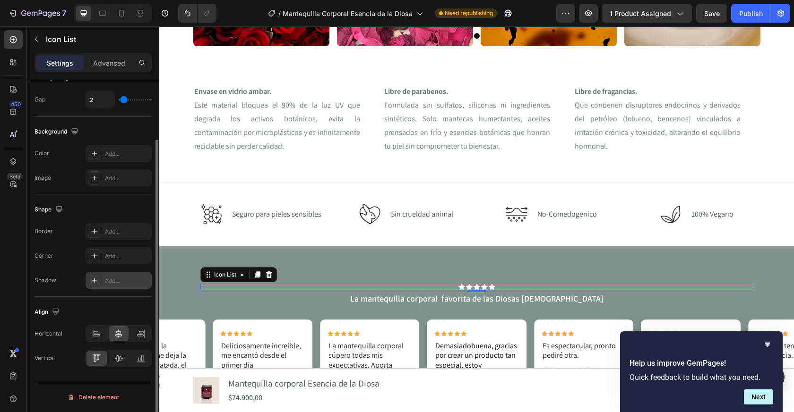
scroll to position [0, 0]
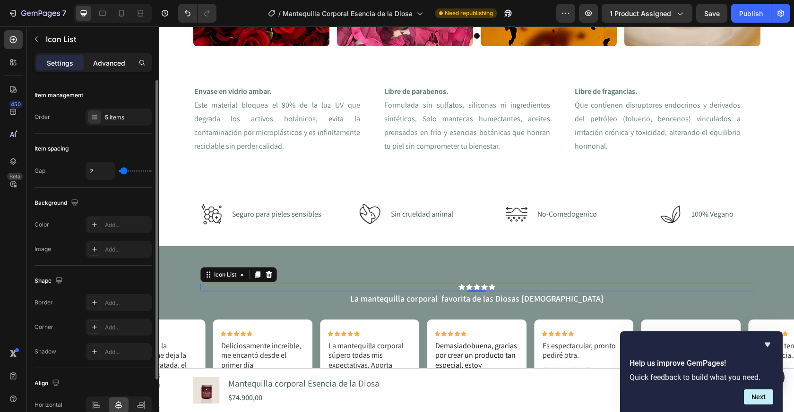
click at [108, 62] on p "Advanced" at bounding box center [109, 63] width 32 height 10
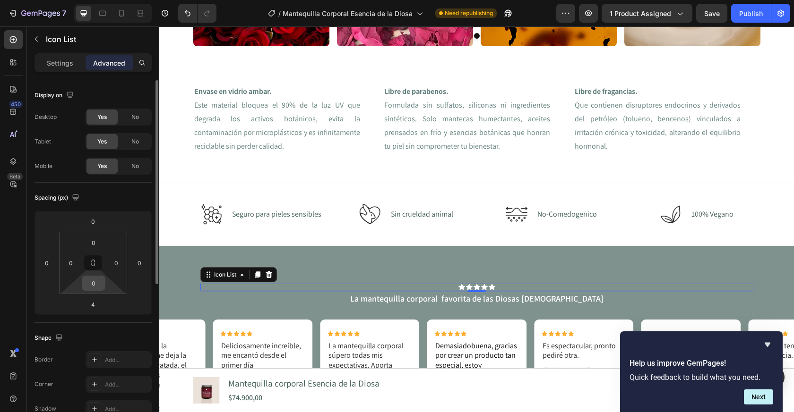
click at [94, 286] on input "0" at bounding box center [93, 283] width 19 height 14
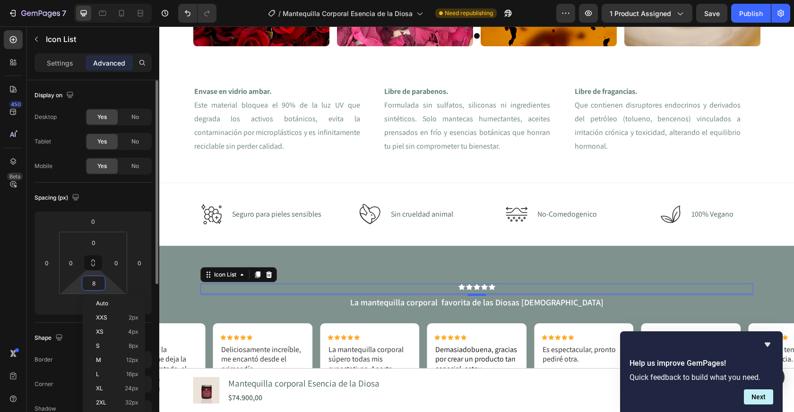
type input "9"
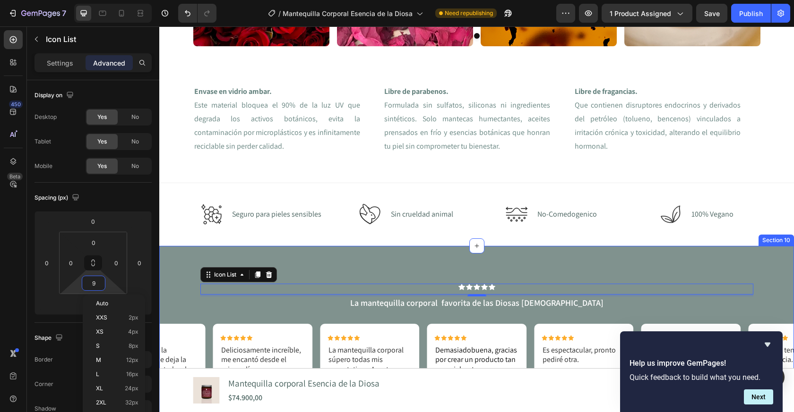
click at [428, 259] on div "Icon Icon Icon Icon Icon Icon List 4 La mantequilla corporal favorita de las Di…" at bounding box center [476, 366] width 634 height 240
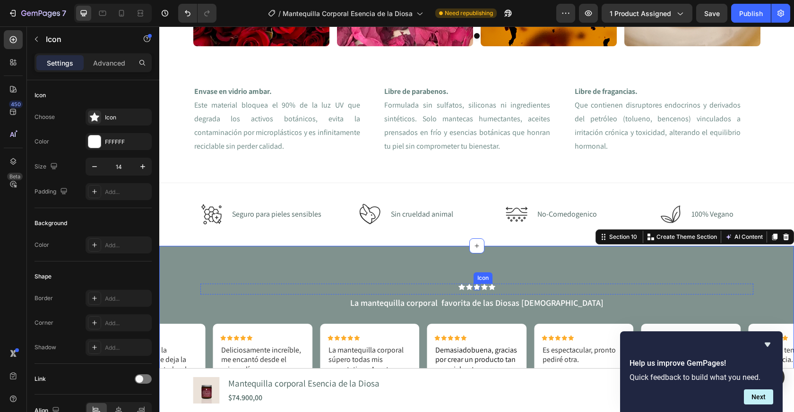
click at [474, 283] on div "Icon Icon Icon Icon Icon Icon List La mantequilla corporal favorita de las Dios…" at bounding box center [476, 366] width 634 height 240
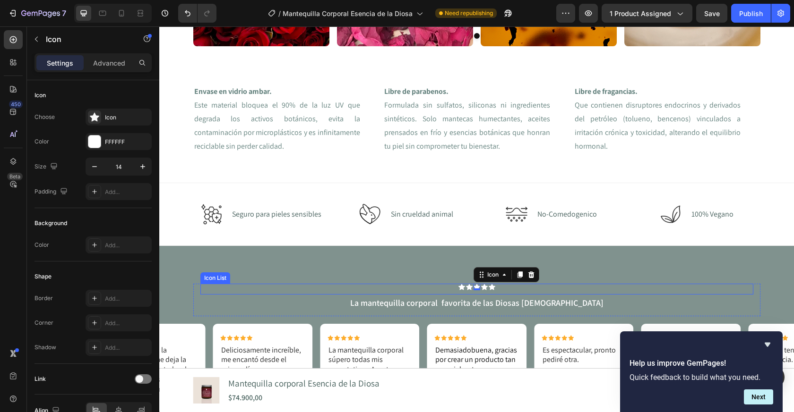
click at [427, 285] on div "Icon Icon Icon 0 Icon Icon" at bounding box center [476, 287] width 553 height 7
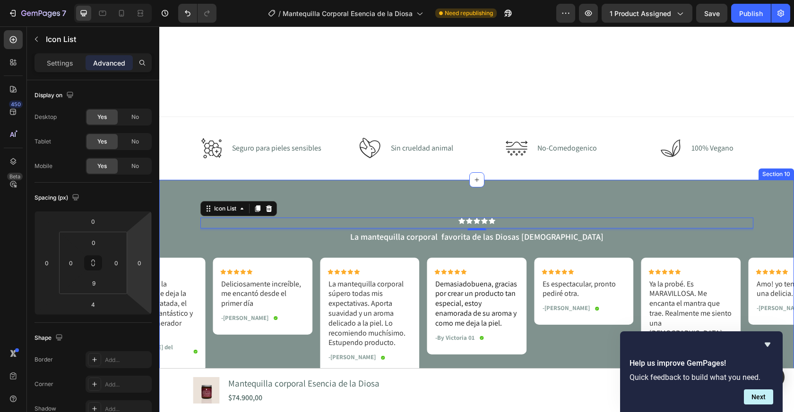
scroll to position [1445, 0]
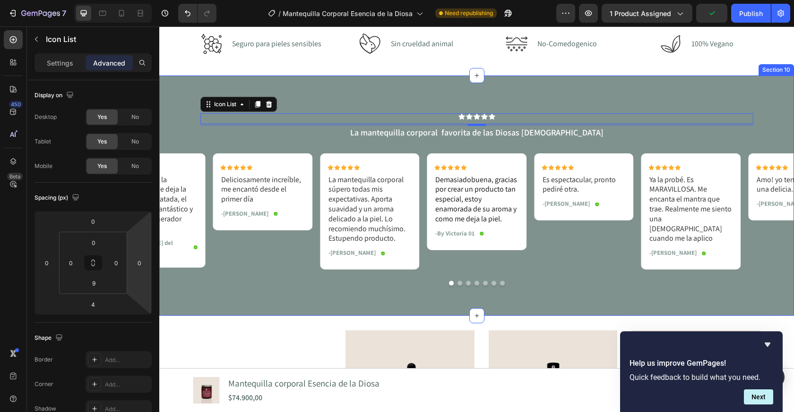
click at [554, 87] on div "Icon Icon Icon Icon Icon Icon List 4 La mantequilla corporal favorita de las Di…" at bounding box center [476, 196] width 634 height 240
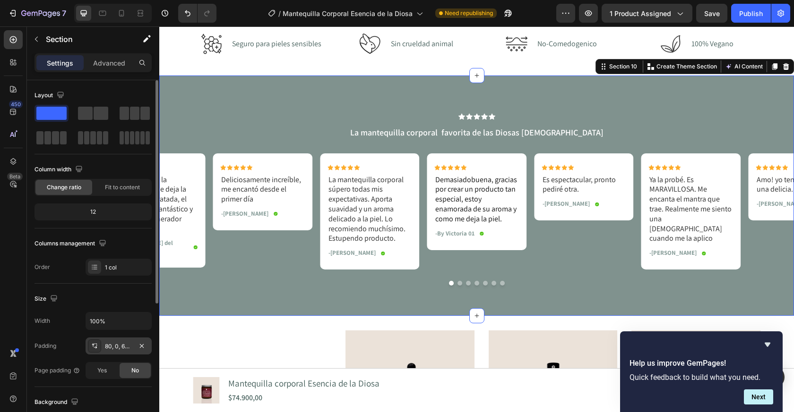
click at [118, 348] on div "80, 0, 64, 0" at bounding box center [118, 346] width 27 height 9
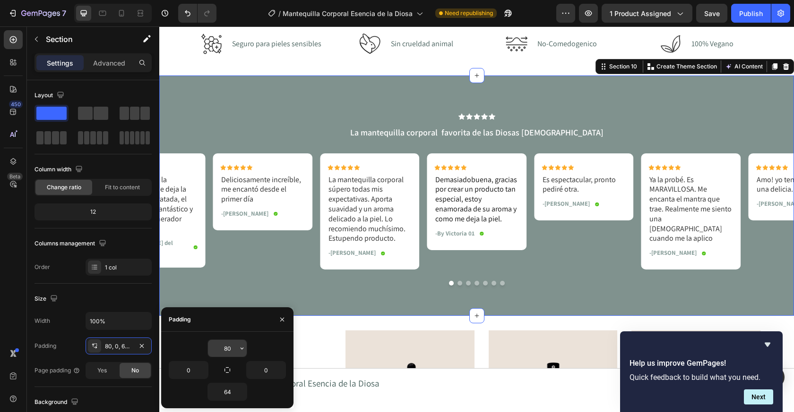
click at [234, 348] on input "80" at bounding box center [227, 348] width 39 height 17
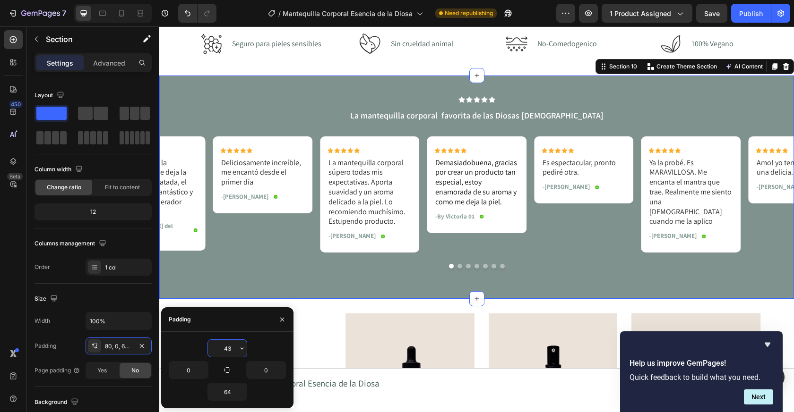
type input "42"
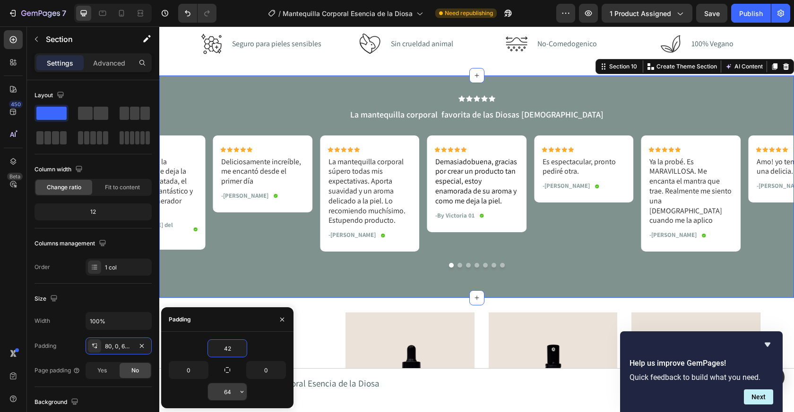
click at [231, 395] on input "64" at bounding box center [227, 392] width 39 height 17
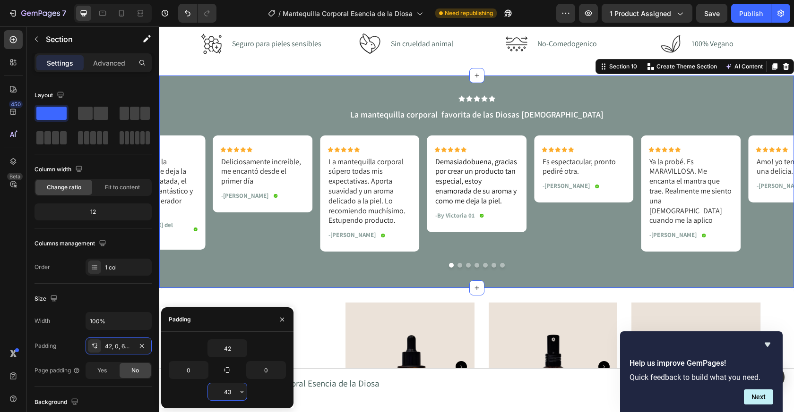
type input "42"
click at [311, 68] on div "Icon Seguro para pieles sensibles Text Block Row Icon Sin crueldad animal Text …" at bounding box center [476, 43] width 634 height 63
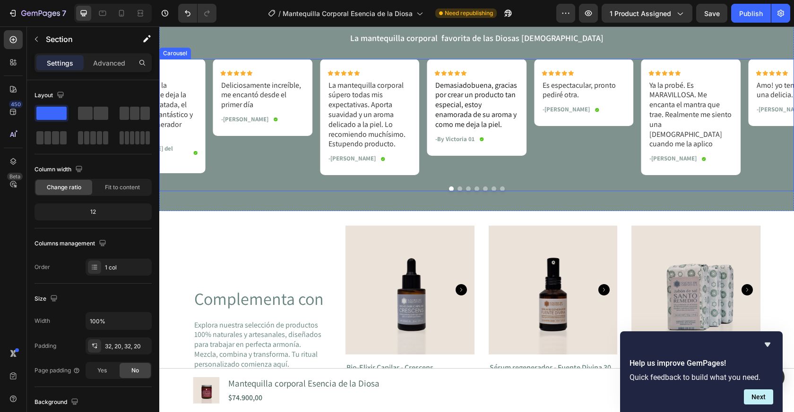
scroll to position [988, 0]
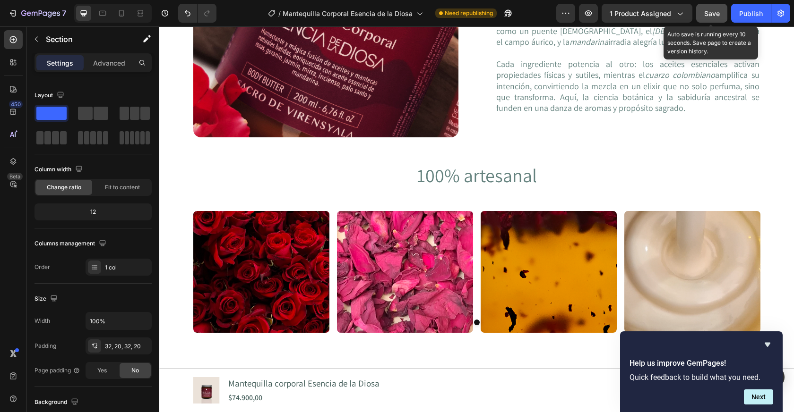
click at [711, 11] on span "Save" at bounding box center [712, 13] width 16 height 8
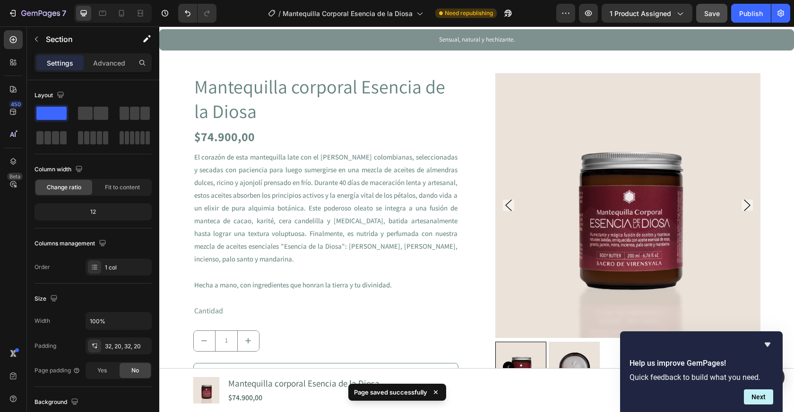
scroll to position [0, 0]
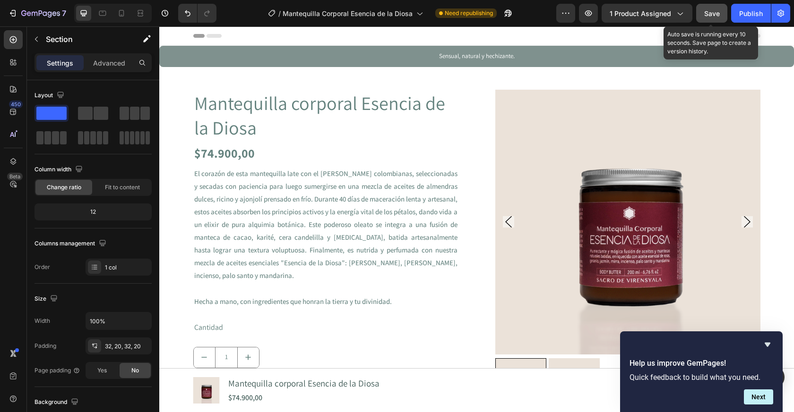
click at [716, 16] on span "Save" at bounding box center [712, 13] width 16 height 8
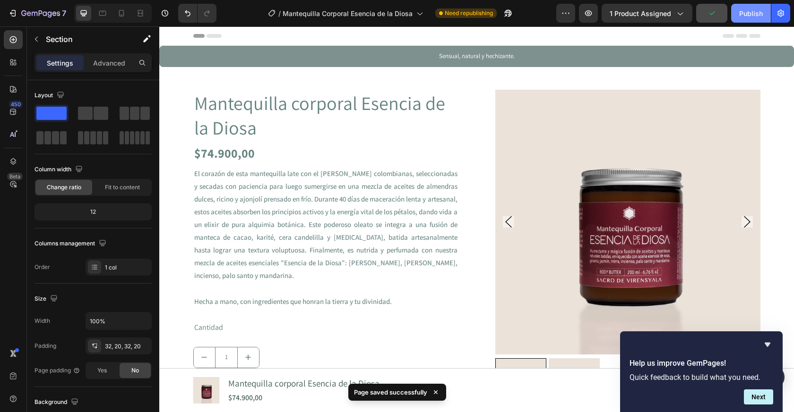
click at [745, 16] on div "Publish" at bounding box center [751, 14] width 24 height 10
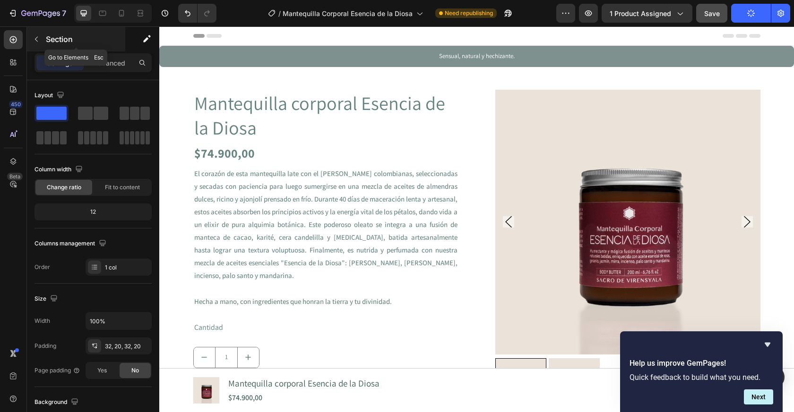
click at [41, 39] on button "button" at bounding box center [36, 39] width 15 height 15
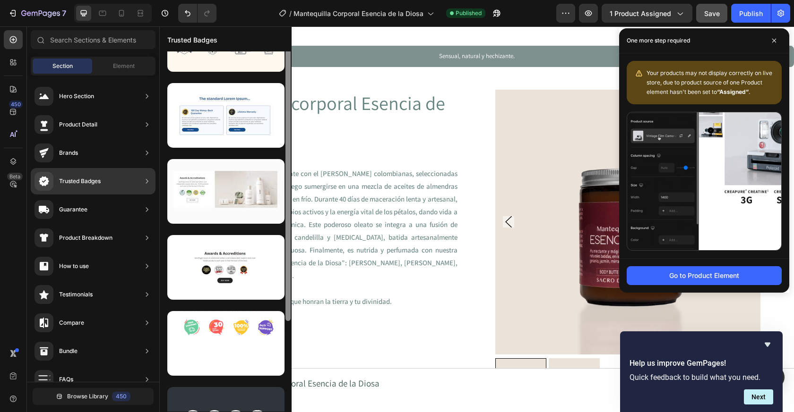
scroll to position [16, 0]
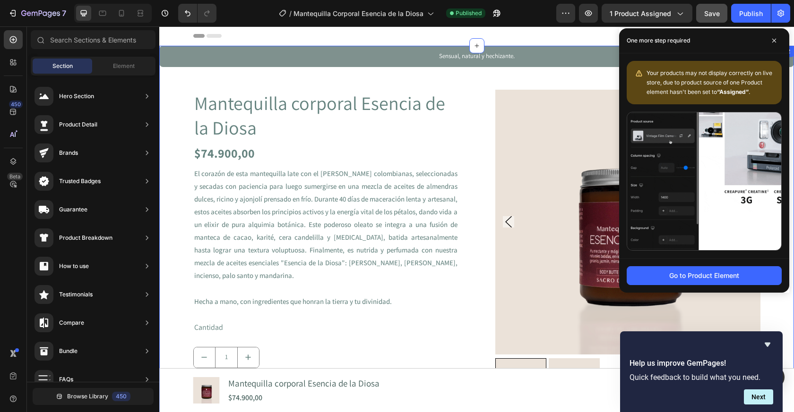
click at [336, 77] on div "Sensual, natural y hechizante. Text Block Row Product Images Mantequilla corpor…" at bounding box center [476, 308] width 634 height 525
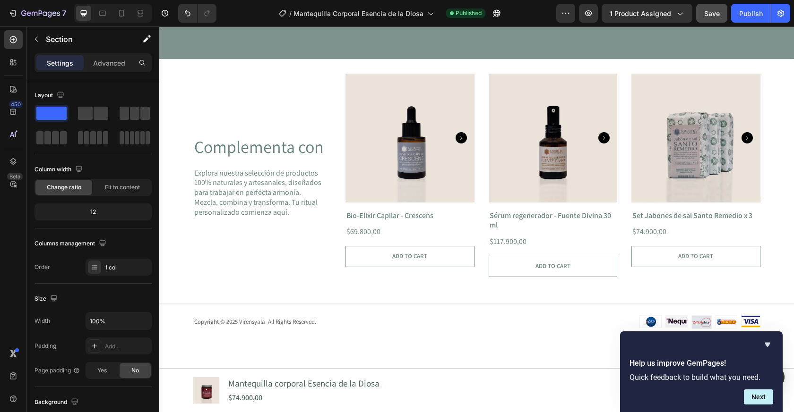
scroll to position [1772, 0]
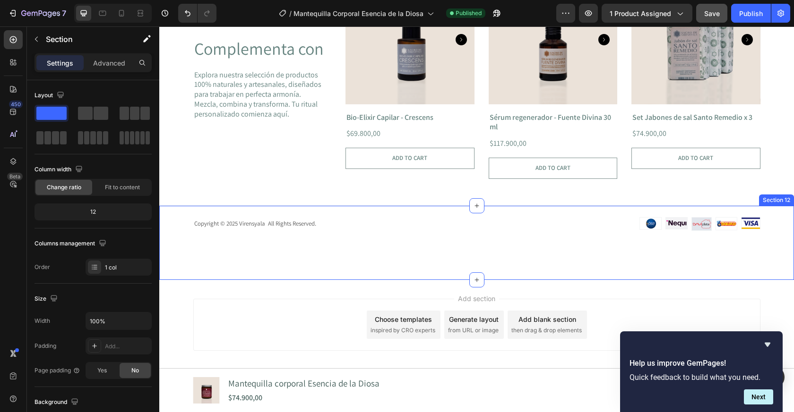
click at [251, 211] on div "Copyright © 2025 Virensyala All Rights Reserved. Text Block Image Image Image I…" at bounding box center [476, 242] width 634 height 75
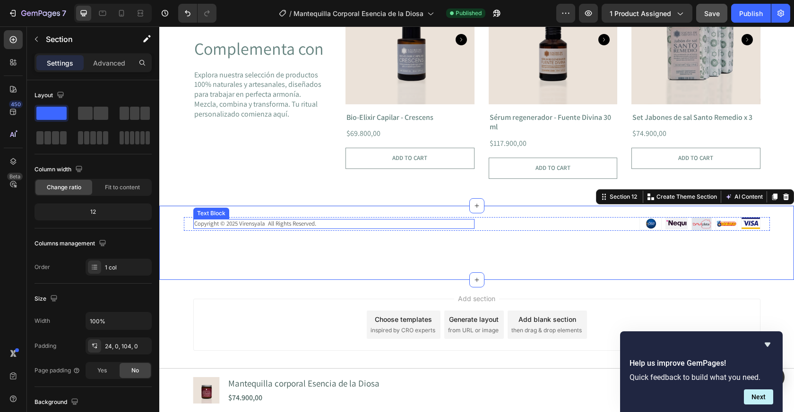
click at [455, 222] on p "Copyright © 2025 Virensyala All Rights Reserved." at bounding box center [333, 224] width 279 height 8
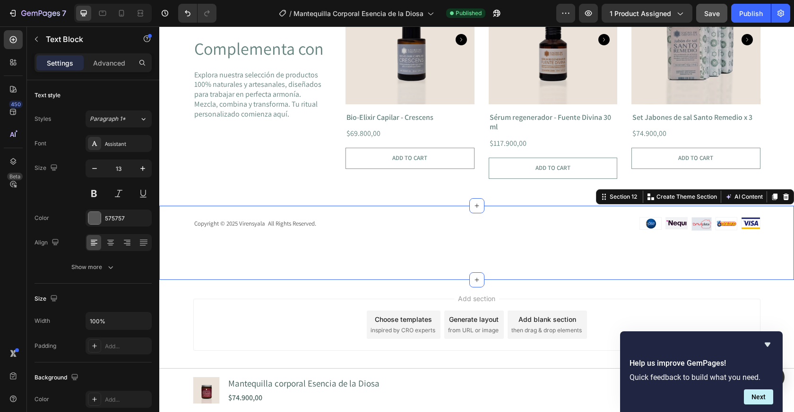
click at [485, 231] on div "Copyright © 2025 Virensyala All Rights Reserved. Text Block Image Image Image I…" at bounding box center [476, 242] width 634 height 75
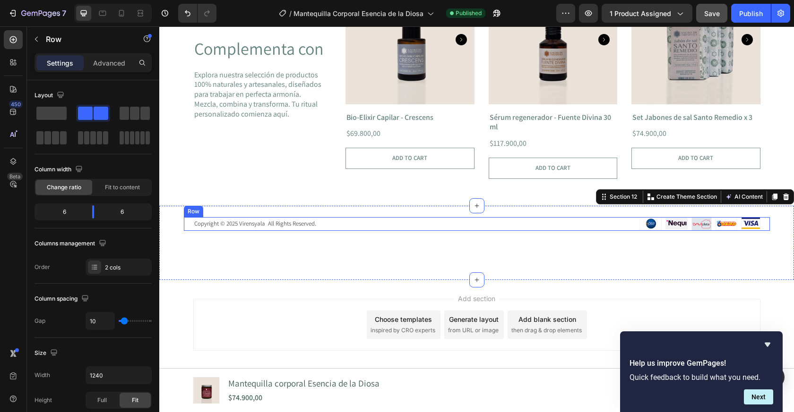
click at [478, 228] on div "Copyright © 2025 Virensyala All Rights Reserved. Text Block Image Image Image I…" at bounding box center [477, 224] width 586 height 14
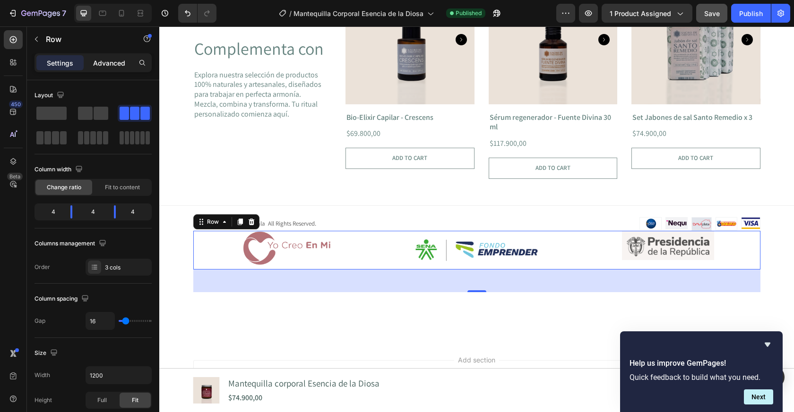
click at [123, 60] on p "Advanced" at bounding box center [109, 63] width 32 height 10
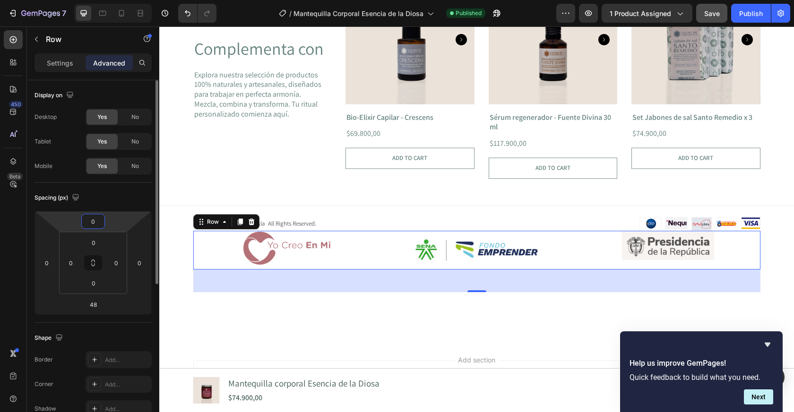
click at [95, 225] on input "0" at bounding box center [93, 221] width 19 height 14
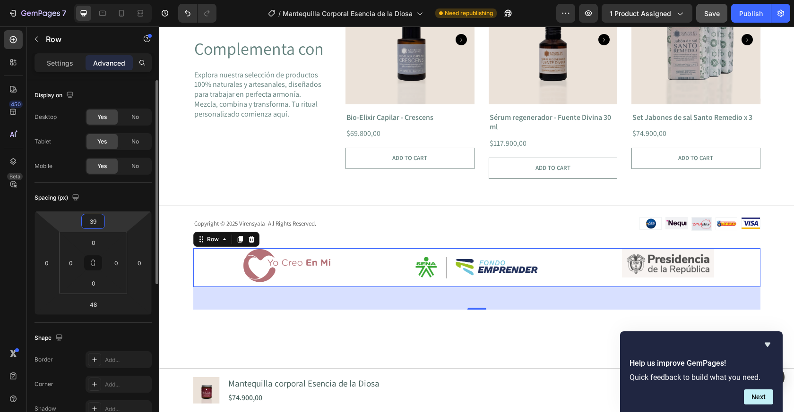
type input "40"
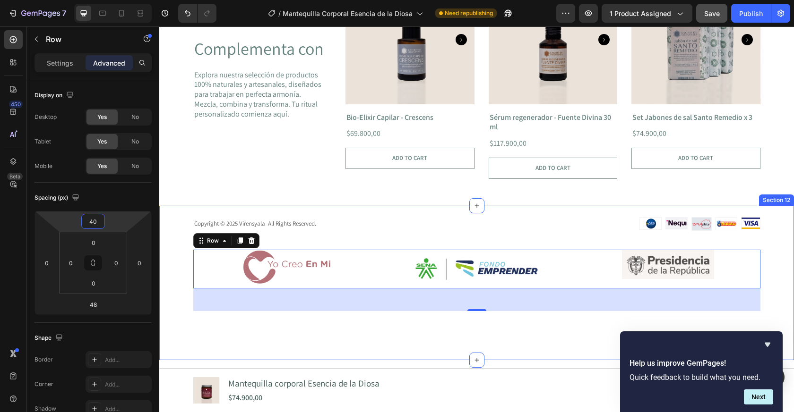
scroll to position [1856, 0]
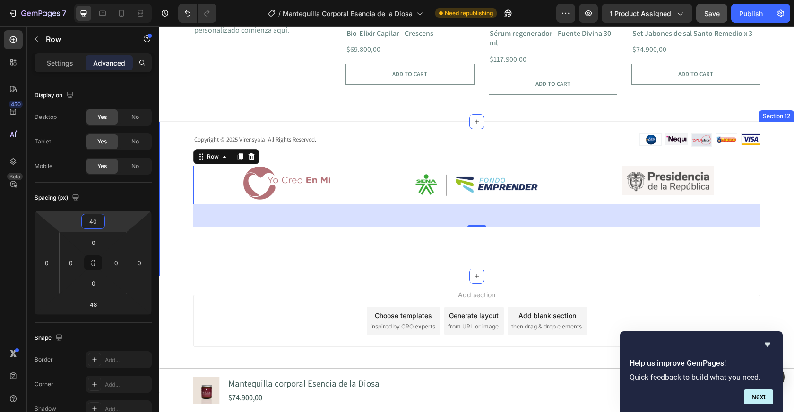
click at [468, 261] on div "Copyright © 2025 Virensyala All Rights Reserved. Text Block Image Image Image I…" at bounding box center [476, 198] width 634 height 155
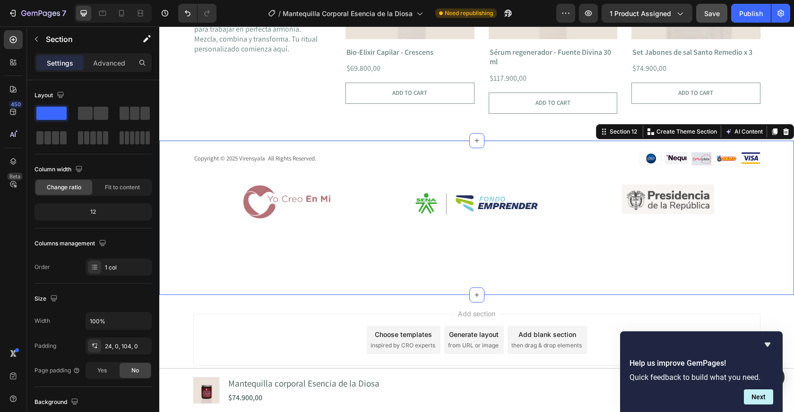
scroll to position [1833, 0]
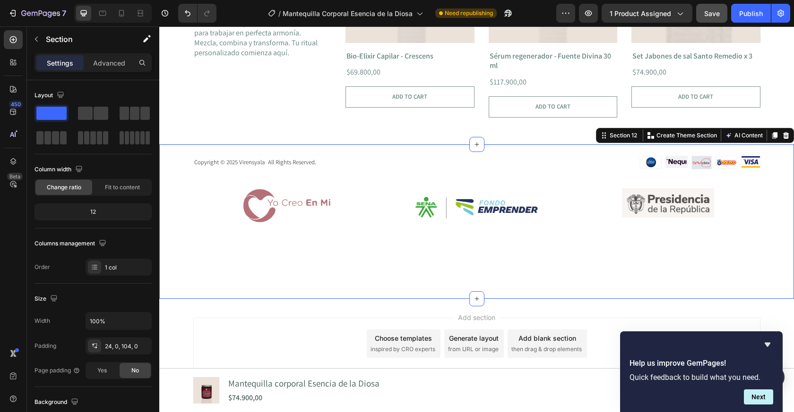
click at [331, 163] on p "Copyright © 2025 Virensyala All Rights Reserved." at bounding box center [333, 163] width 279 height 8
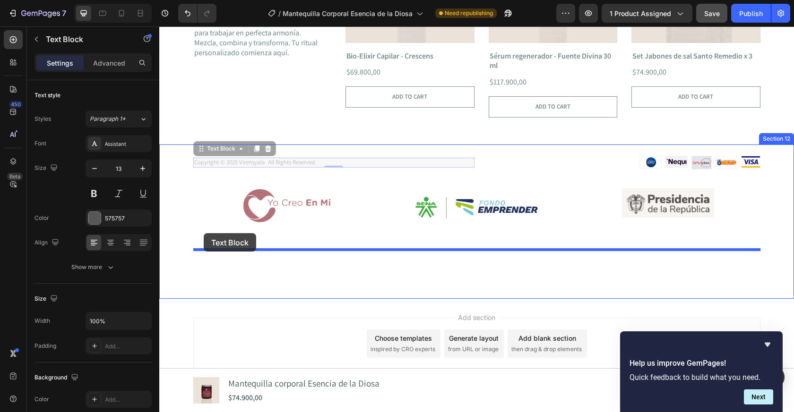
drag, startPoint x: 202, startPoint y: 151, endPoint x: 204, endPoint y: 233, distance: 82.7
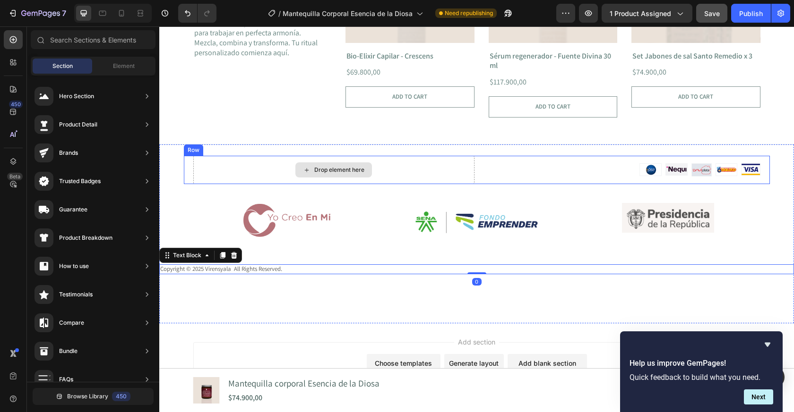
click at [353, 163] on div "Drop element here" at bounding box center [333, 169] width 77 height 15
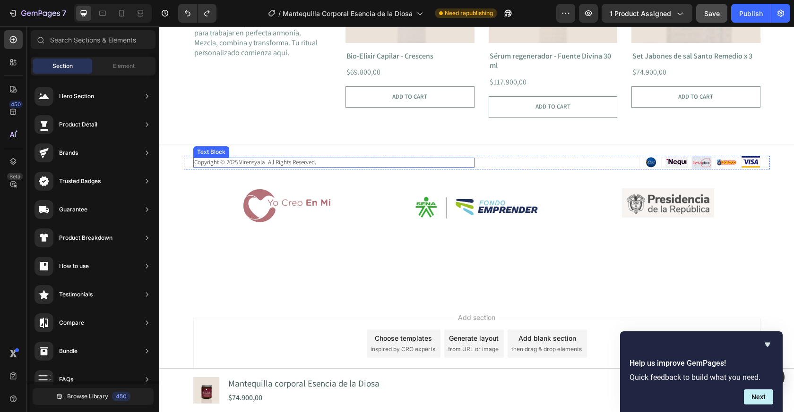
click at [404, 166] on p "Copyright © 2025 Virensyala All Rights Reserved." at bounding box center [333, 163] width 279 height 8
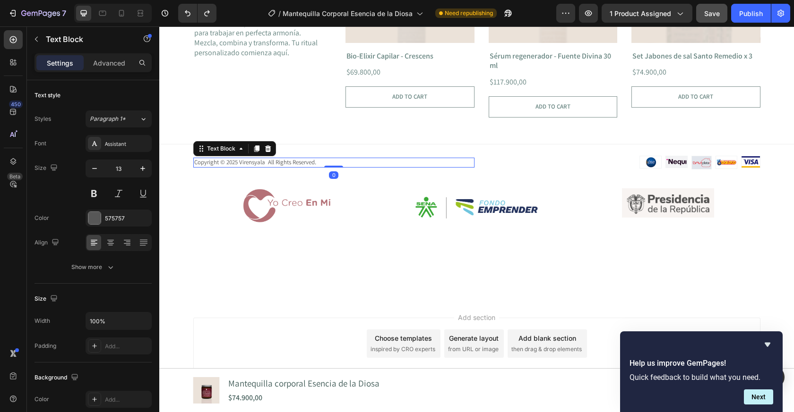
click at [459, 164] on p "Copyright © 2025 Virensyala All Rights Reserved." at bounding box center [333, 163] width 279 height 8
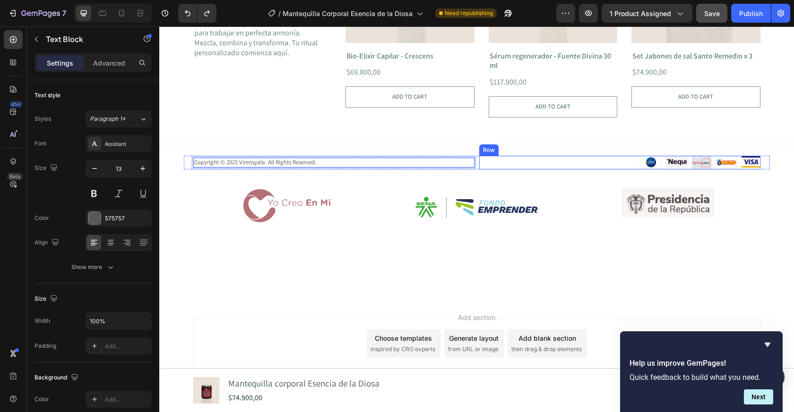
click at [519, 159] on div "Image Image Image Image Image Row" at bounding box center [619, 163] width 281 height 14
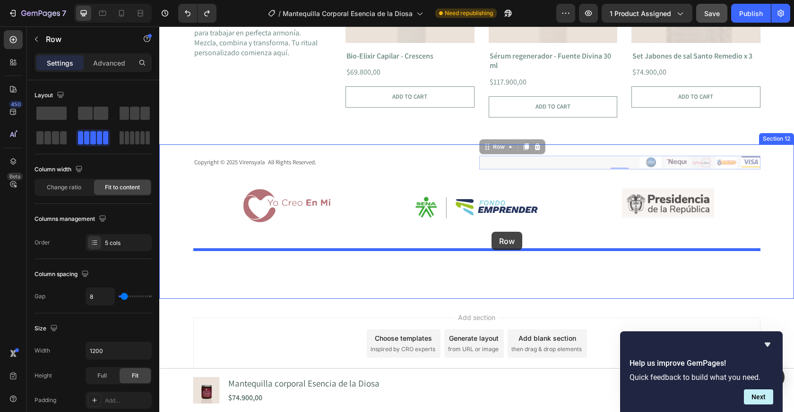
drag, startPoint x: 486, startPoint y: 147, endPoint x: 491, endPoint y: 231, distance: 84.3
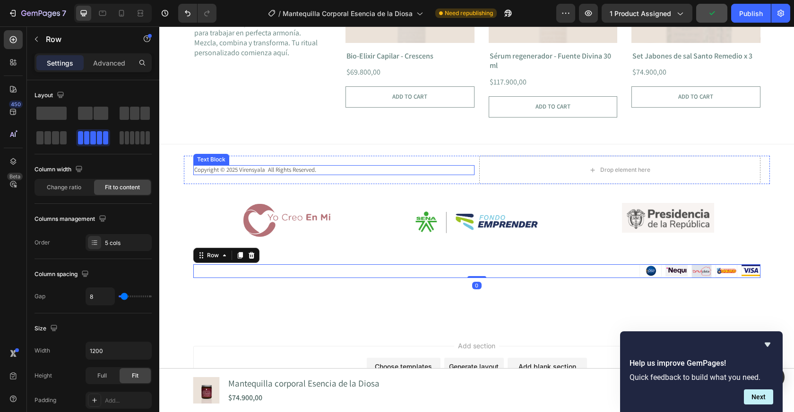
click at [312, 168] on p "Copyright © 2025 Virensyala All Rights Reserved." at bounding box center [333, 170] width 279 height 8
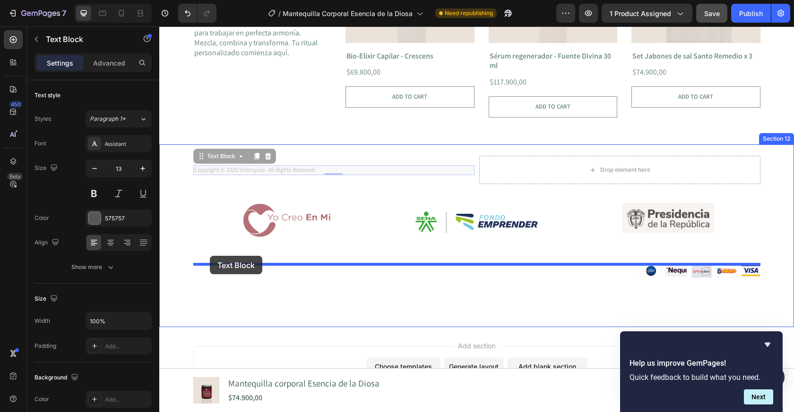
drag, startPoint x: 199, startPoint y: 158, endPoint x: 210, endPoint y: 255, distance: 97.4
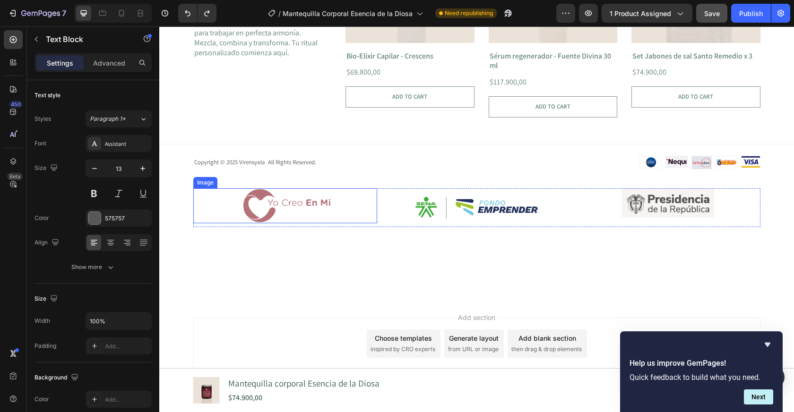
click at [201, 196] on div at bounding box center [285, 205] width 184 height 35
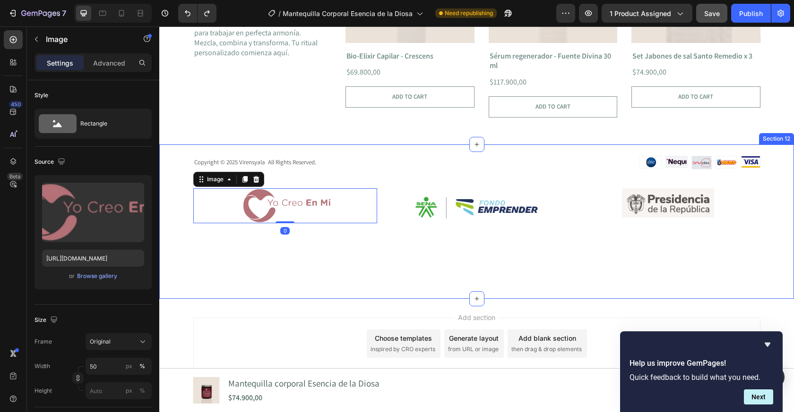
click at [188, 204] on div "Copyright © 2025 Virensyala All Rights Reserved. Text Block Image Image Image I…" at bounding box center [476, 203] width 634 height 94
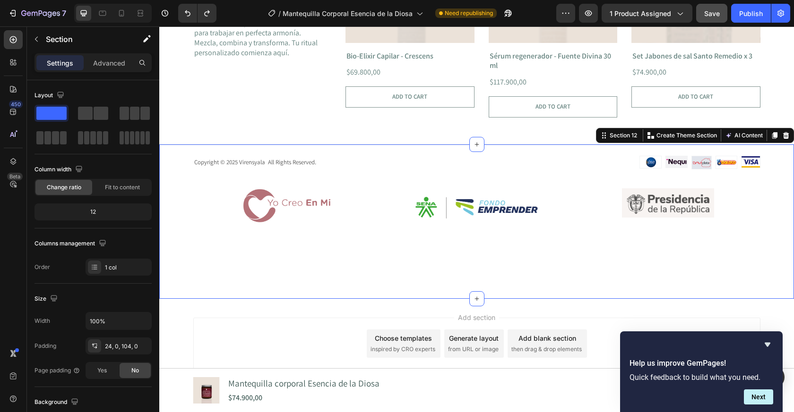
click at [194, 204] on div at bounding box center [285, 205] width 184 height 35
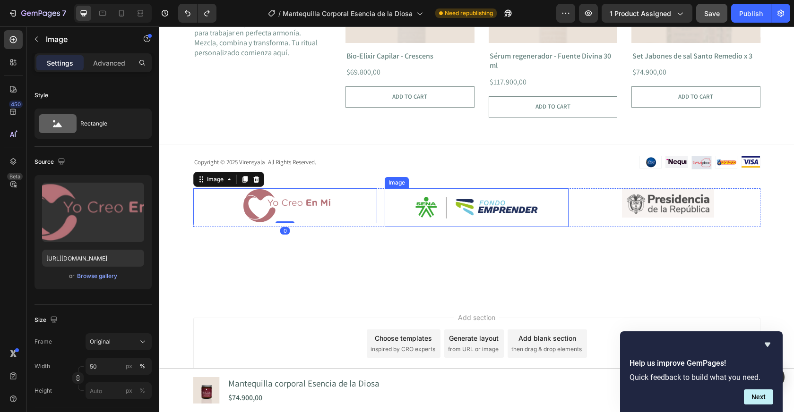
click at [388, 223] on div at bounding box center [476, 207] width 184 height 39
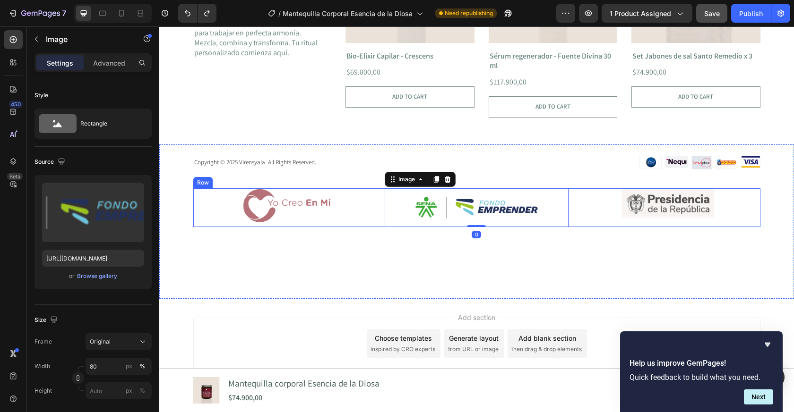
click at [382, 225] on div "Image Image 0 Image Row" at bounding box center [476, 207] width 567 height 39
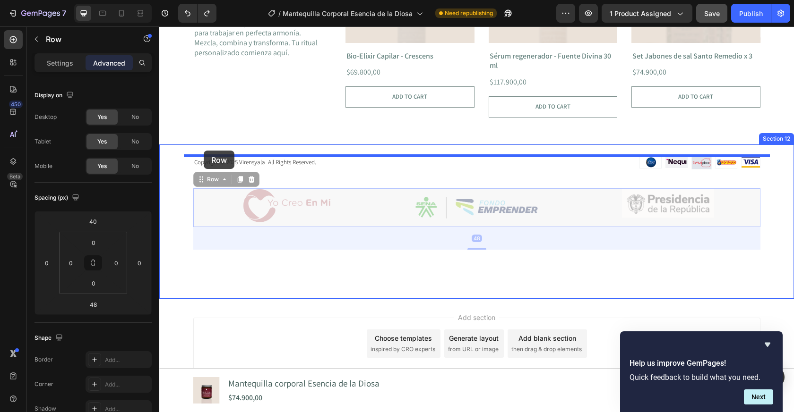
drag, startPoint x: 203, startPoint y: 180, endPoint x: 204, endPoint y: 148, distance: 32.1
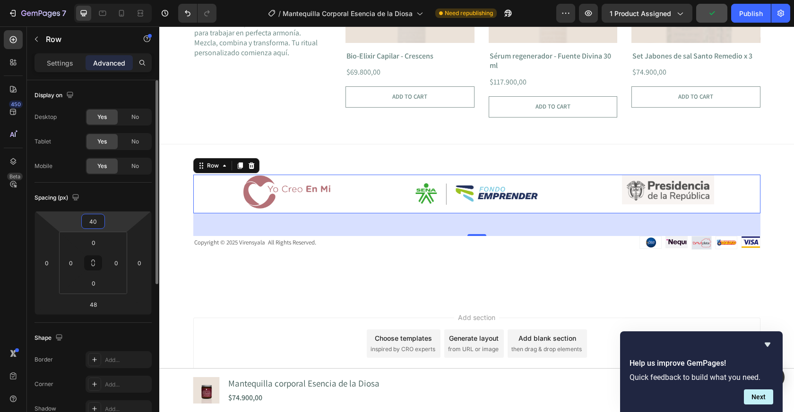
click at [99, 220] on input "40" at bounding box center [93, 221] width 19 height 14
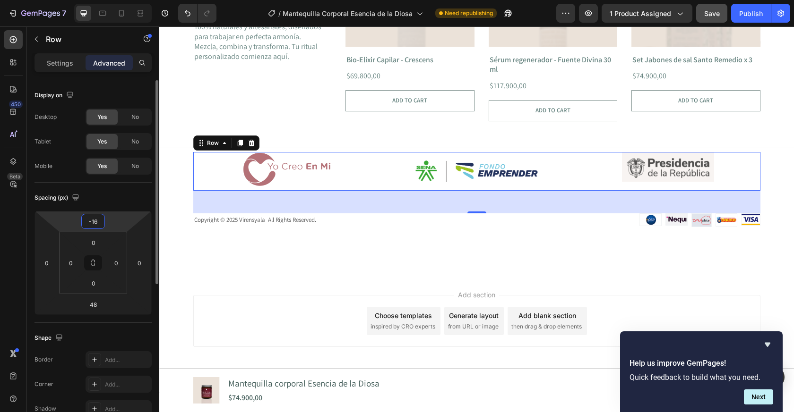
type input "-17"
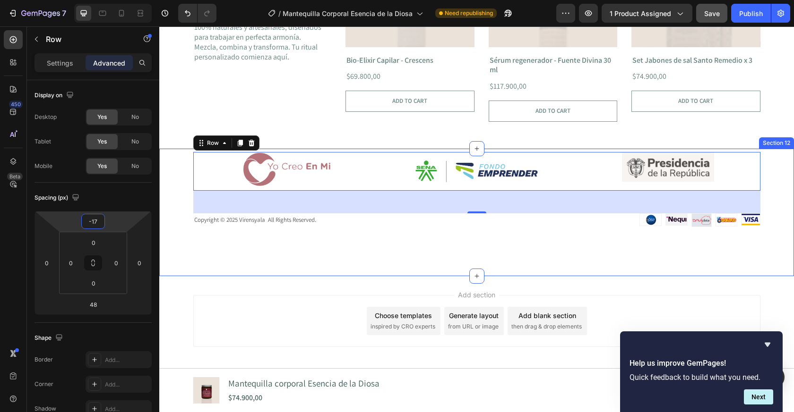
click at [337, 254] on div "Image Image Image Row 48 Copyright © 2025 Virensyala All Rights Reserved. Text …" at bounding box center [476, 212] width 634 height 128
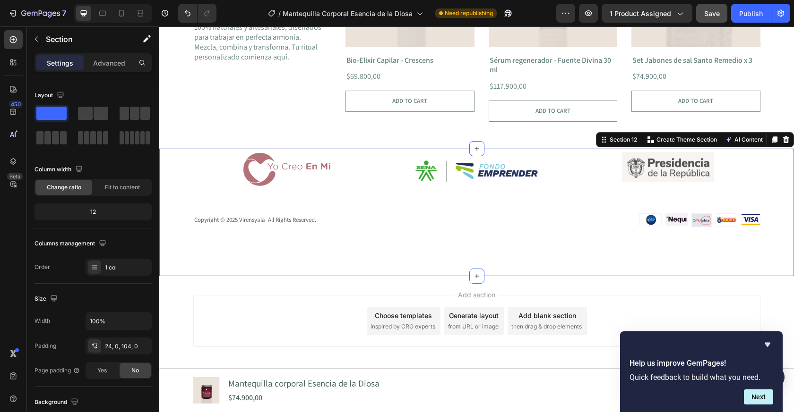
click at [294, 221] on p "Copyright © 2025 Virensyala All Rights Reserved." at bounding box center [333, 220] width 279 height 8
click at [424, 227] on div "Image Image Image Row Copyright © 2025 Virensyala All Rights Reserved. Text Blo…" at bounding box center [476, 212] width 634 height 128
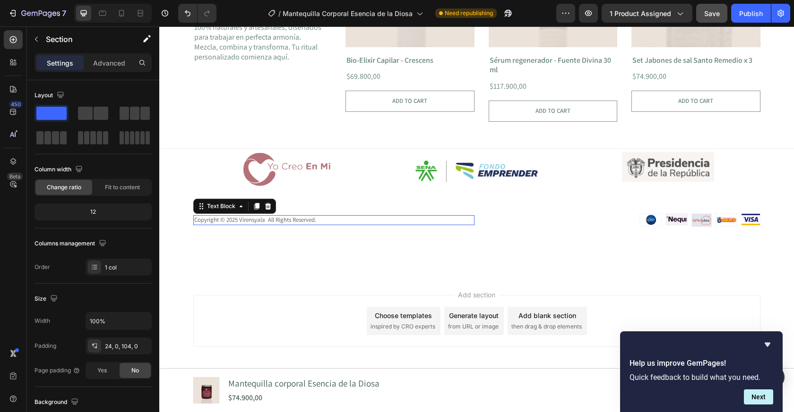
click at [424, 225] on div "Copyright © 2025 Virensyala All Rights Reserved." at bounding box center [333, 220] width 281 height 10
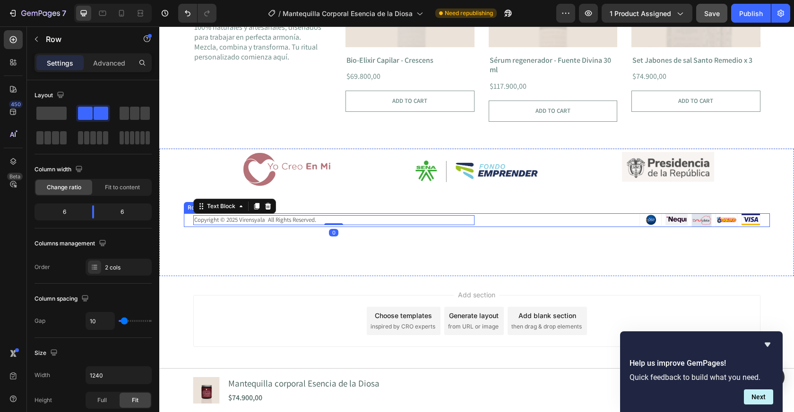
click at [451, 226] on div "Copyright © 2025 Virensyala All Rights Reserved. Text Block 0" at bounding box center [333, 220] width 281 height 14
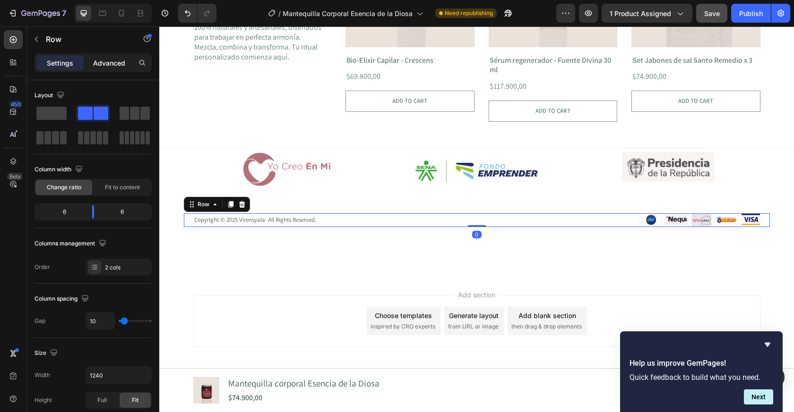
click at [109, 58] on p "Advanced" at bounding box center [109, 63] width 32 height 10
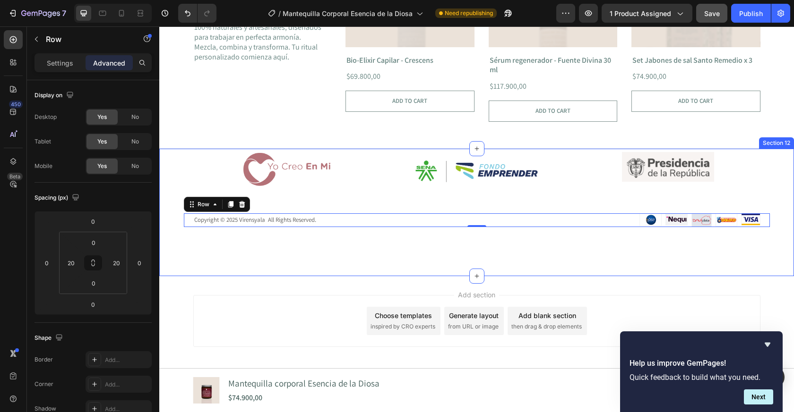
click at [452, 253] on div "Image Image Image Row Copyright © 2025 Virensyala All Rights Reserved. Text Blo…" at bounding box center [476, 212] width 634 height 128
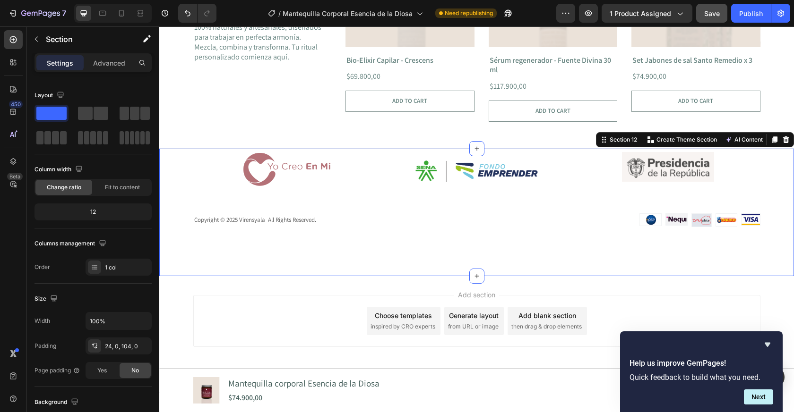
click at [392, 252] on div "Image Image Image Row Copyright © 2025 Virensyala All Rights Reserved. Text Blo…" at bounding box center [476, 212] width 634 height 128
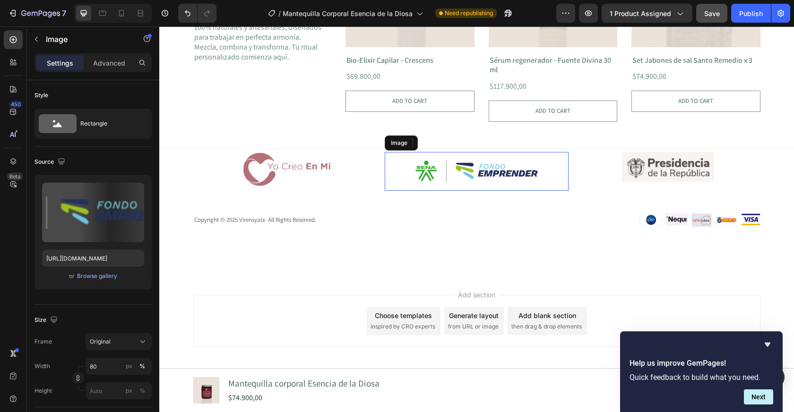
click at [384, 189] on div at bounding box center [476, 171] width 184 height 39
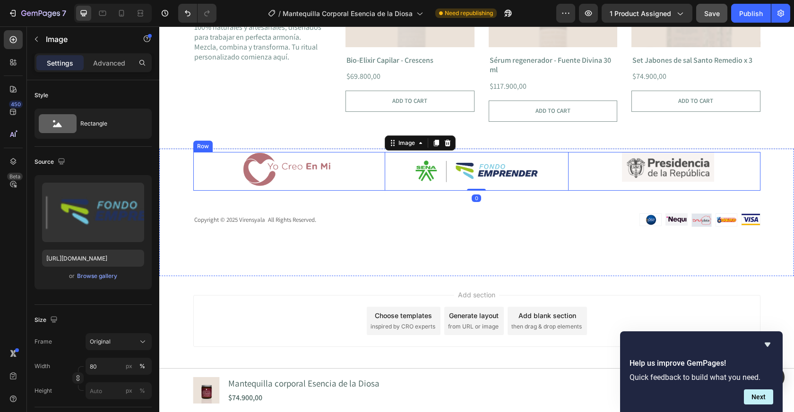
click at [379, 190] on div "Image Image 0 Image Row" at bounding box center [476, 171] width 567 height 39
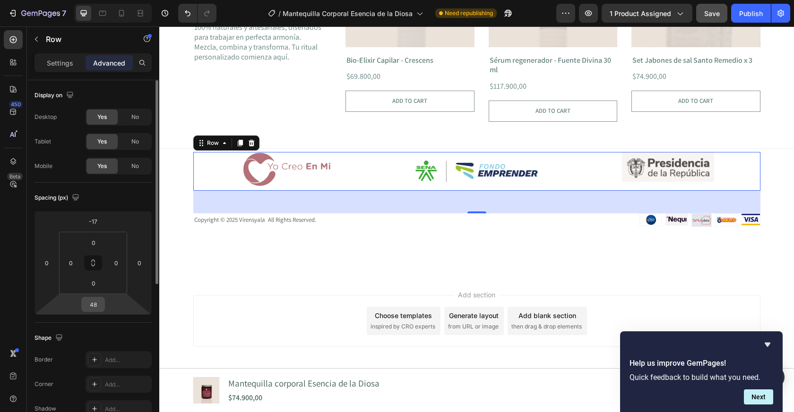
click at [95, 303] on input "48" at bounding box center [93, 305] width 19 height 14
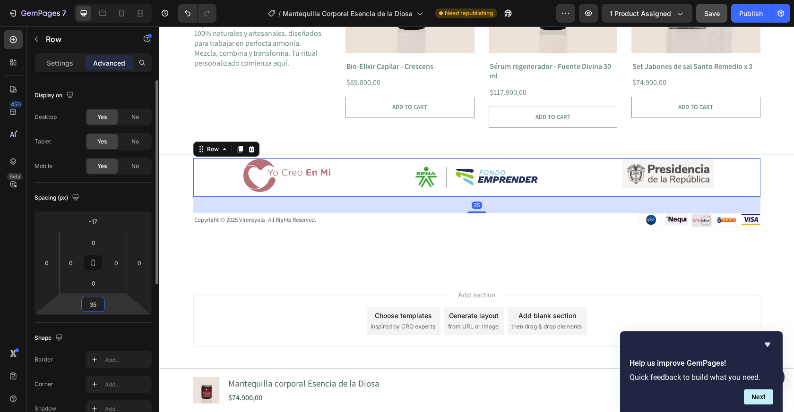
type input "34"
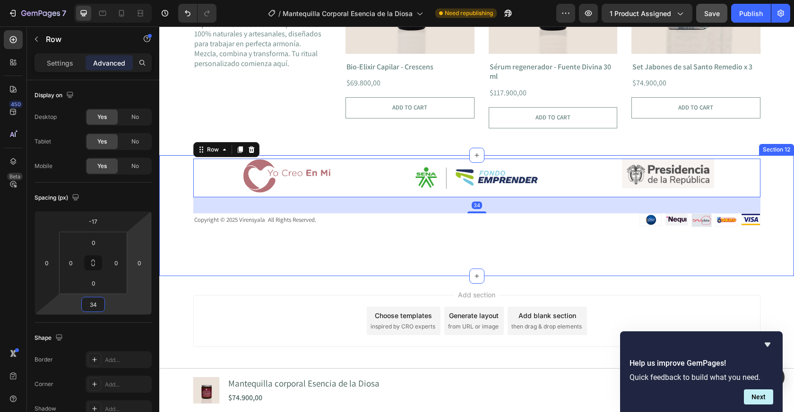
click at [278, 279] on div "Add section Choose templates inspired by CRO experts Generate layout from URL o…" at bounding box center [476, 334] width 634 height 116
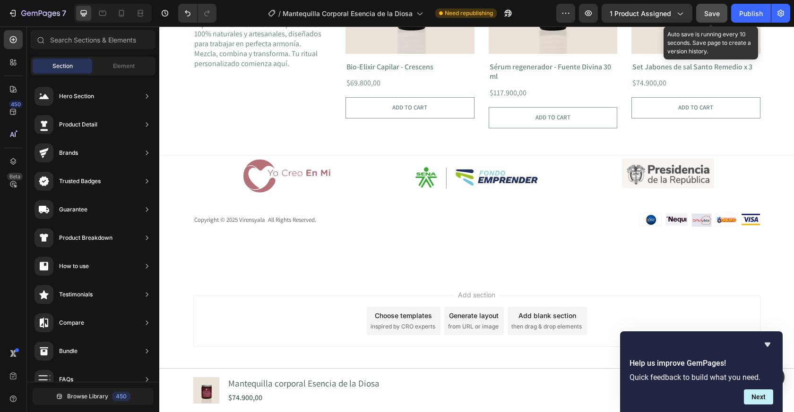
click at [714, 9] on span "Save" at bounding box center [712, 13] width 16 height 8
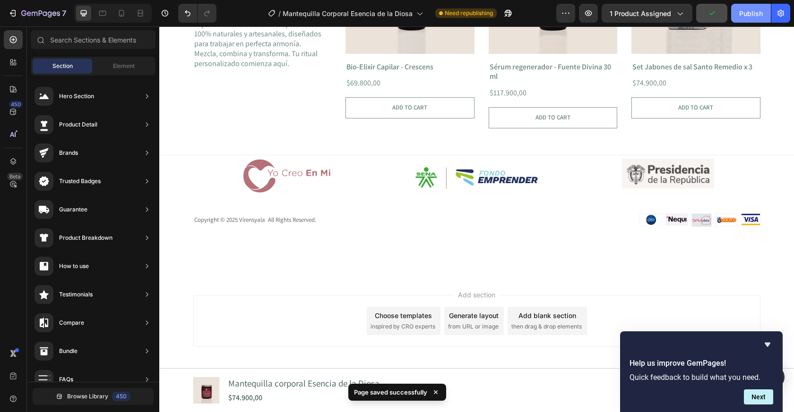
click at [747, 17] on div "Publish" at bounding box center [751, 14] width 24 height 10
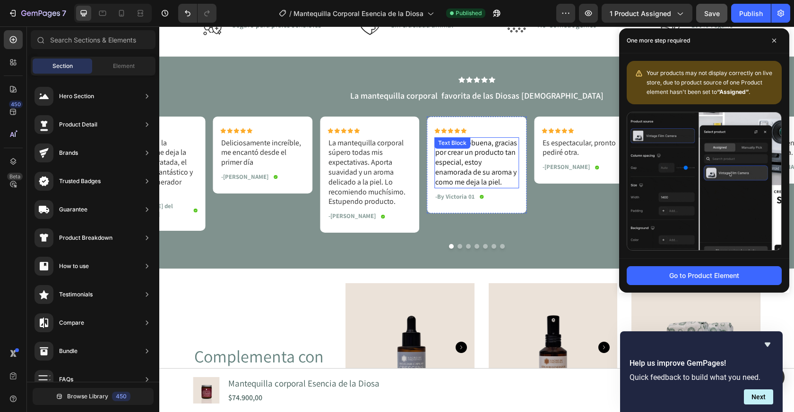
scroll to position [1462, 0]
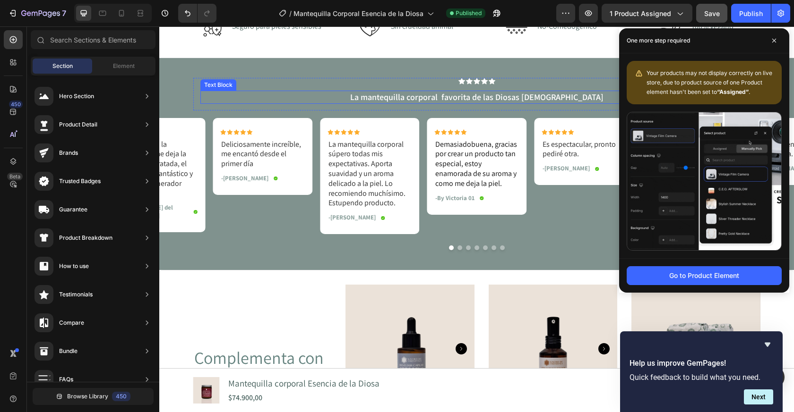
click at [475, 98] on p "La mantequilla corporal favorita de las Diosas colombianas" at bounding box center [476, 97] width 551 height 11
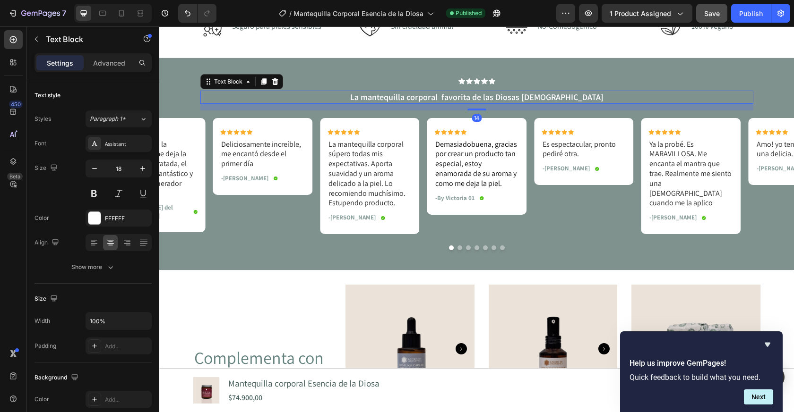
click at [379, 109] on div "14" at bounding box center [476, 107] width 553 height 7
click at [98, 66] on p "Advanced" at bounding box center [109, 63] width 32 height 10
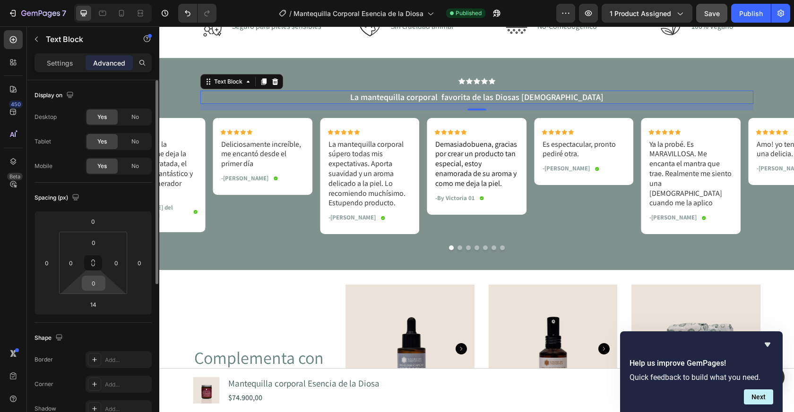
click at [94, 286] on input "0" at bounding box center [93, 283] width 19 height 14
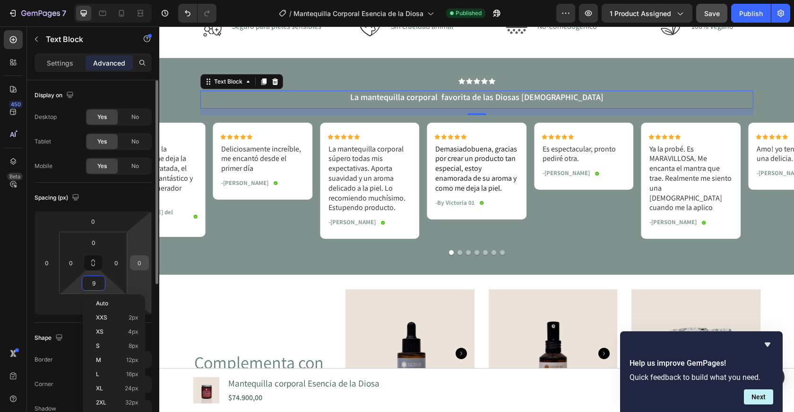
type input "10"
click at [713, 12] on span "Save" at bounding box center [712, 13] width 16 height 8
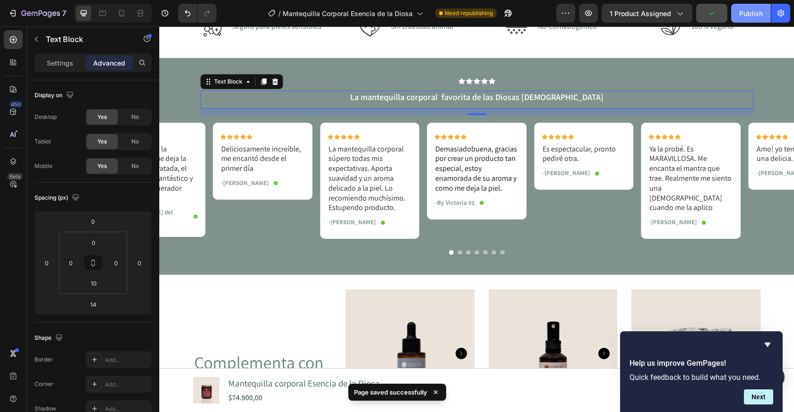
click at [747, 16] on div "Publish" at bounding box center [751, 14] width 24 height 10
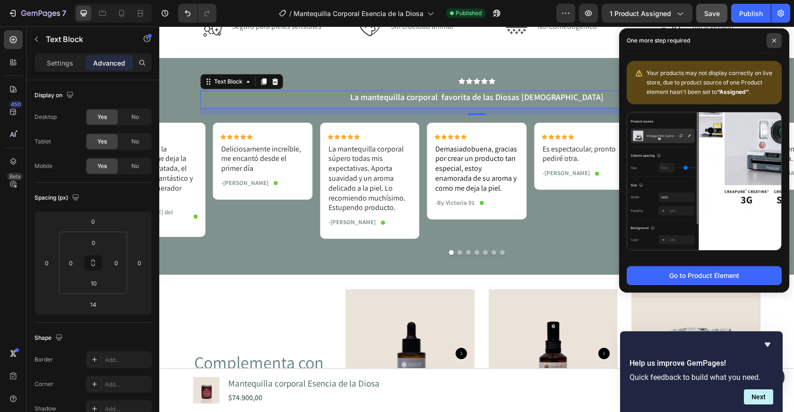
click at [772, 42] on icon at bounding box center [774, 41] width 4 height 4
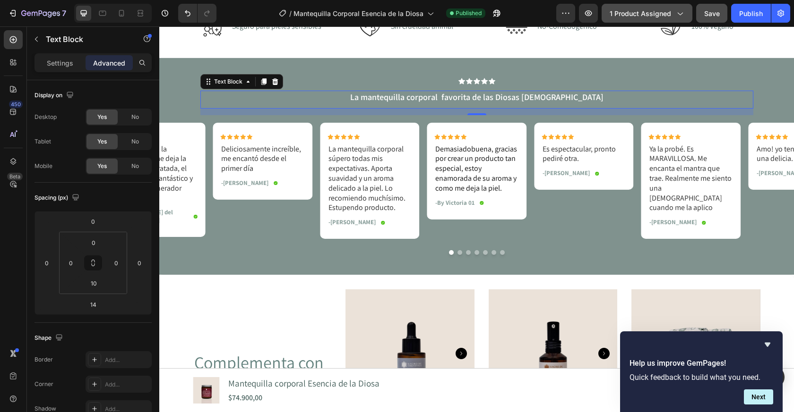
click at [678, 13] on icon "button" at bounding box center [679, 14] width 5 height 3
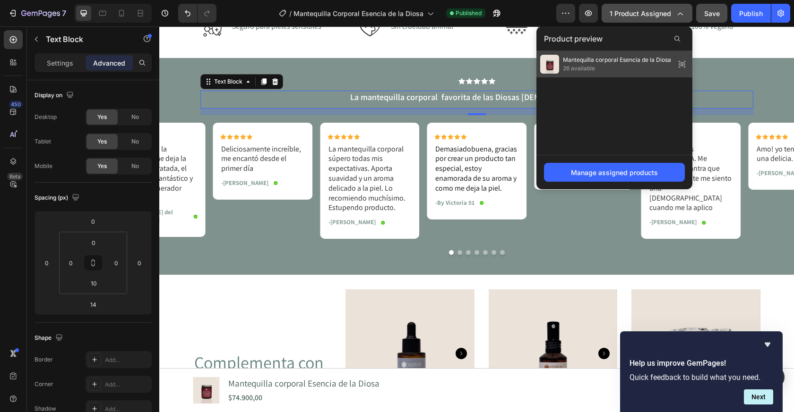
click at [607, 58] on span "Mantequilla corporal Esencia de la Diosa" at bounding box center [617, 60] width 108 height 9
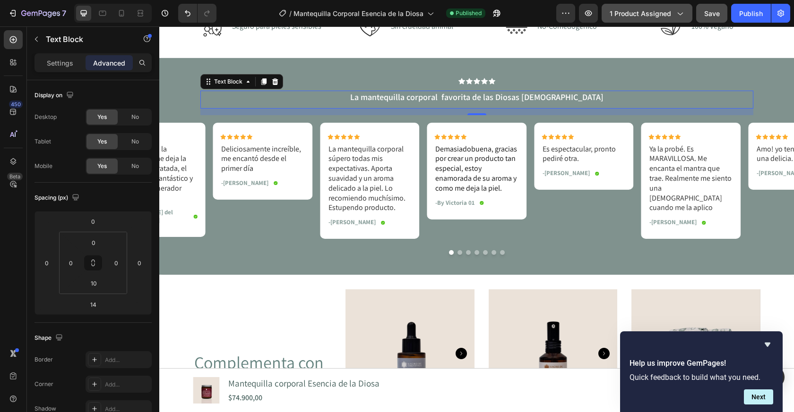
click at [654, 17] on span "1 product assigned" at bounding box center [639, 14] width 61 height 10
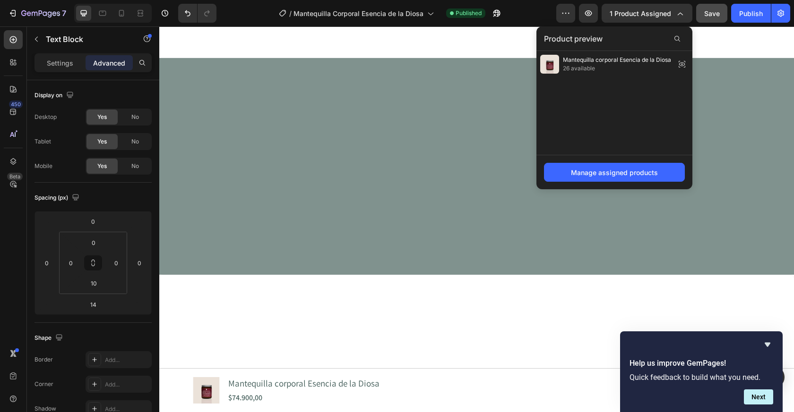
scroll to position [0, 0]
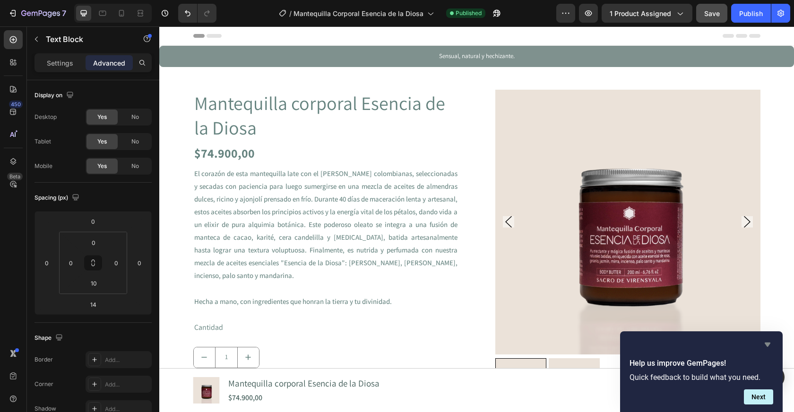
click at [768, 346] on icon "Hide survey" at bounding box center [766, 344] width 11 height 11
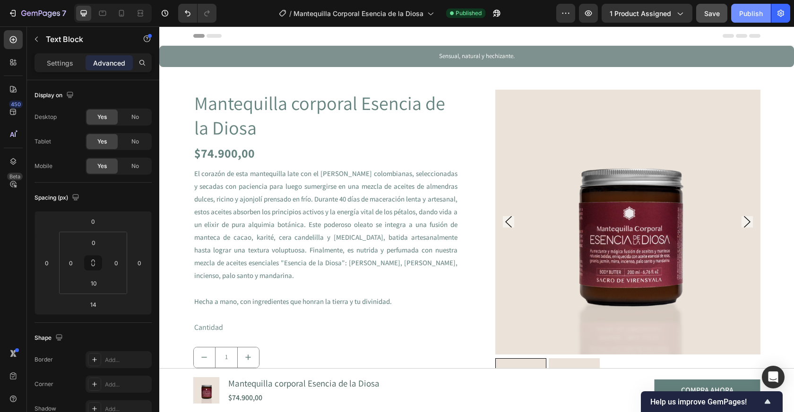
click at [751, 14] on div "Publish" at bounding box center [751, 14] width 24 height 10
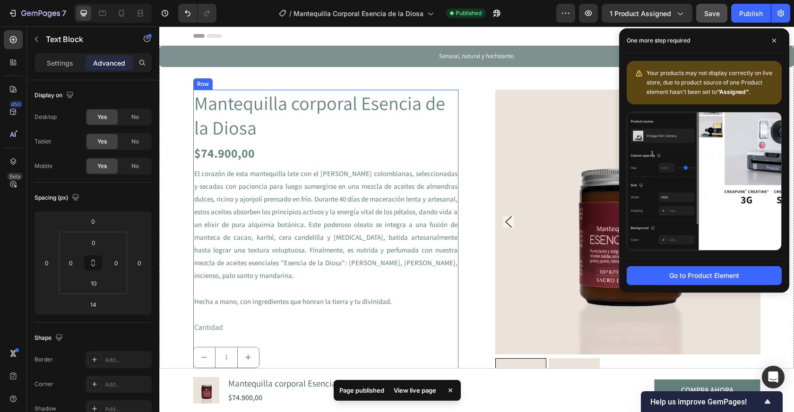
click at [425, 142] on div "Mantequilla corporal Esencia de la Diosa Product Title $74.900,00 Product Price…" at bounding box center [325, 330] width 265 height 481
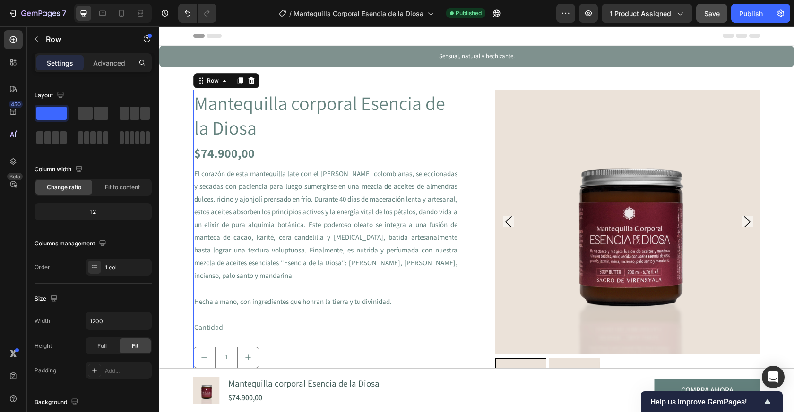
click at [49, 66] on p "Settings" at bounding box center [60, 63] width 26 height 10
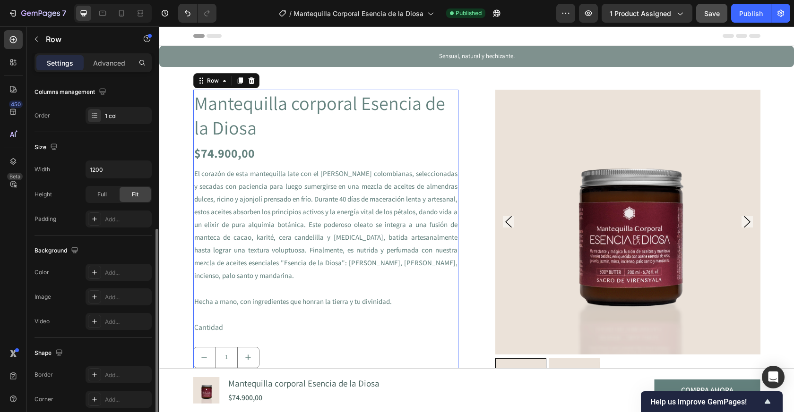
scroll to position [185, 0]
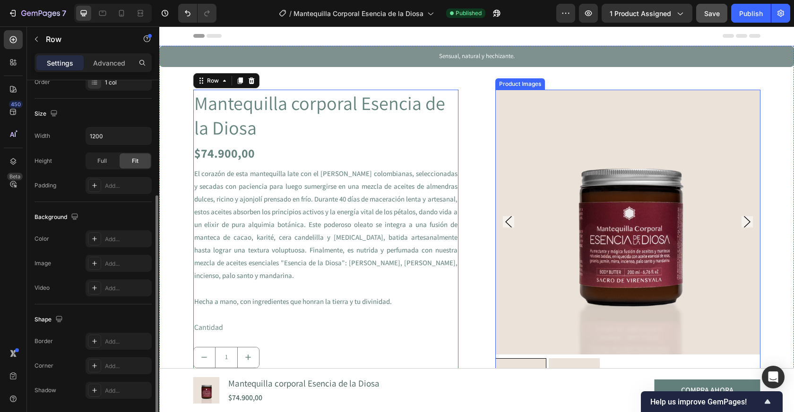
click at [613, 239] on img at bounding box center [627, 222] width 265 height 265
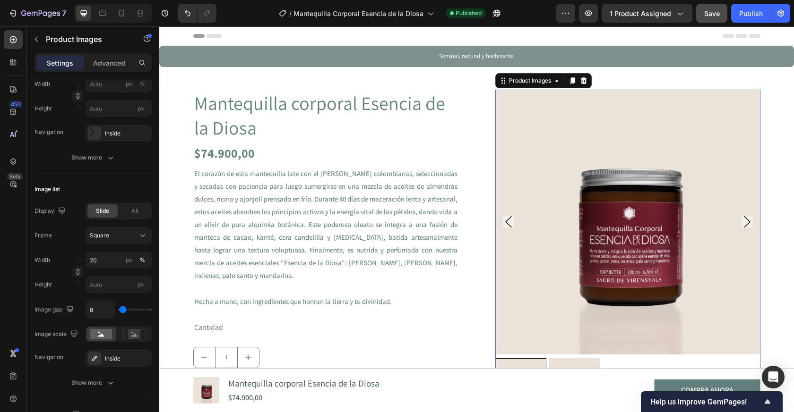
scroll to position [0, 0]
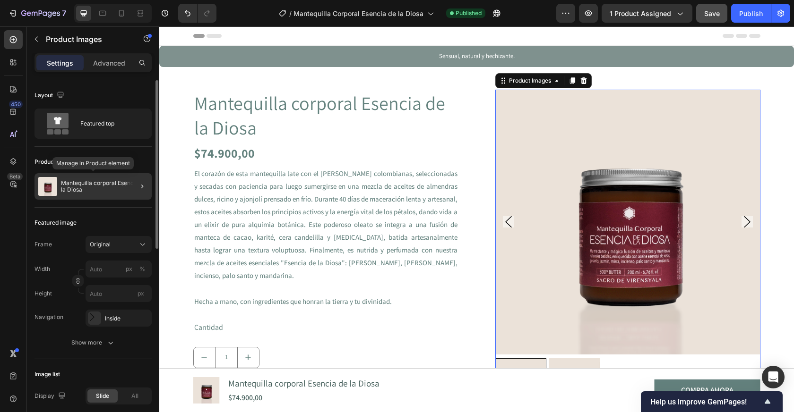
click at [93, 180] on p "Mantequilla corporal Esencia de la Diosa" at bounding box center [104, 186] width 87 height 13
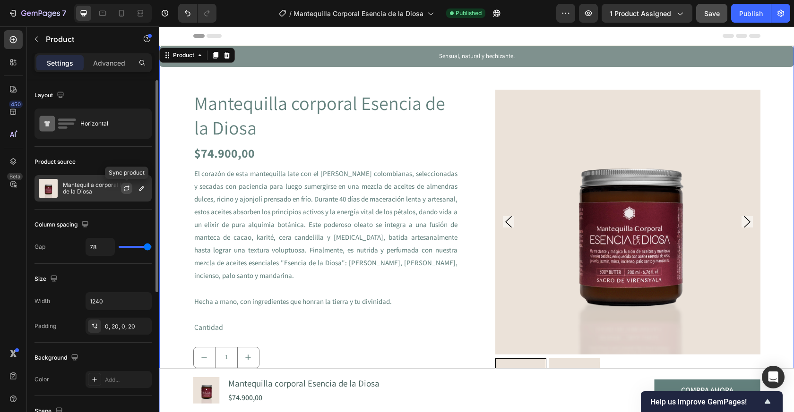
click at [122, 191] on button "button" at bounding box center [126, 188] width 11 height 11
click at [751, 13] on div "Publish" at bounding box center [751, 14] width 24 height 10
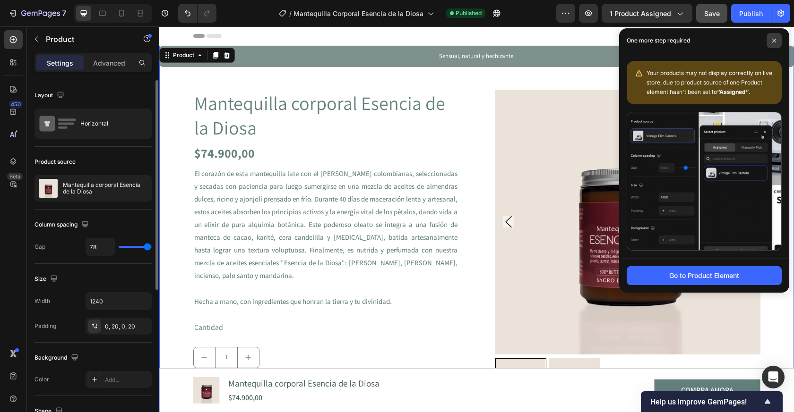
click at [775, 41] on icon at bounding box center [773, 40] width 5 height 5
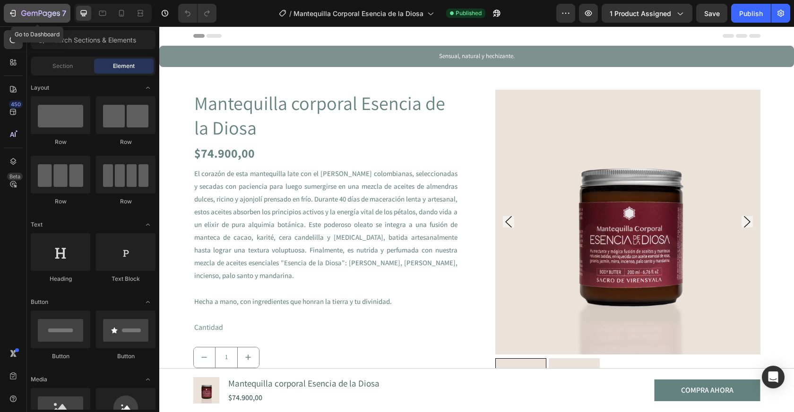
click at [54, 10] on icon "button" at bounding box center [40, 14] width 39 height 8
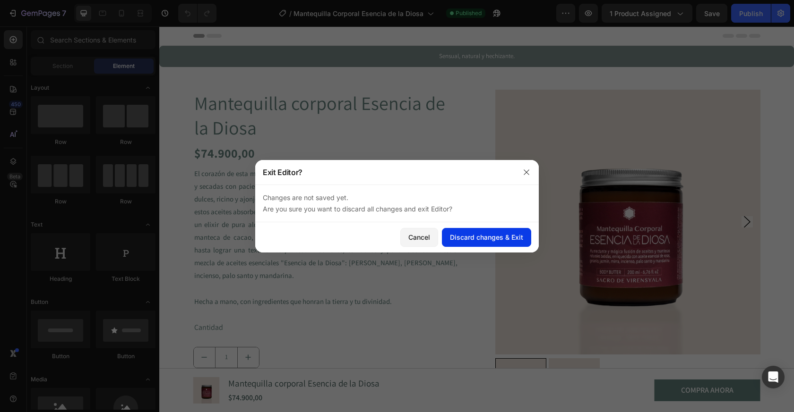
click at [482, 237] on div "Discard changes & Exit" at bounding box center [486, 237] width 73 height 10
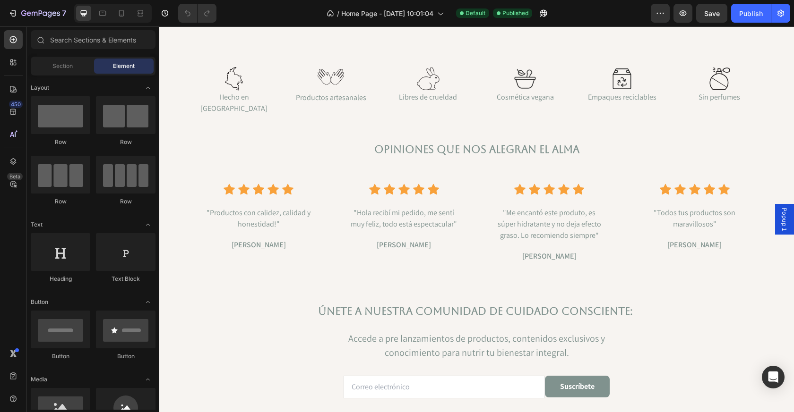
scroll to position [2670, 0]
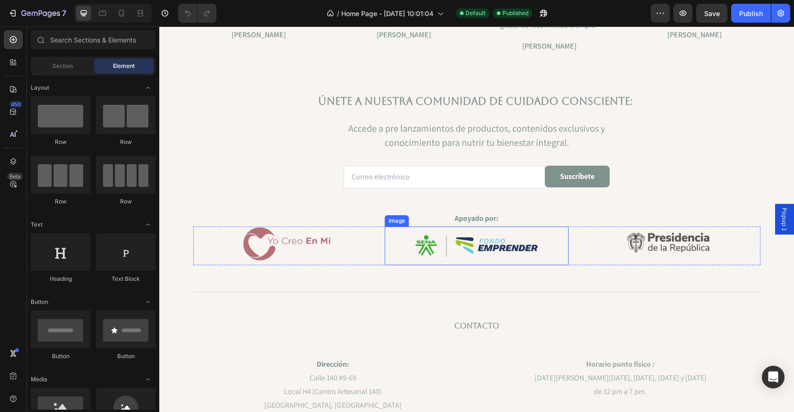
click at [392, 231] on div at bounding box center [476, 246] width 184 height 39
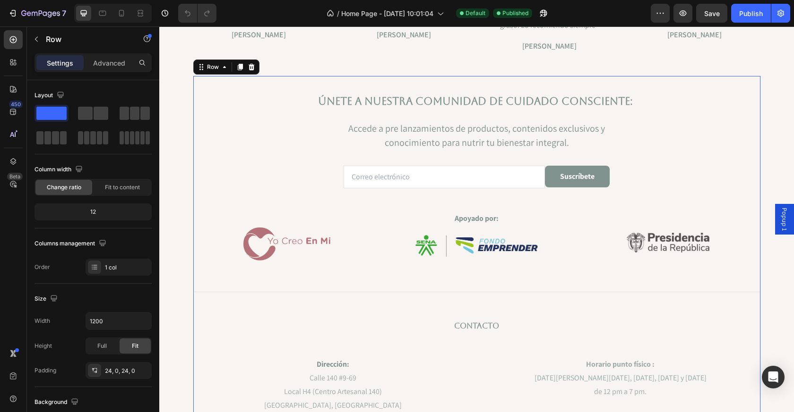
click at [348, 277] on div "Únete a nuestra comunidad de cuidado consciente: Heading Accede a pre lanzamien…" at bounding box center [476, 322] width 567 height 470
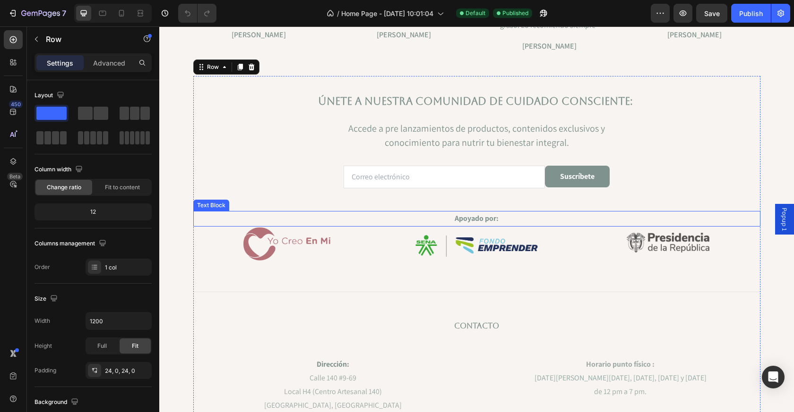
click at [377, 226] on p "Apoyado por:" at bounding box center [476, 219] width 565 height 14
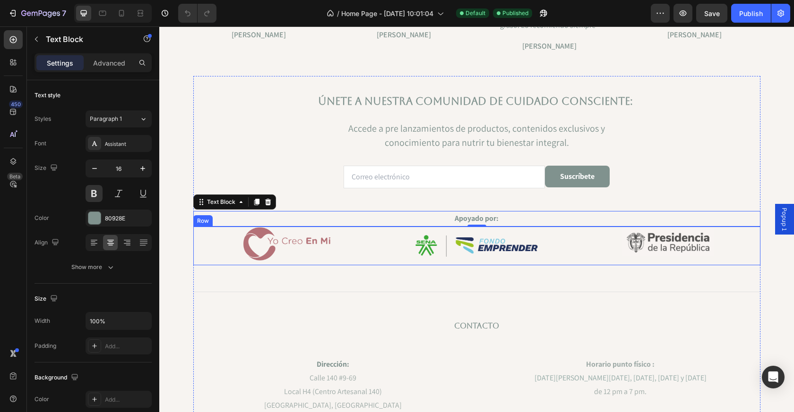
click at [383, 263] on div "Image Image Image Row" at bounding box center [476, 246] width 567 height 39
